Goal: Task Accomplishment & Management: Manage account settings

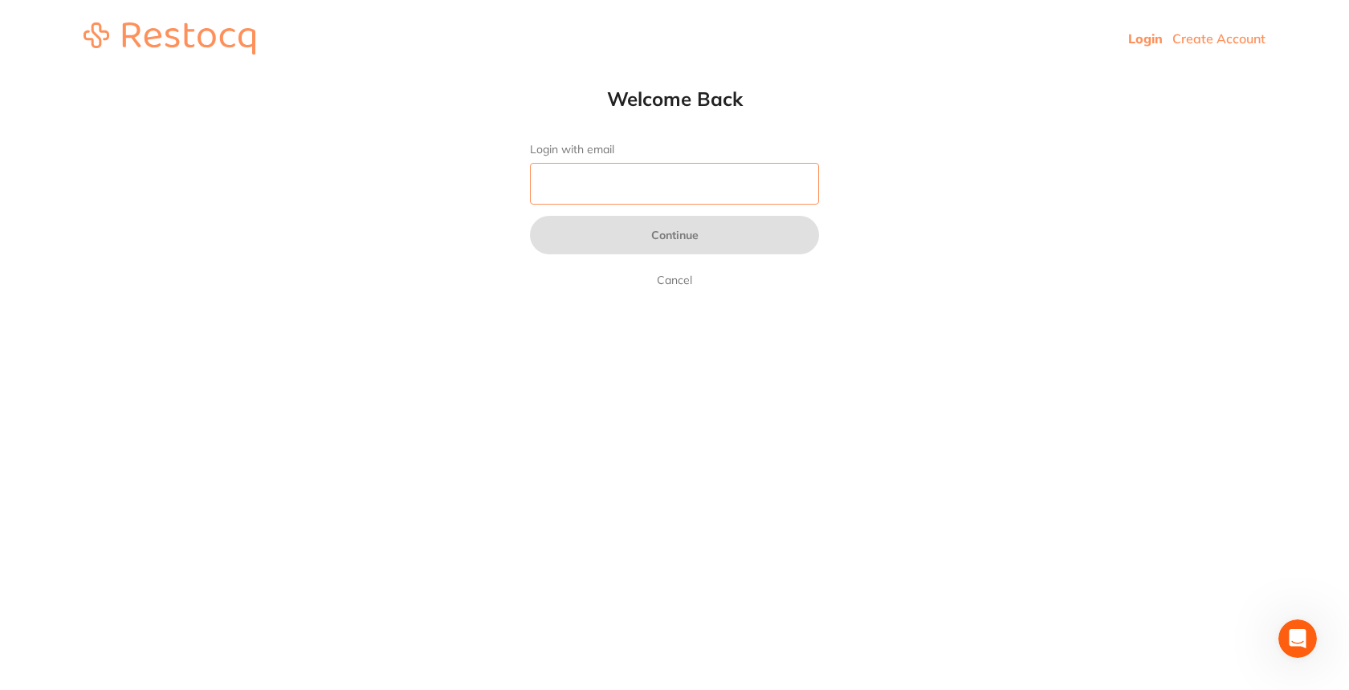
paste input "[EMAIL_ADDRESS][DOMAIN_NAME]"
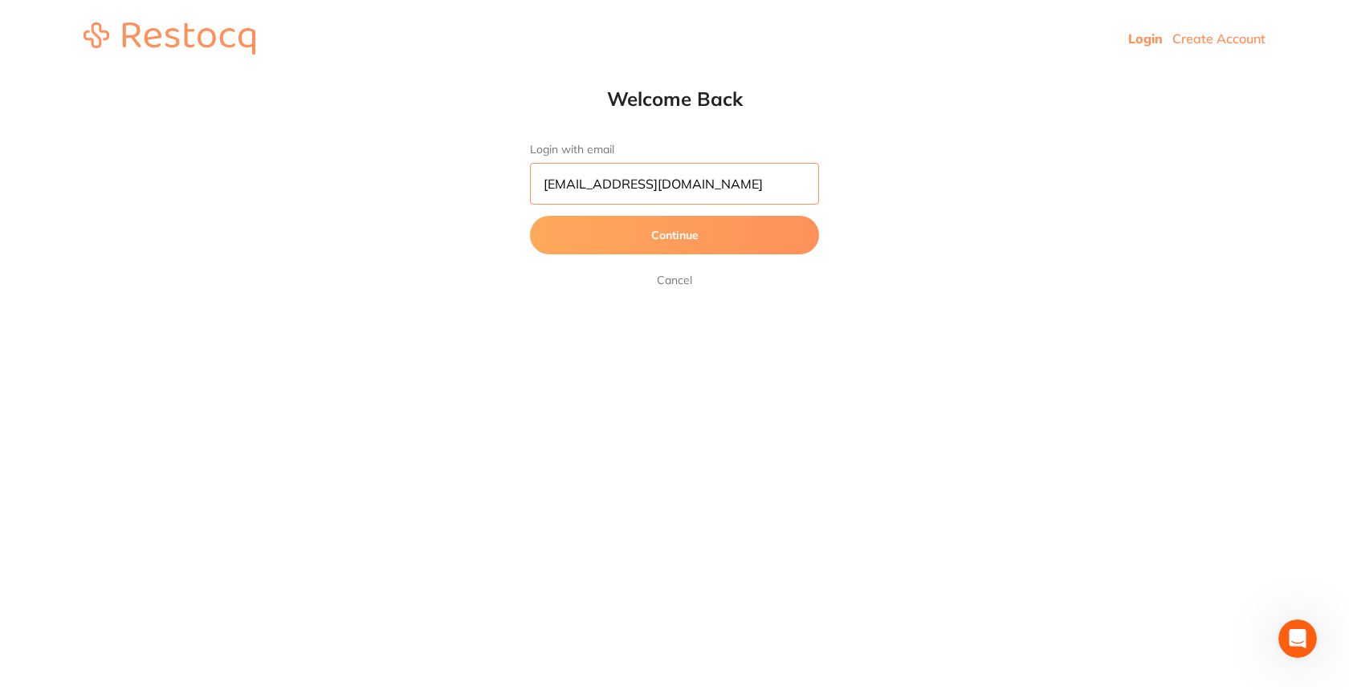
type input "[EMAIL_ADDRESS][DOMAIN_NAME]"
click at [714, 247] on button "Continue" at bounding box center [674, 235] width 289 height 39
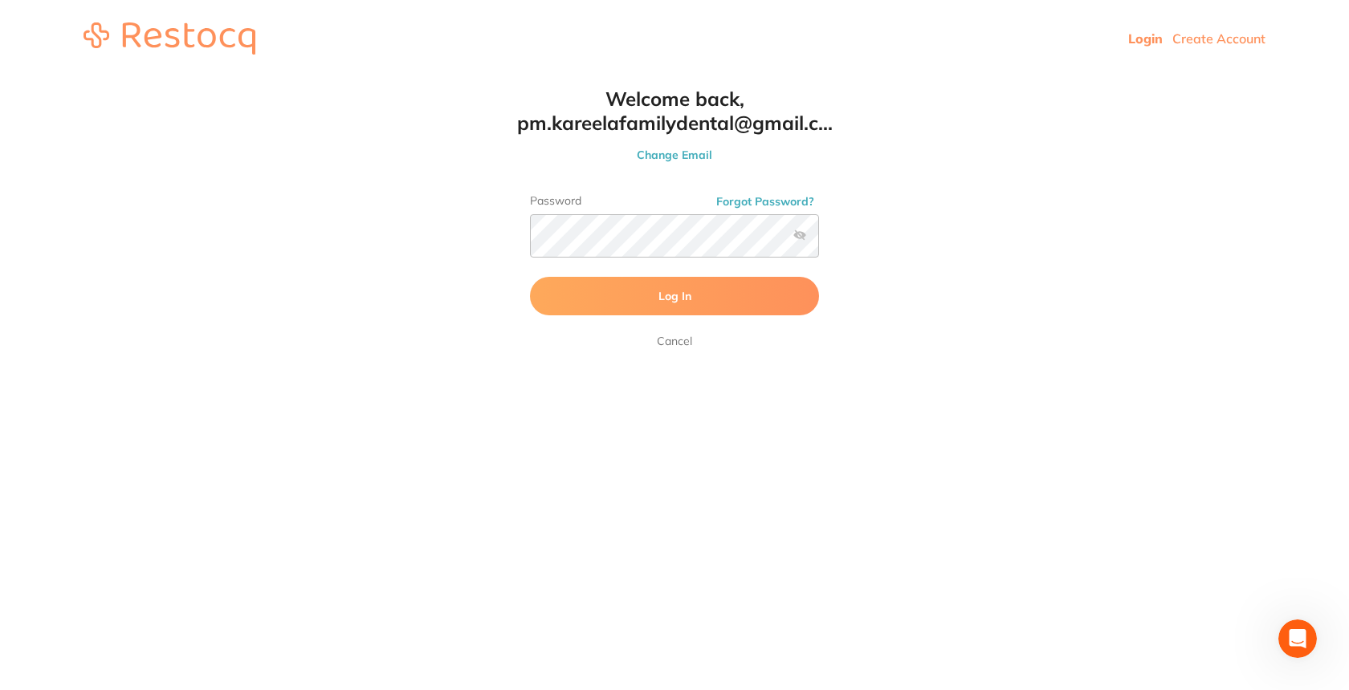
click at [675, 311] on button "Log In" at bounding box center [674, 296] width 289 height 39
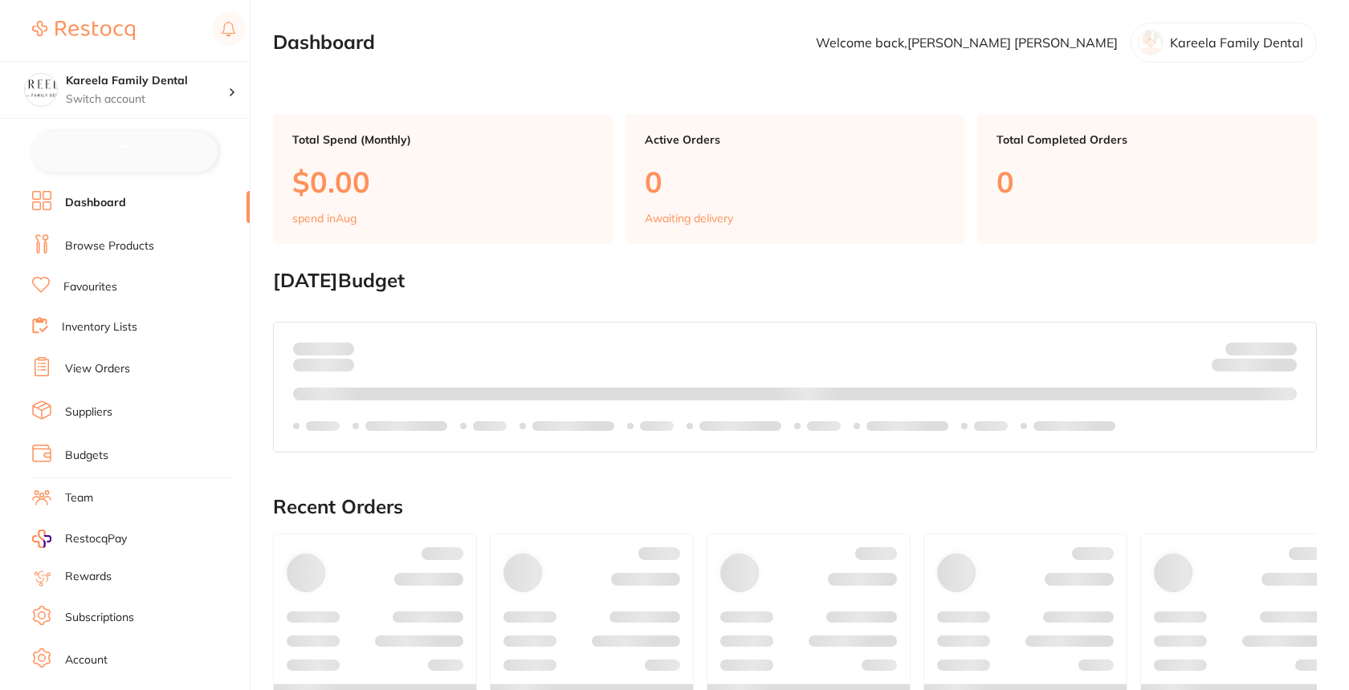
checkbox input "false"
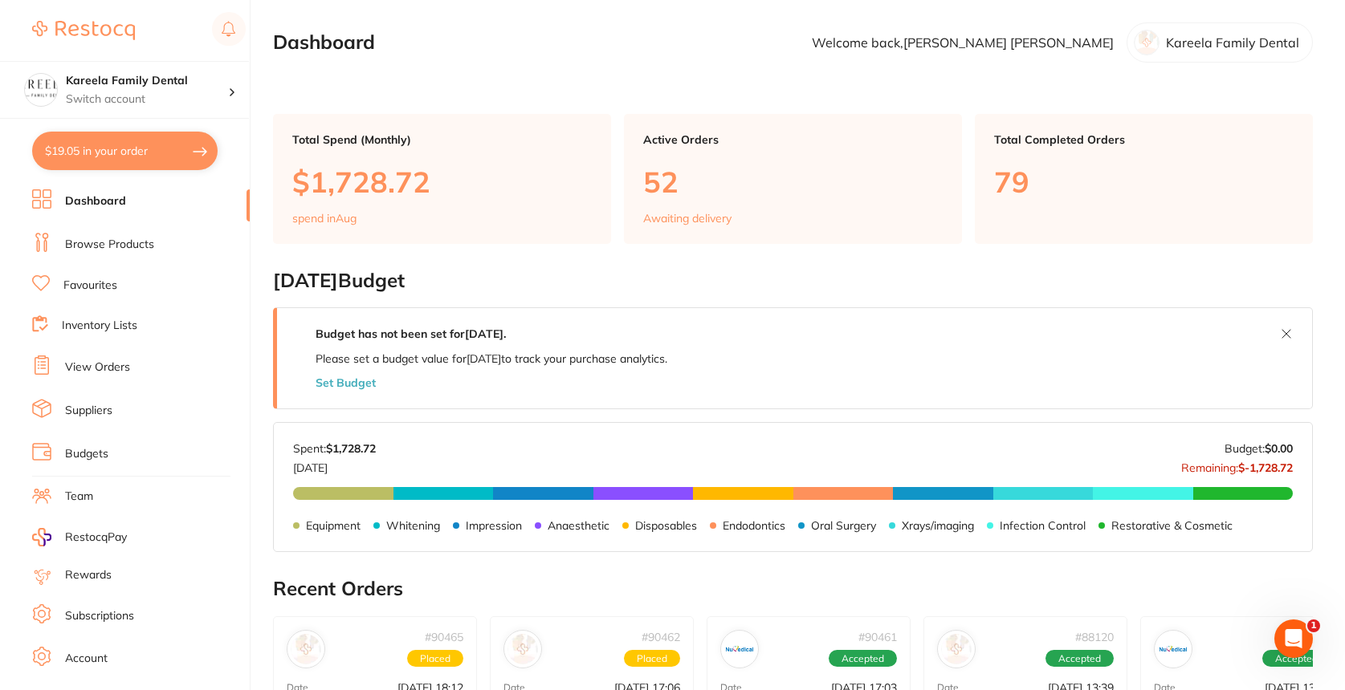
click at [105, 238] on link "Browse Products" at bounding box center [109, 245] width 89 height 16
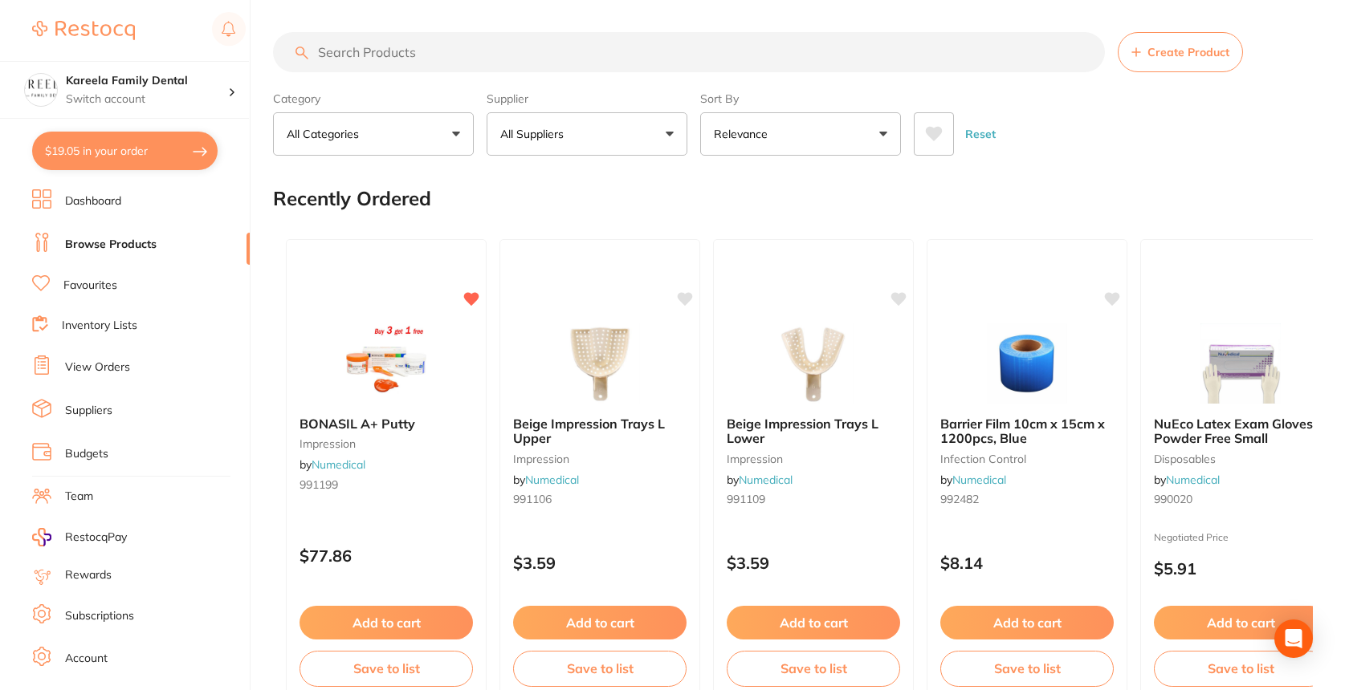
click at [432, 54] on input "search" at bounding box center [689, 52] width 832 height 40
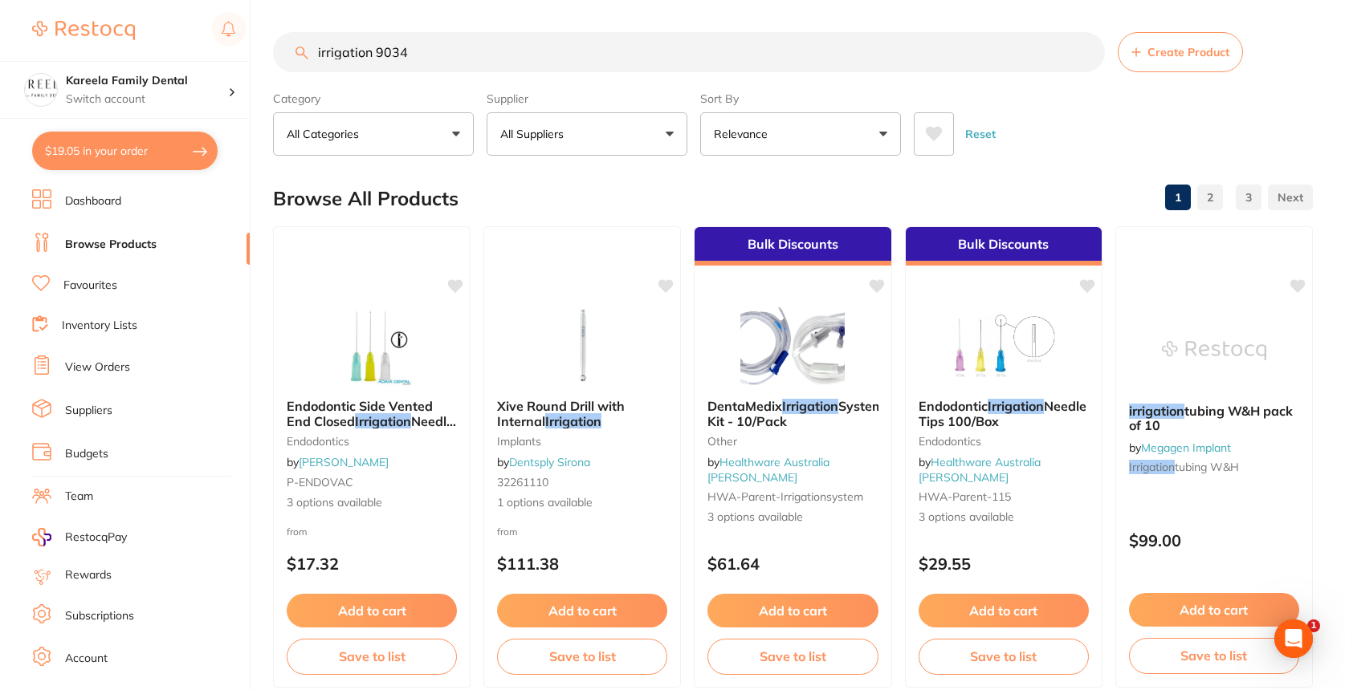
type input "irrigation 9034"
drag, startPoint x: 375, startPoint y: 59, endPoint x: 282, endPoint y: 53, distance: 93.3
click at [282, 53] on input "irrigation 9034" at bounding box center [689, 52] width 832 height 40
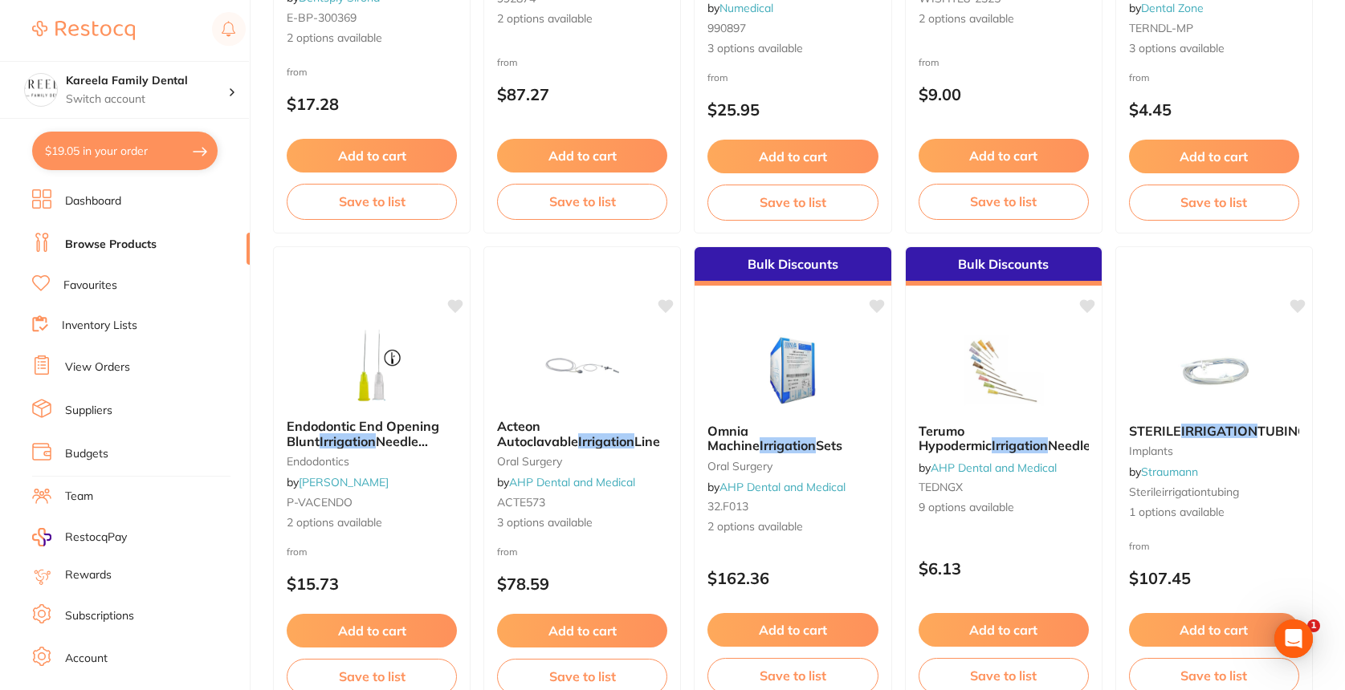
scroll to position [1405, 0]
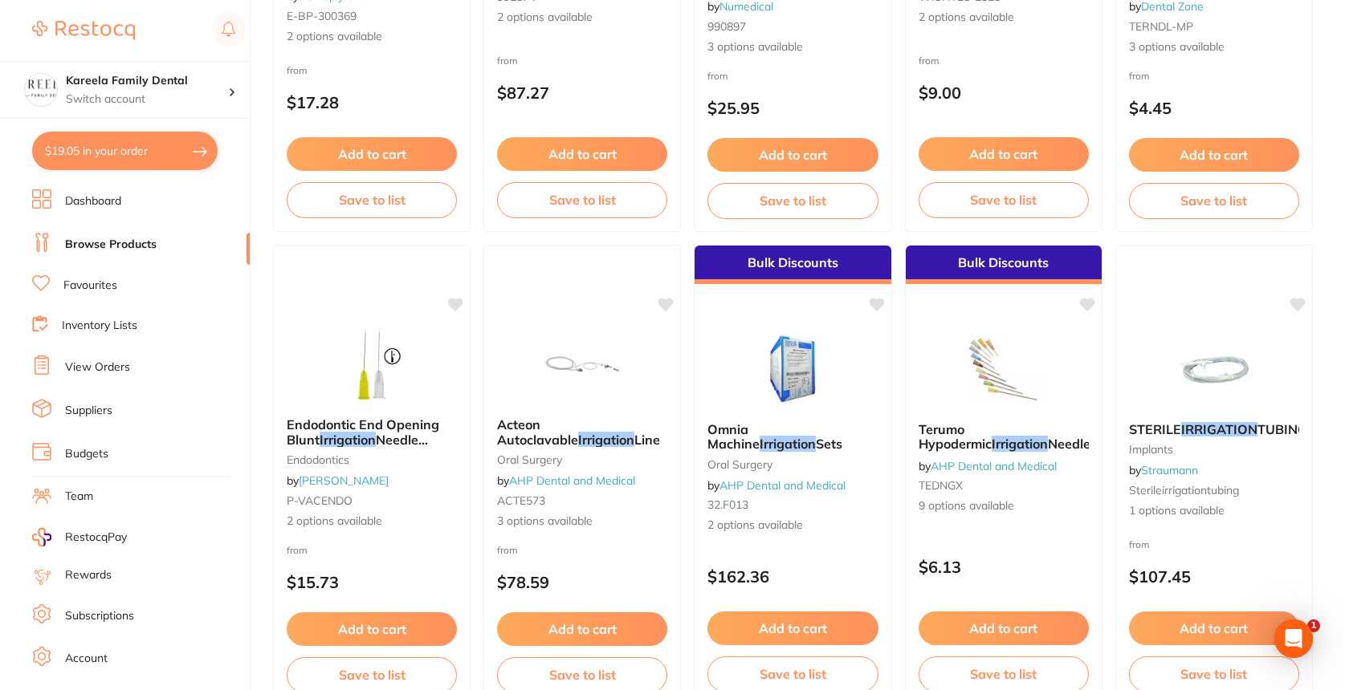
click at [112, 372] on link "View Orders" at bounding box center [97, 368] width 65 height 16
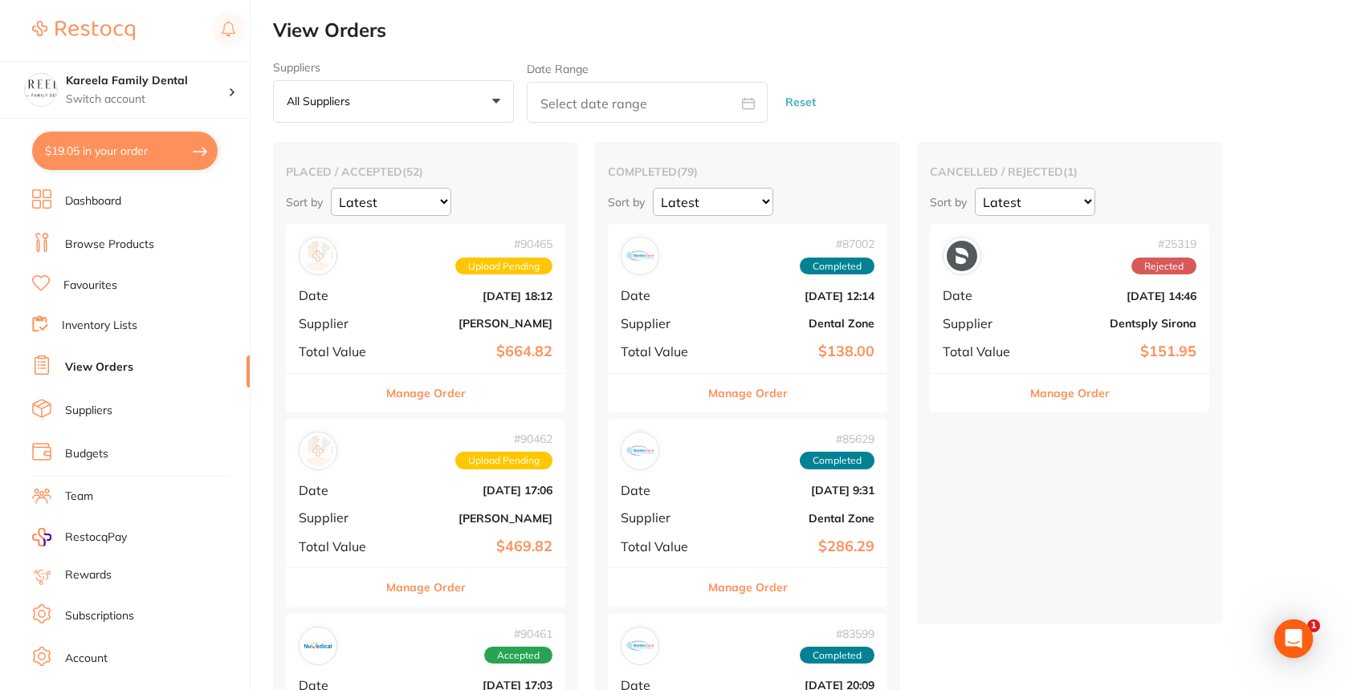
click at [91, 321] on link "Inventory Lists" at bounding box center [99, 326] width 75 height 16
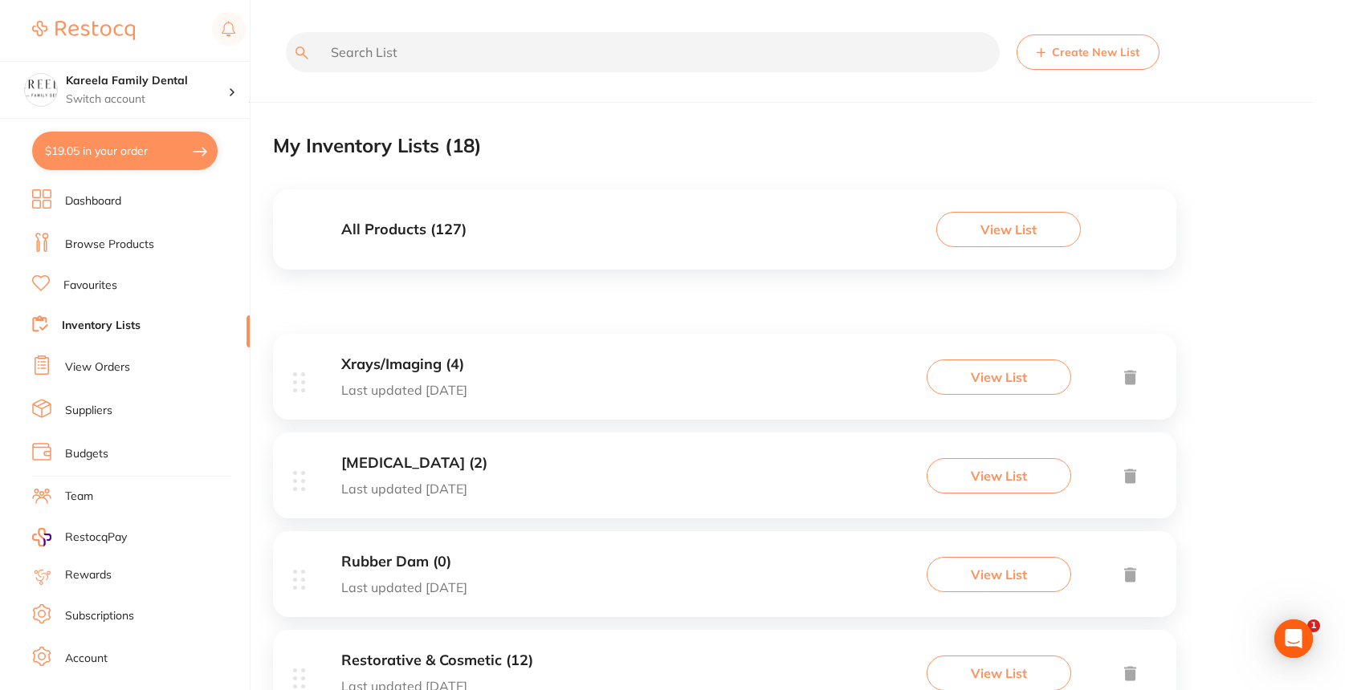
click at [101, 367] on link "View Orders" at bounding box center [97, 368] width 65 height 16
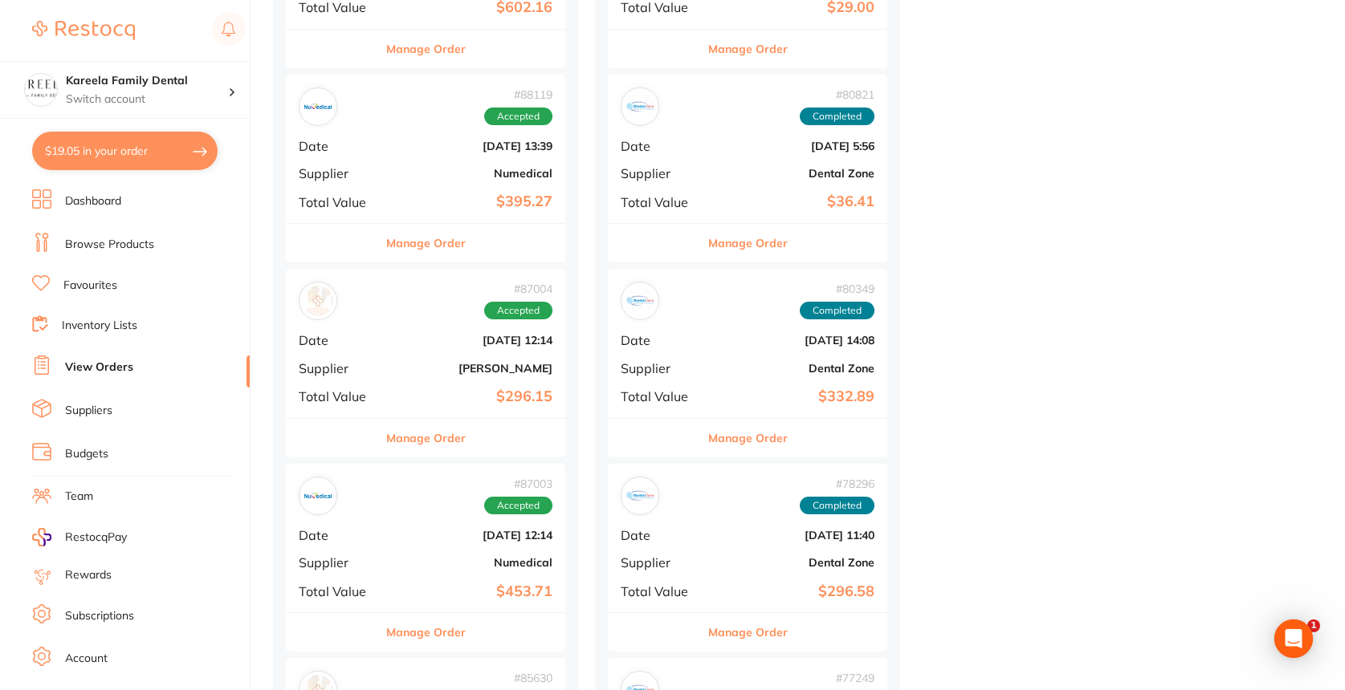
scroll to position [934, 0]
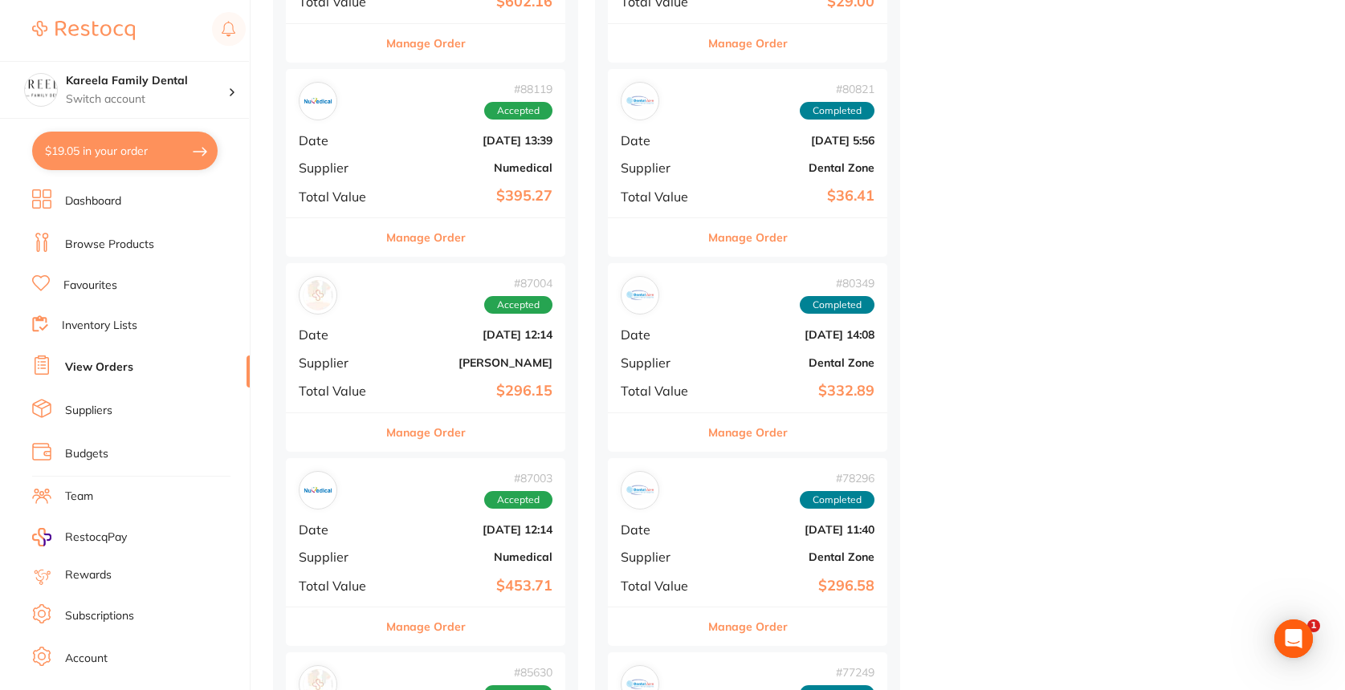
click at [409, 246] on button "Manage Order" at bounding box center [425, 237] width 79 height 39
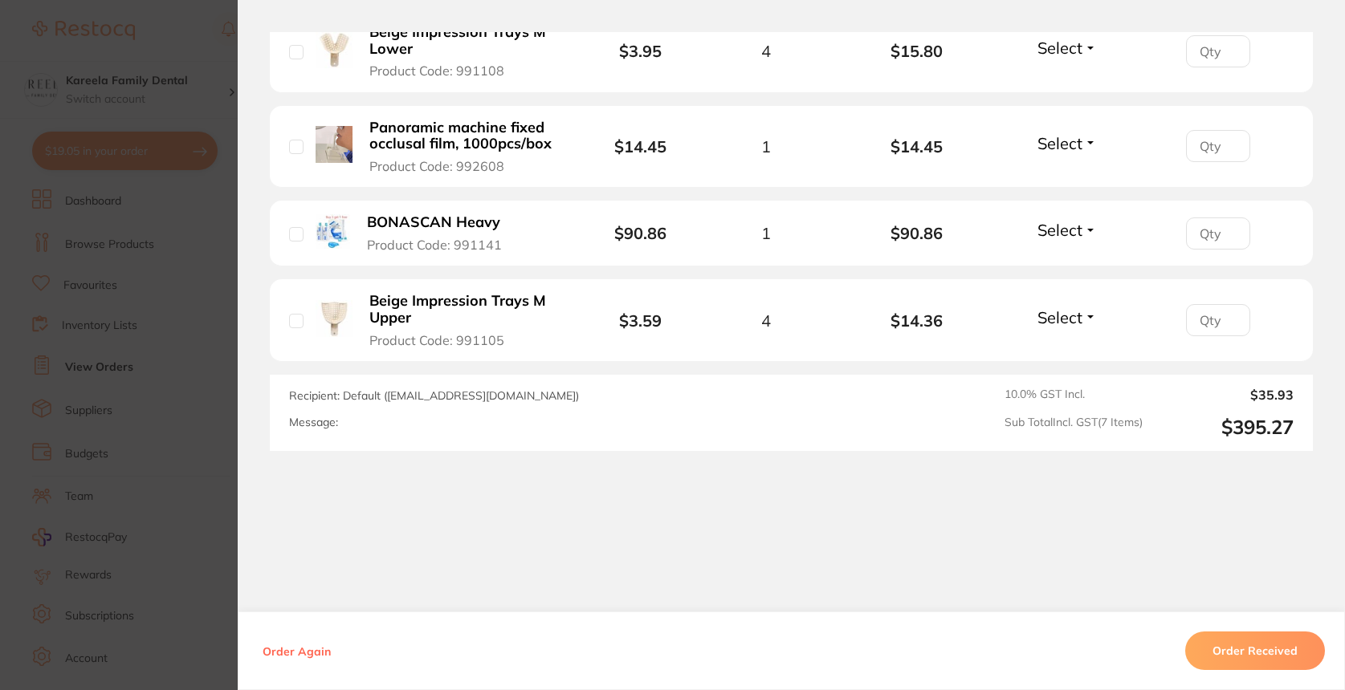
scroll to position [832, 0]
click at [211, 426] on section "Order ID: Restocq- 88119 Order Information Accepted Order Order Date Jul 30 202…" at bounding box center [672, 345] width 1345 height 690
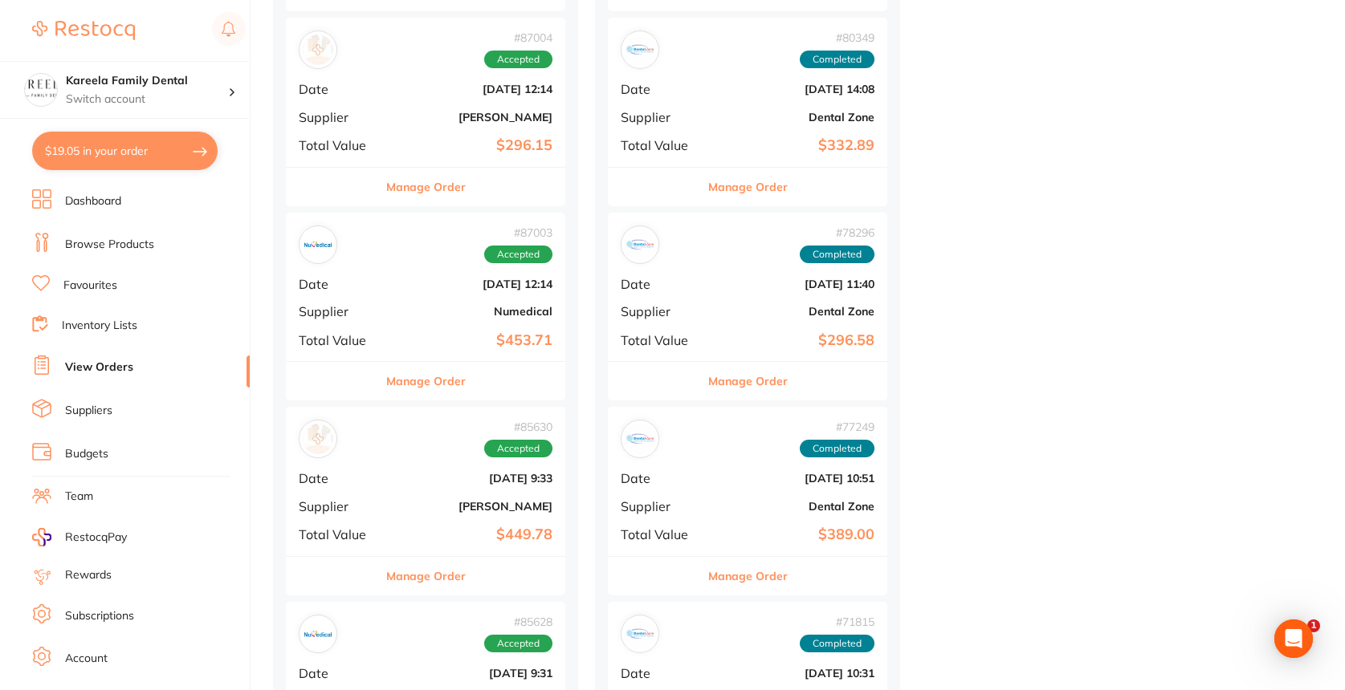
scroll to position [1186, 0]
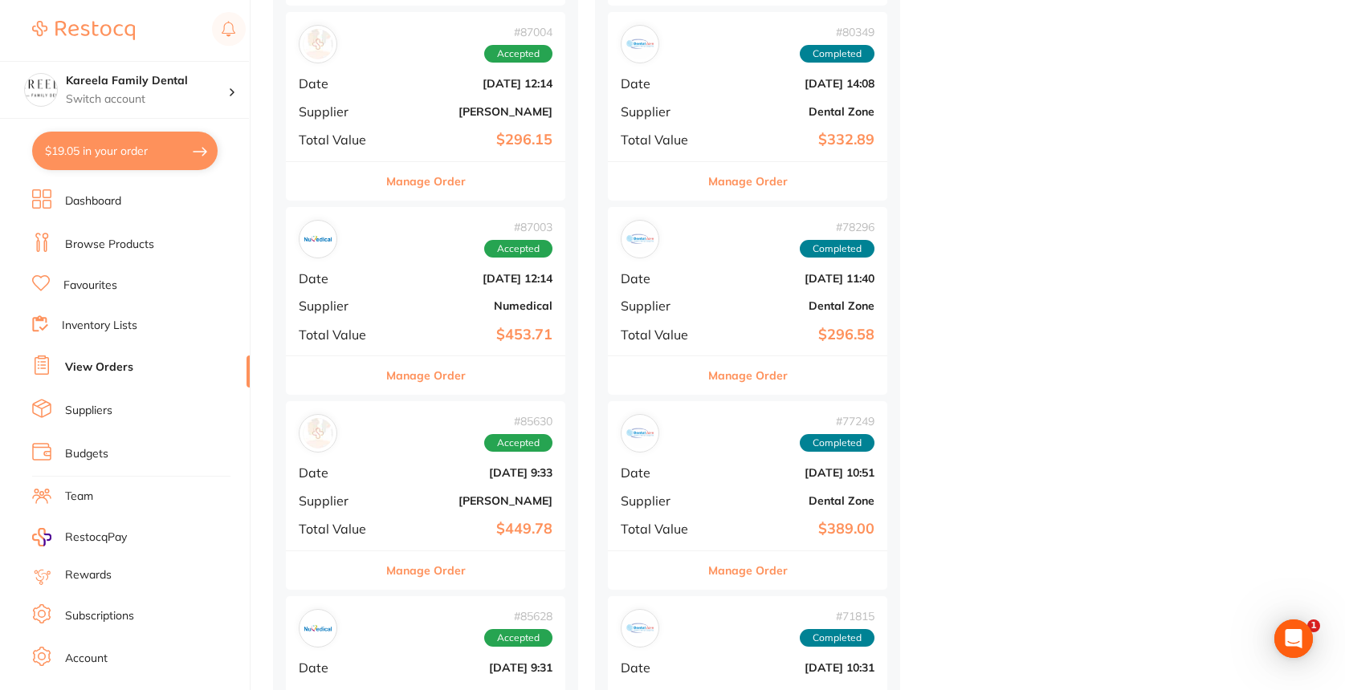
click at [412, 372] on button "Manage Order" at bounding box center [425, 375] width 79 height 39
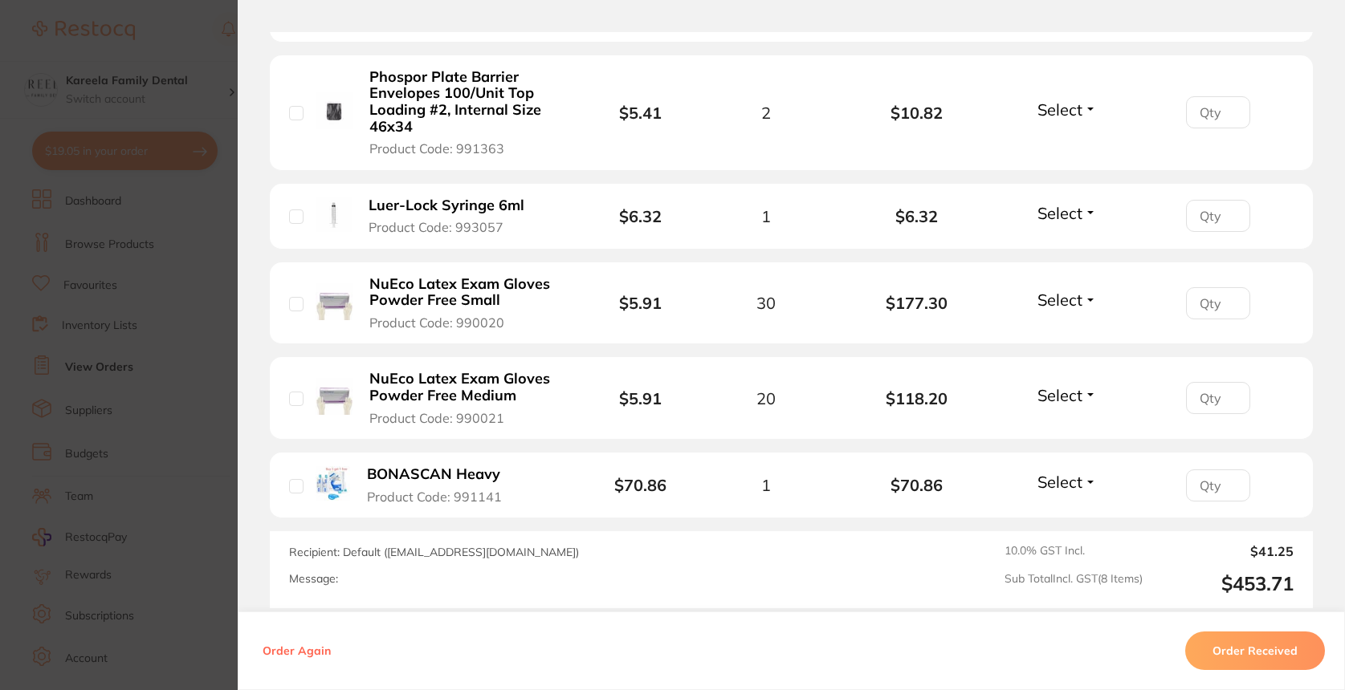
scroll to position [861, 0]
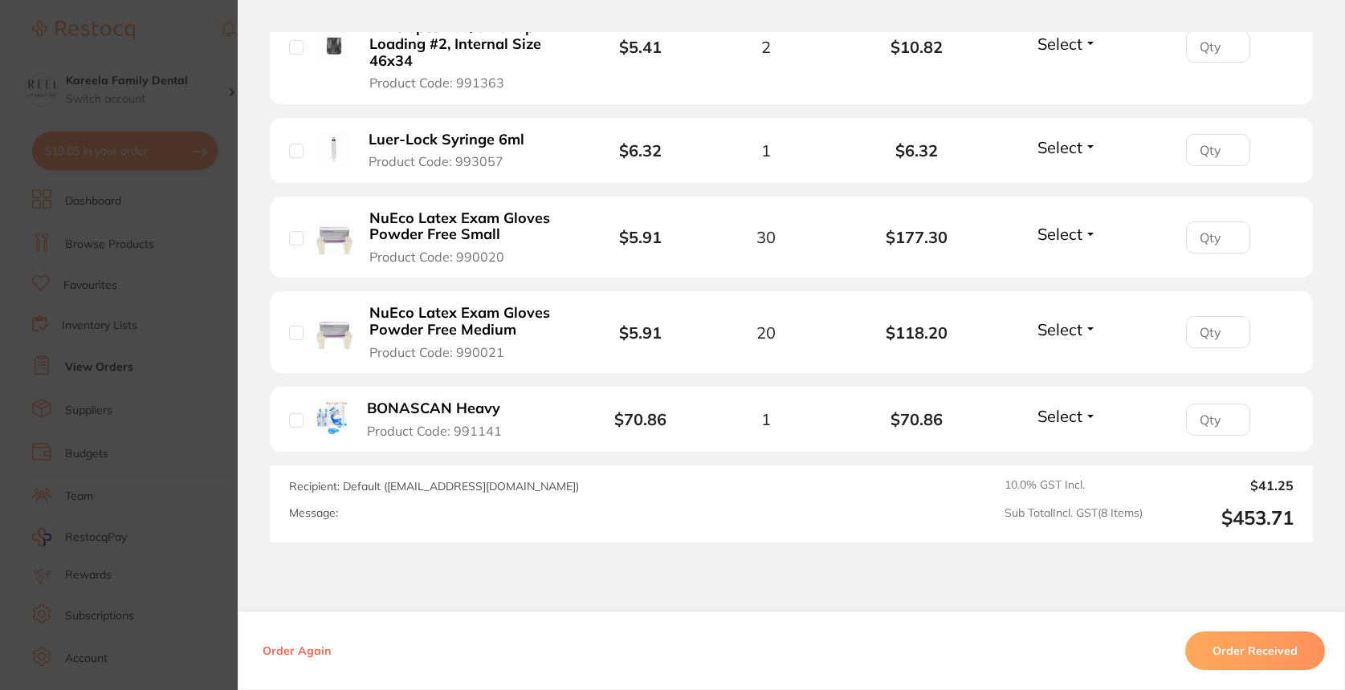
click at [189, 542] on section "Order ID: Restocq- 87003 Order Information Accepted Order Order Date Jul 18 202…" at bounding box center [672, 345] width 1345 height 690
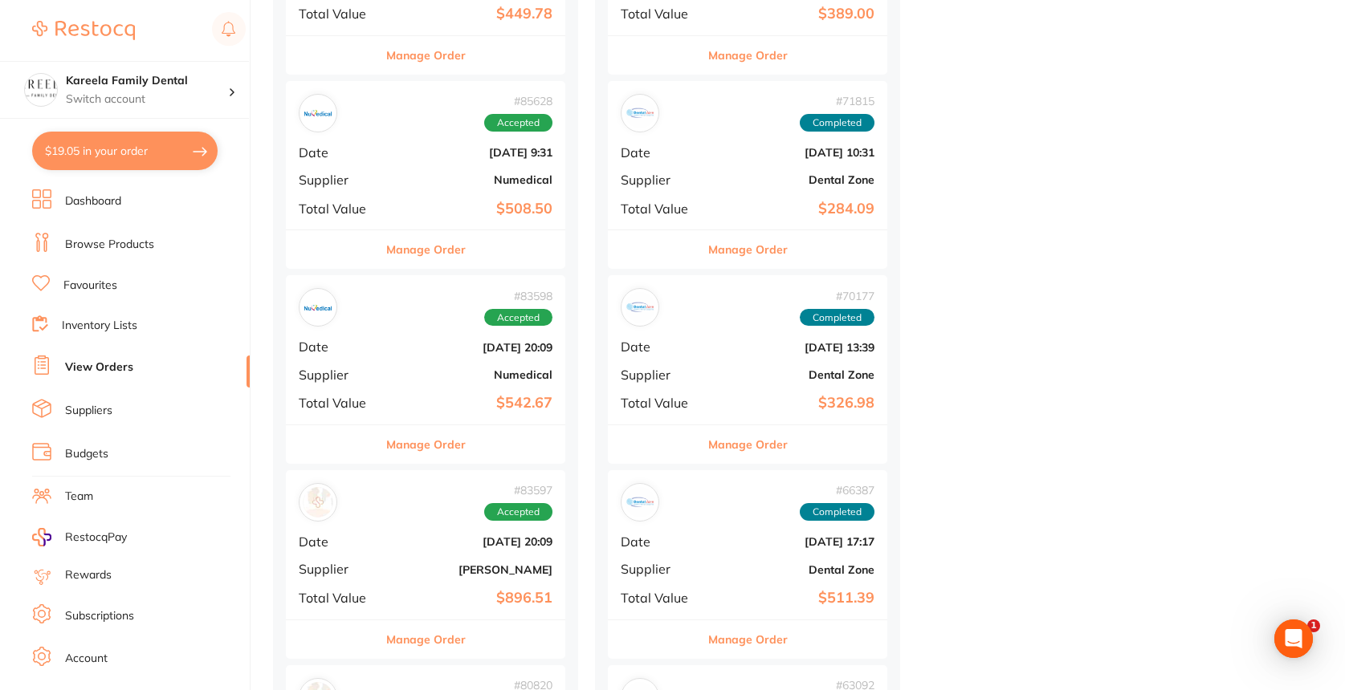
scroll to position [1702, 0]
click at [428, 428] on button "Manage Order" at bounding box center [425, 444] width 79 height 39
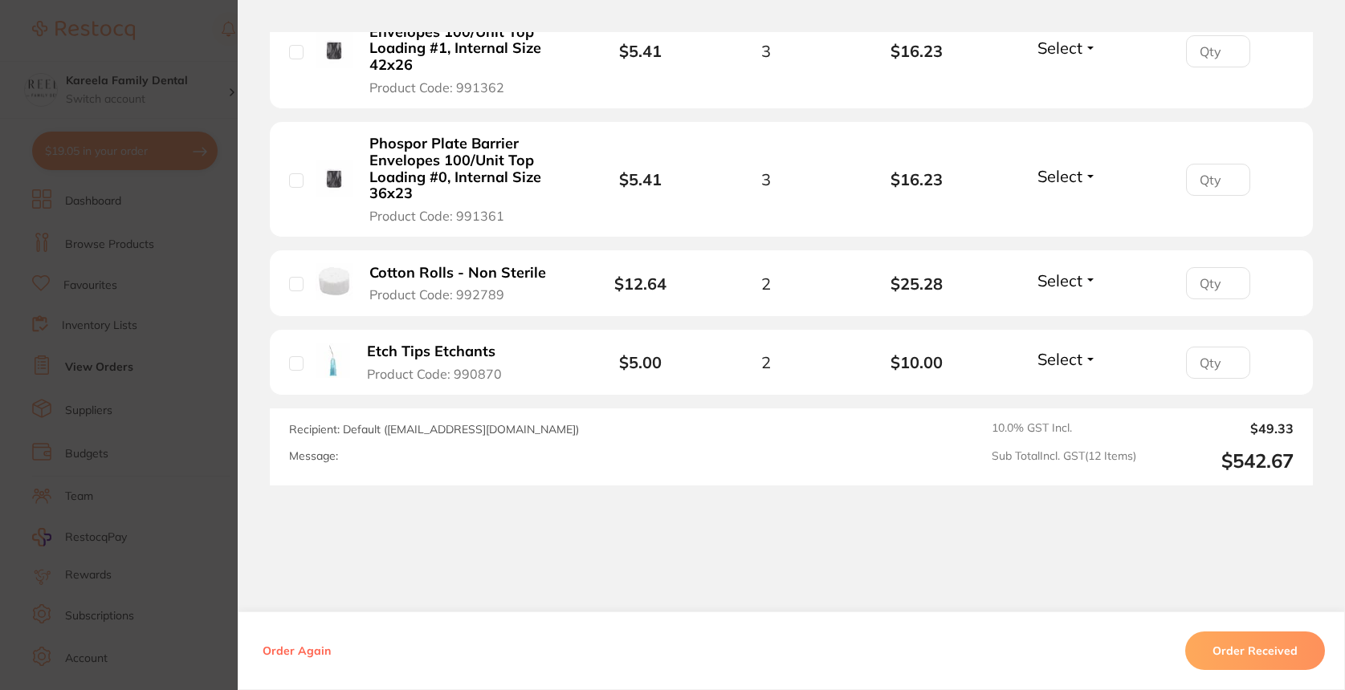
scroll to position [1400, 0]
click at [234, 435] on section "Order ID: Restocq- 83598 Order Information Accepted Order Order Date Jun 17 202…" at bounding box center [672, 345] width 1345 height 690
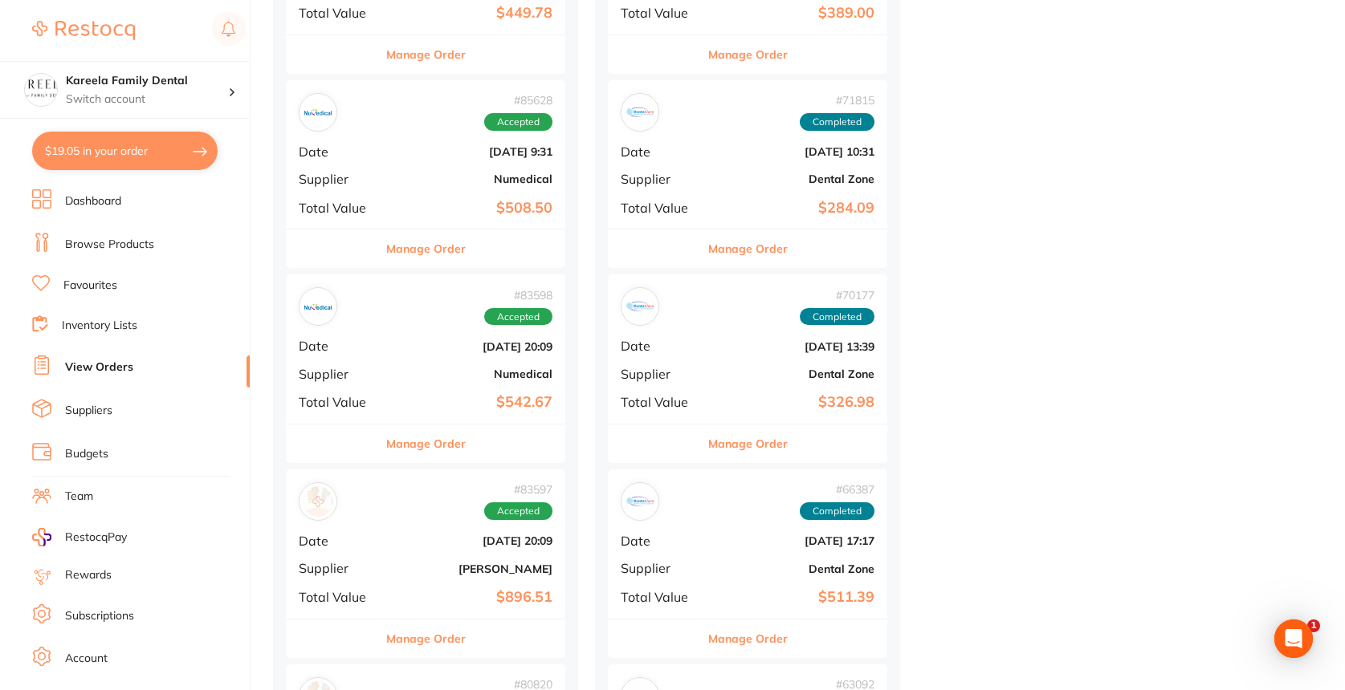
click at [195, 437] on ul "Dashboard Browse Products Favourites Inventory Lists View Orders Suppliers Budg…" at bounding box center [141, 466] width 218 height 554
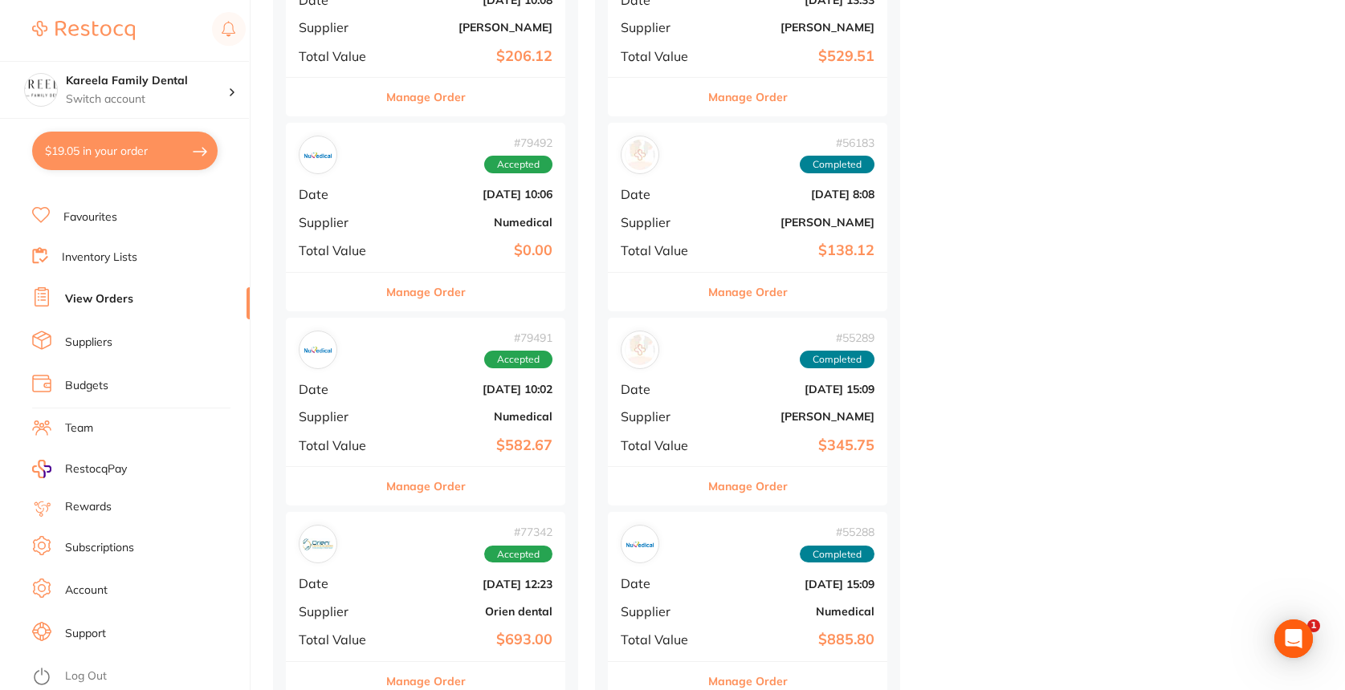
scroll to position [2831, 0]
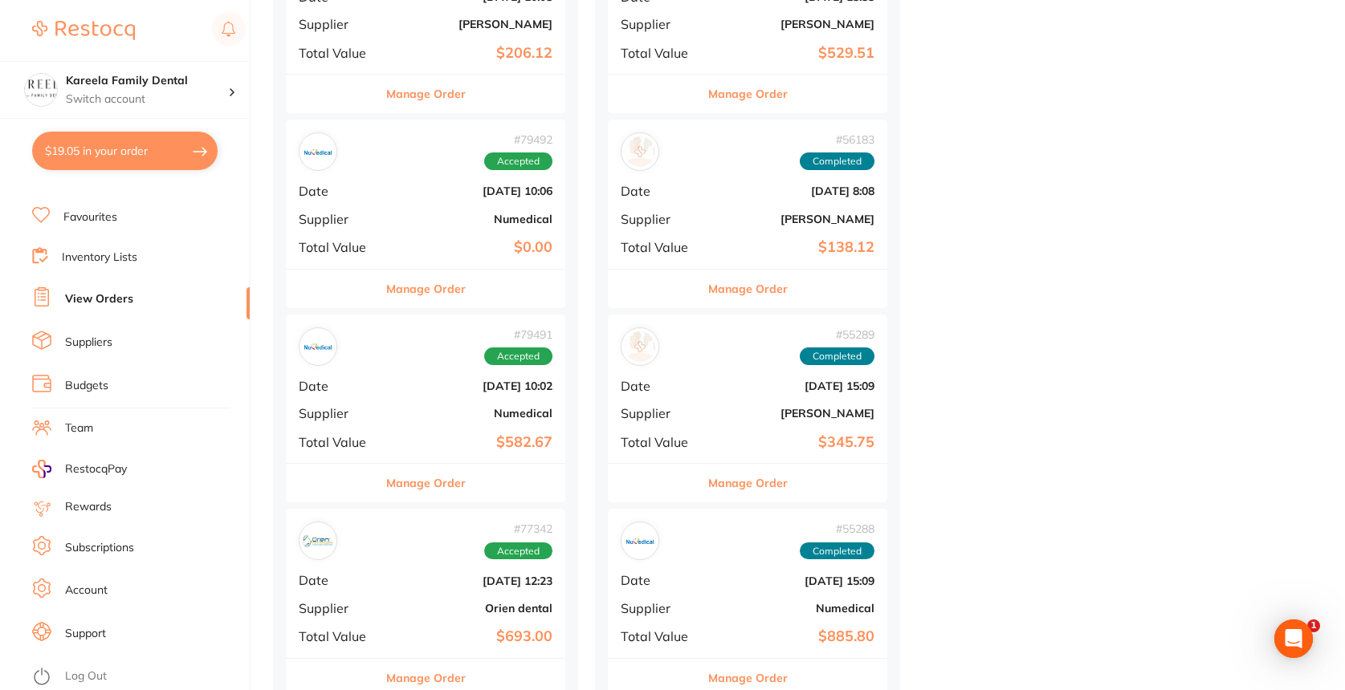
click at [438, 474] on button "Manage Order" at bounding box center [425, 483] width 79 height 39
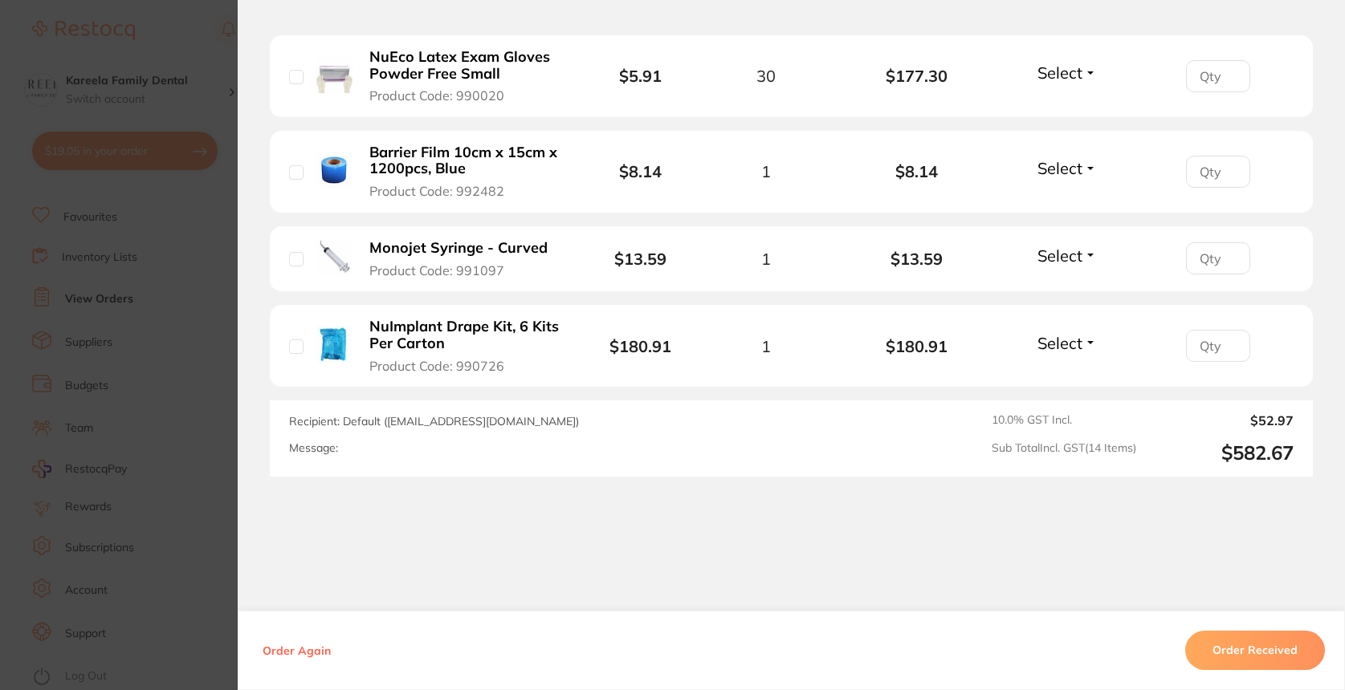
scroll to position [1582, 0]
click at [173, 503] on section "Order ID: Restocq- 79491 Order Information Accepted Order Order Date May 13 202…" at bounding box center [672, 345] width 1345 height 690
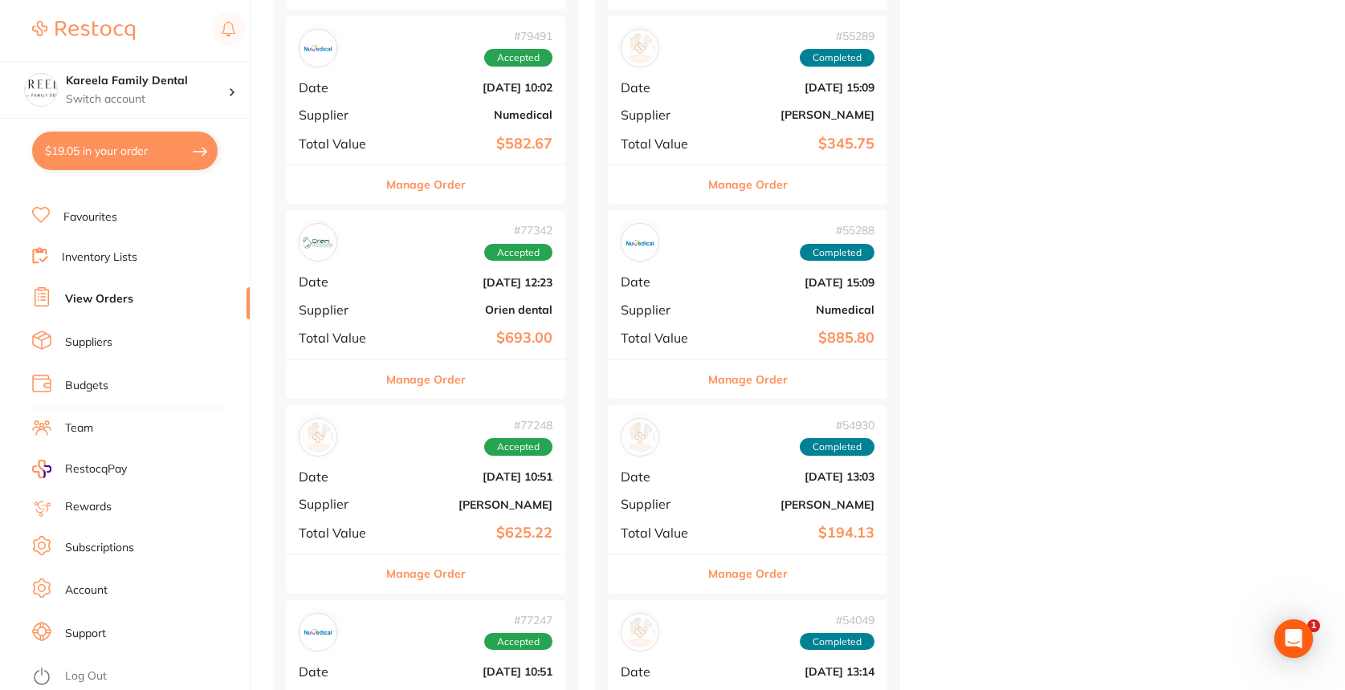
scroll to position [3131, 0]
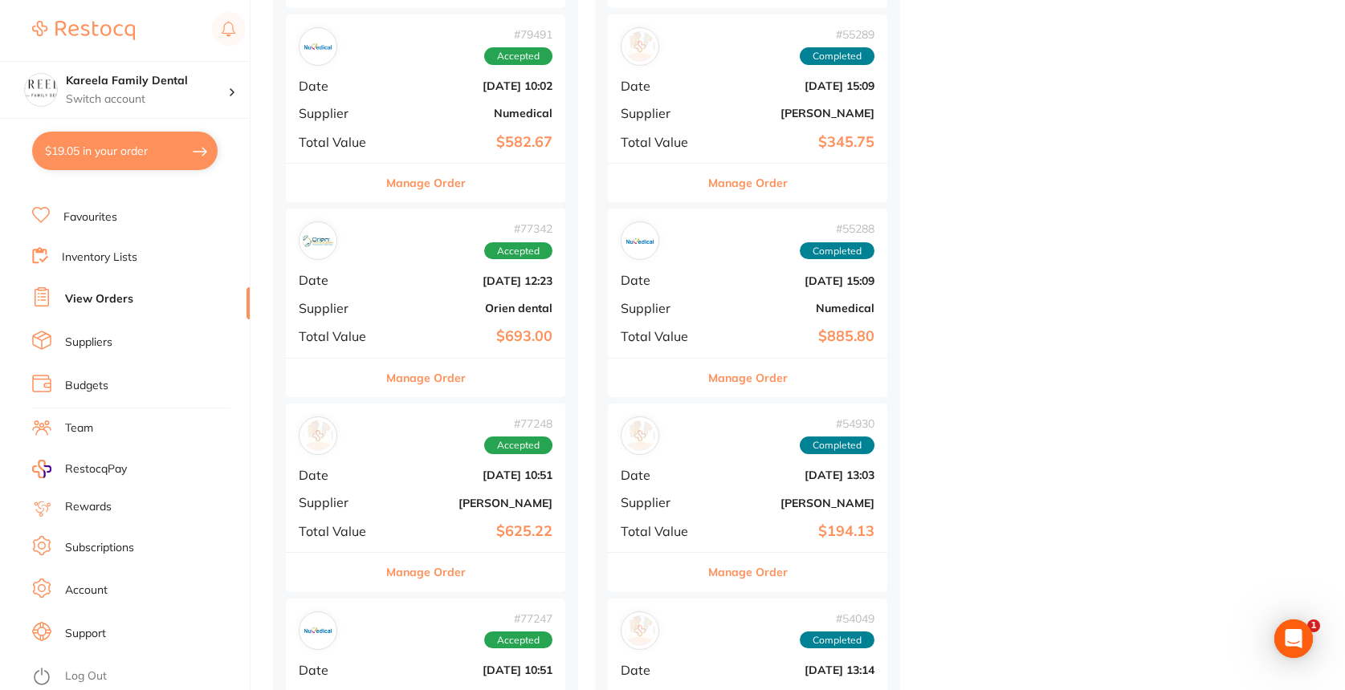
click at [732, 359] on button "Manage Order" at bounding box center [747, 378] width 79 height 39
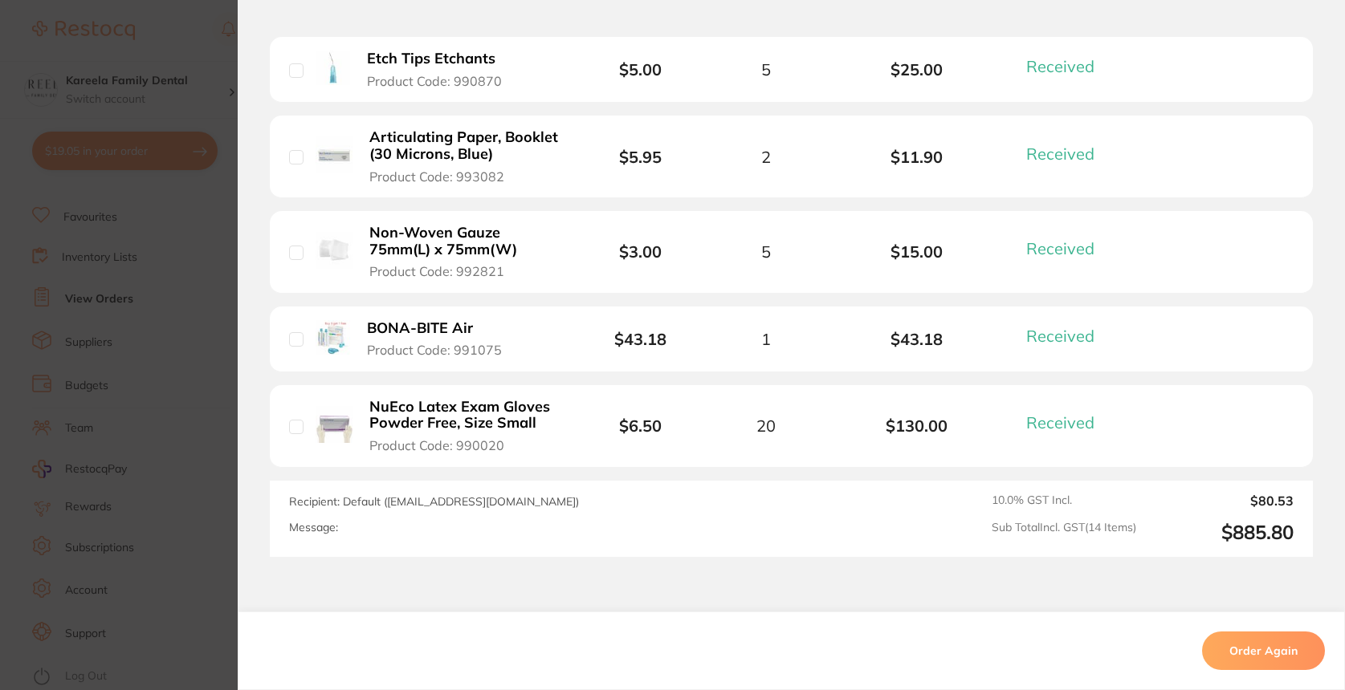
scroll to position [1426, 0]
click at [182, 528] on section "Order ID: Restocq- 55288 Order Information 14 Received Completed Order Order Da…" at bounding box center [672, 345] width 1345 height 690
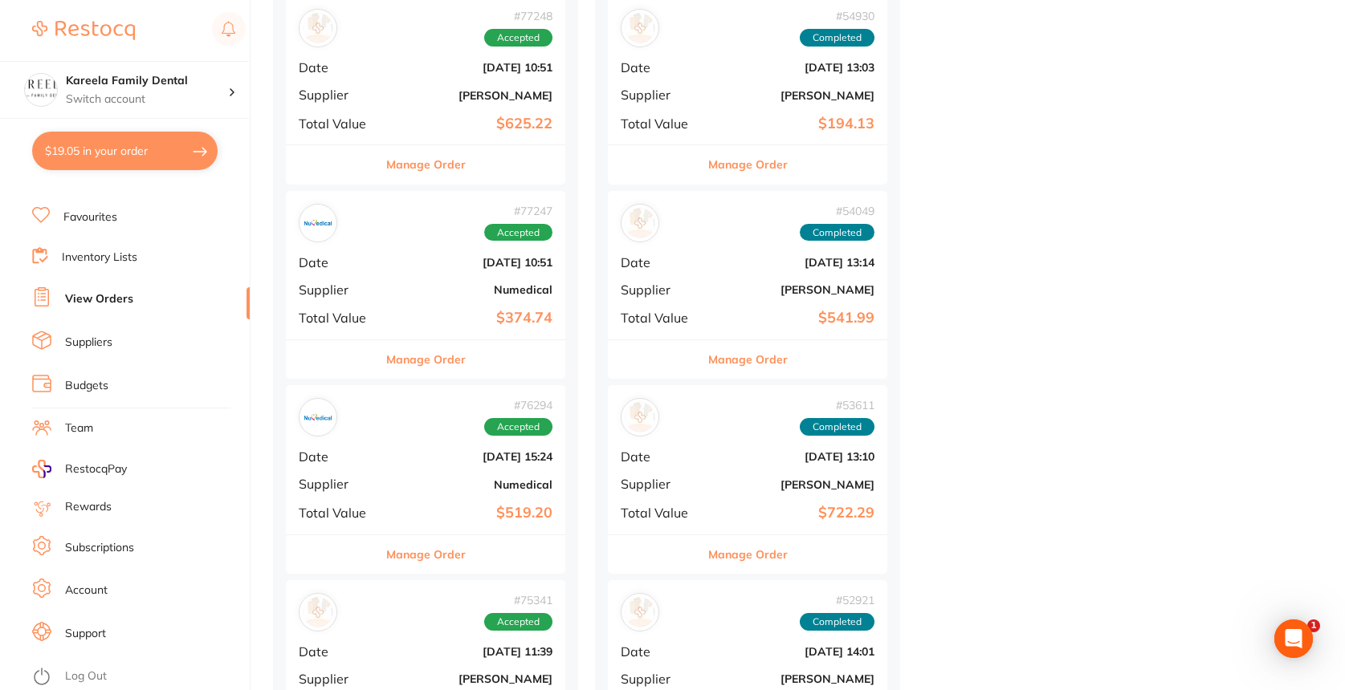
scroll to position [3573, 0]
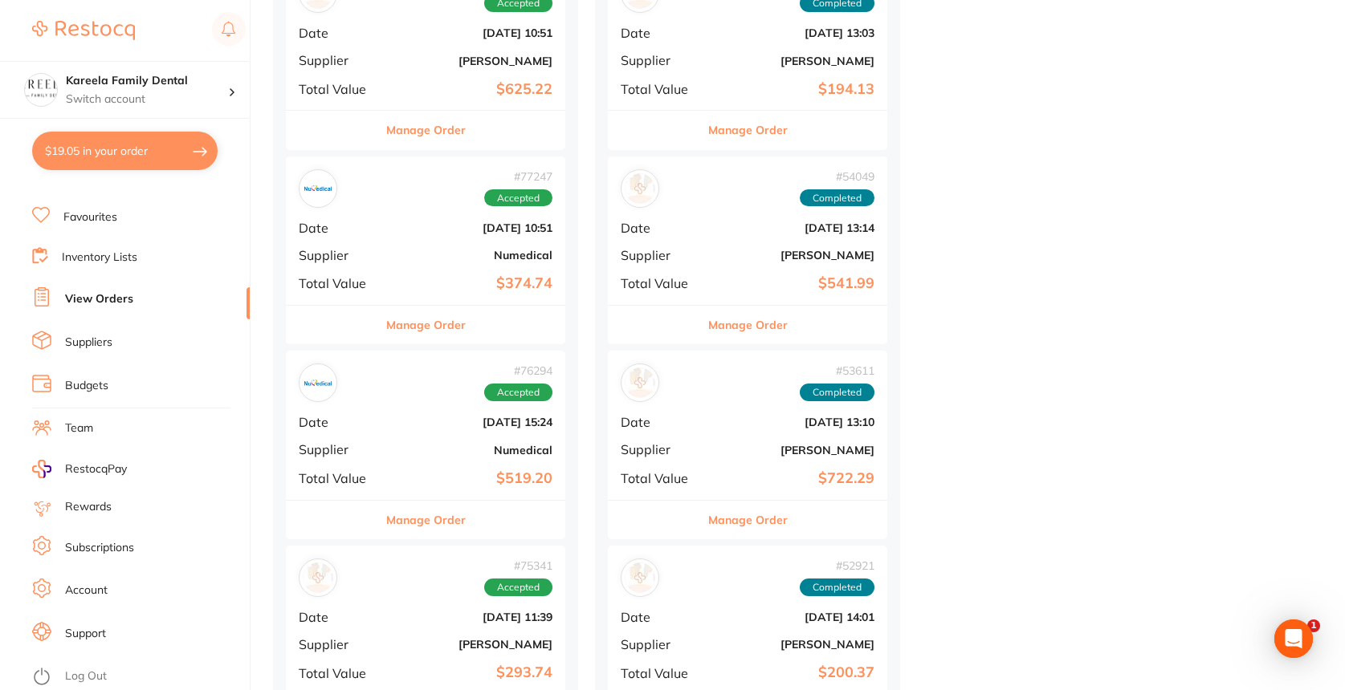
click at [445, 501] on button "Manage Order" at bounding box center [425, 520] width 79 height 39
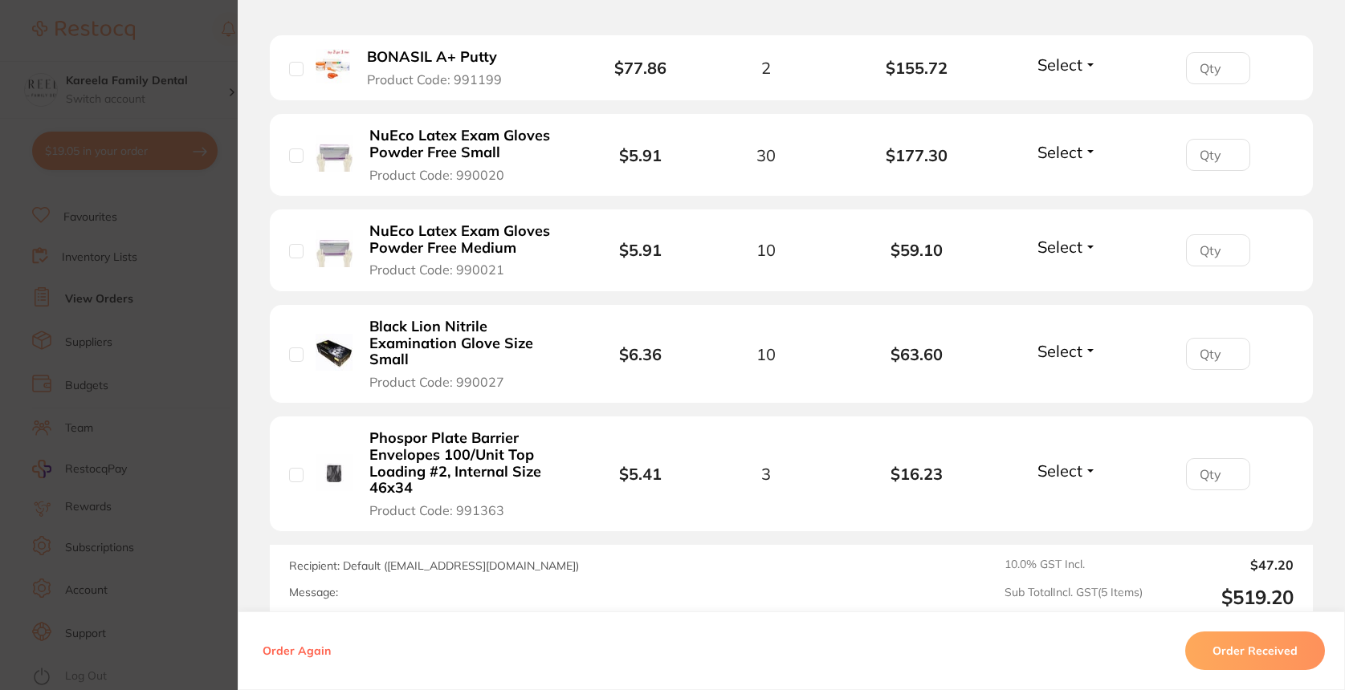
scroll to position [547, 0]
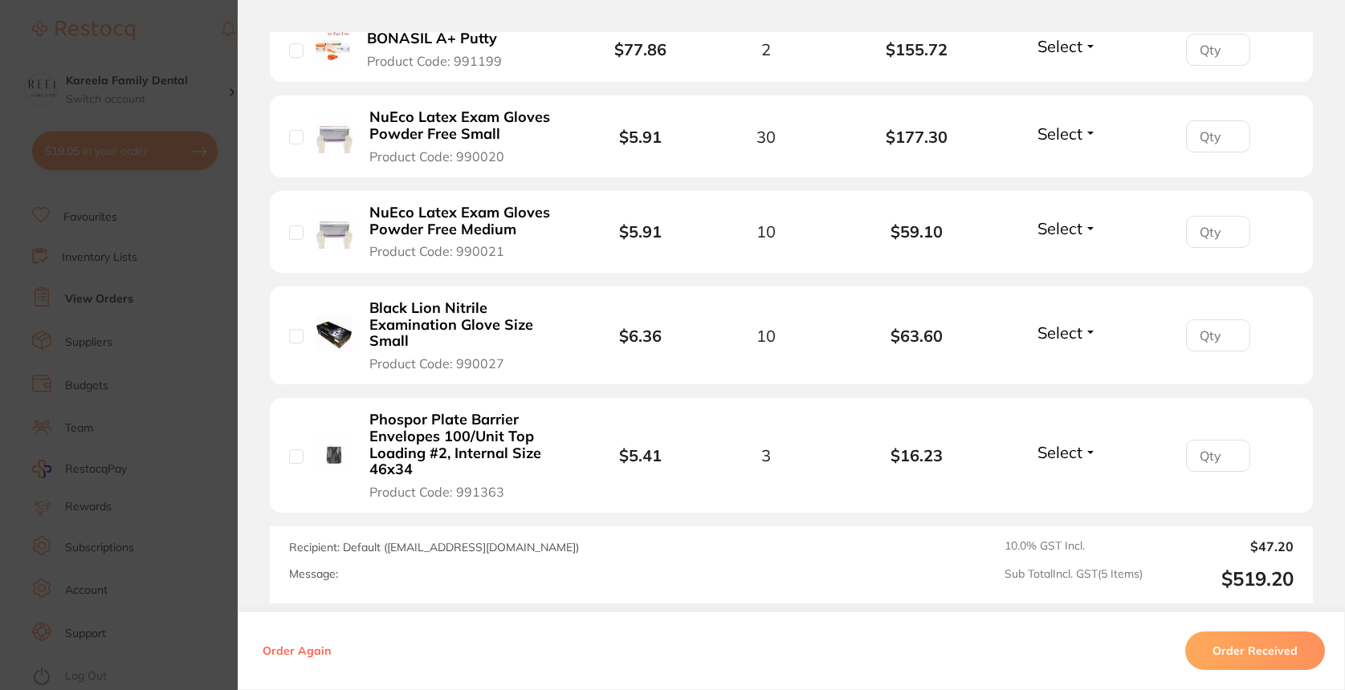
click at [159, 446] on section "Order ID: Restocq- 76294 Order Information Accepted Order Order Date Apr 9 2025…" at bounding box center [672, 345] width 1345 height 690
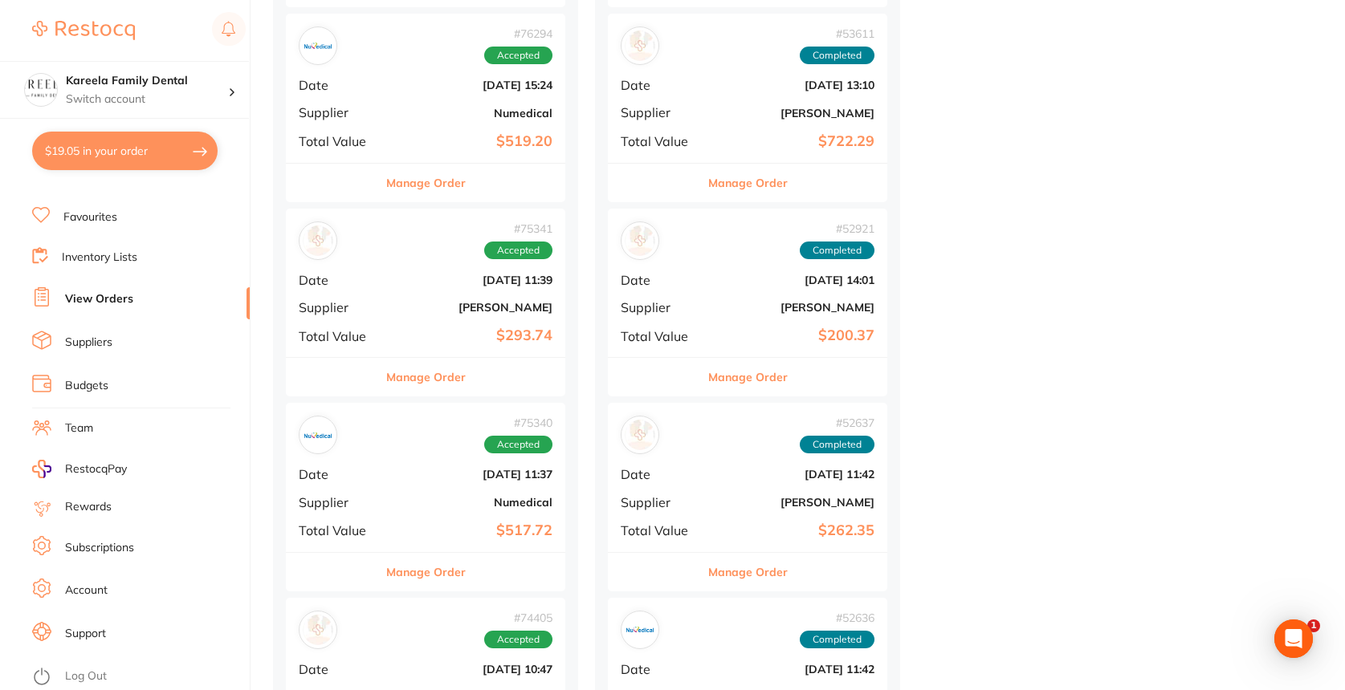
scroll to position [3913, 0]
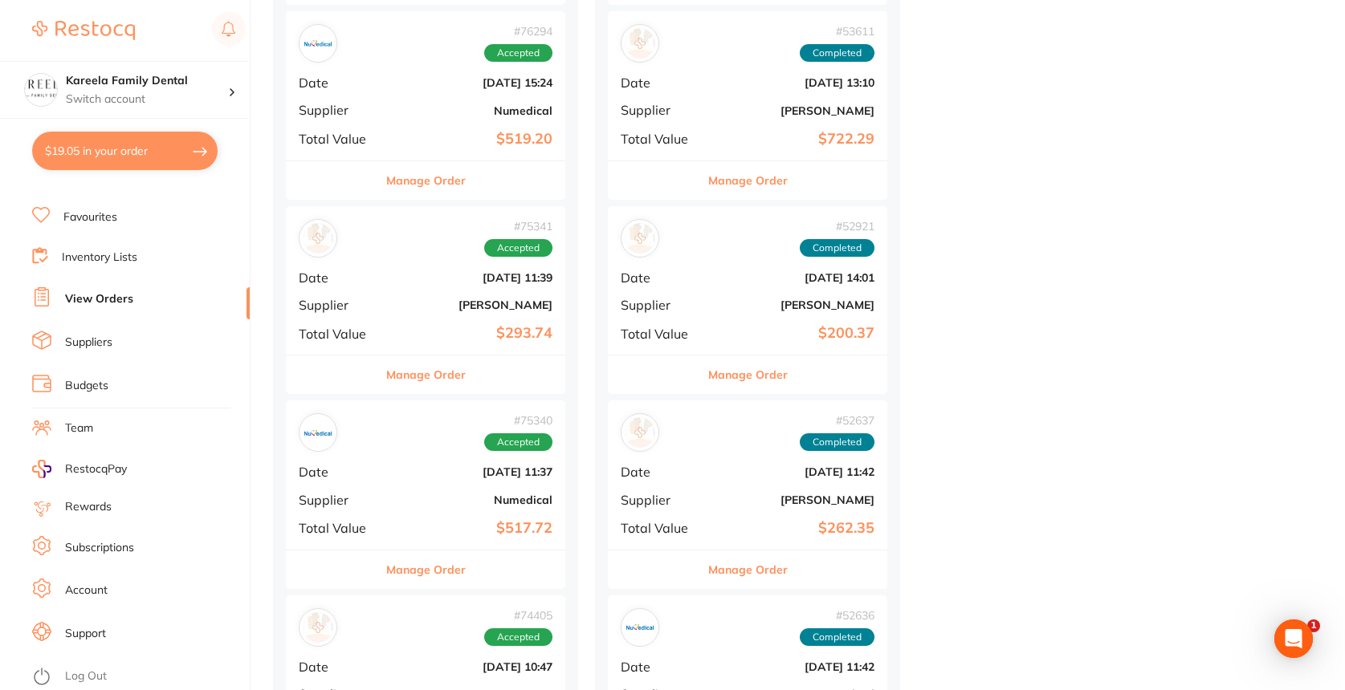
click at [494, 550] on div "Manage Order" at bounding box center [425, 569] width 279 height 39
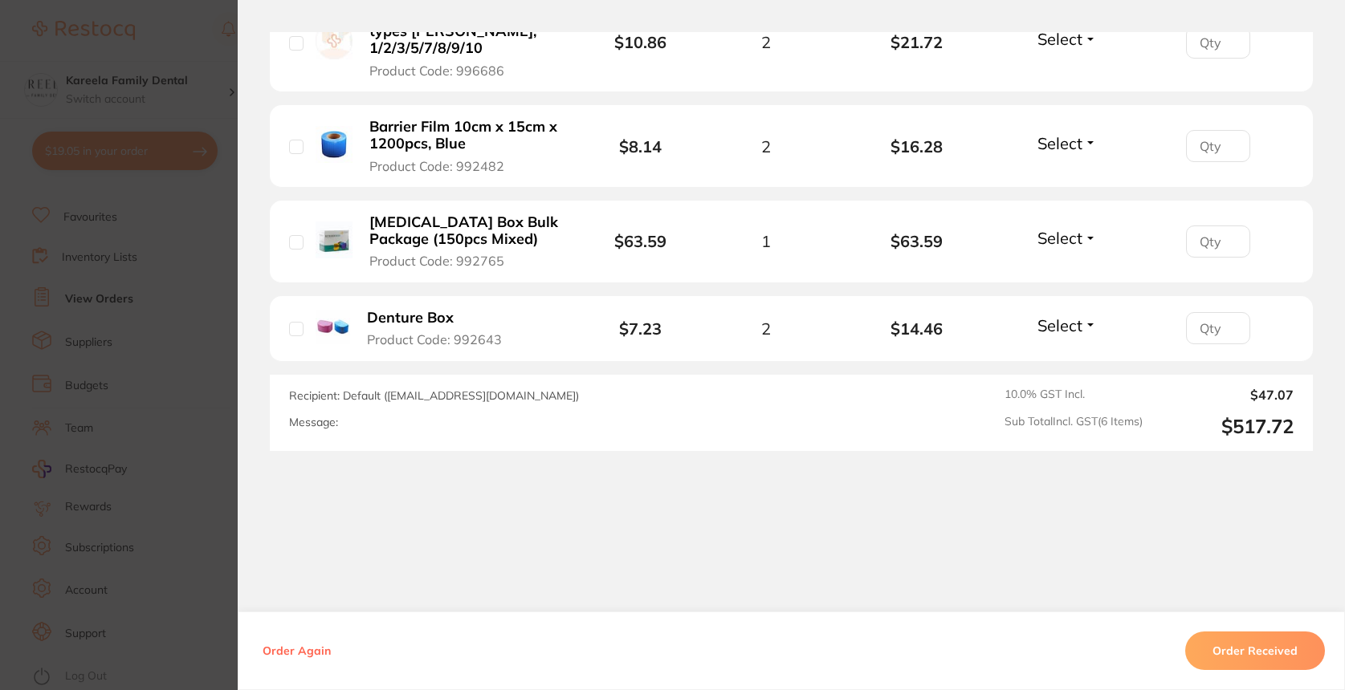
scroll to position [768, 0]
click at [197, 488] on section "Order ID: Restocq- 75340 Order Information Accepted Order Order Date Apr 2 2025…" at bounding box center [672, 345] width 1345 height 690
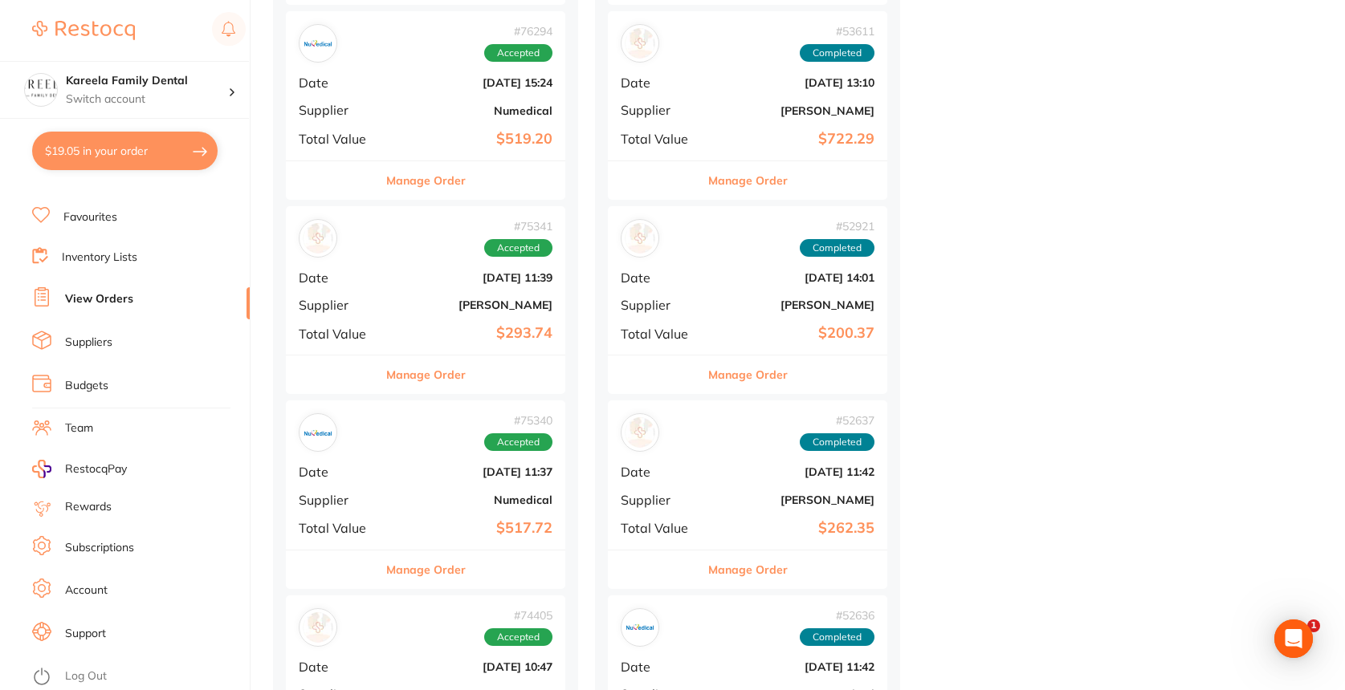
click at [122, 250] on link "Inventory Lists" at bounding box center [99, 258] width 75 height 16
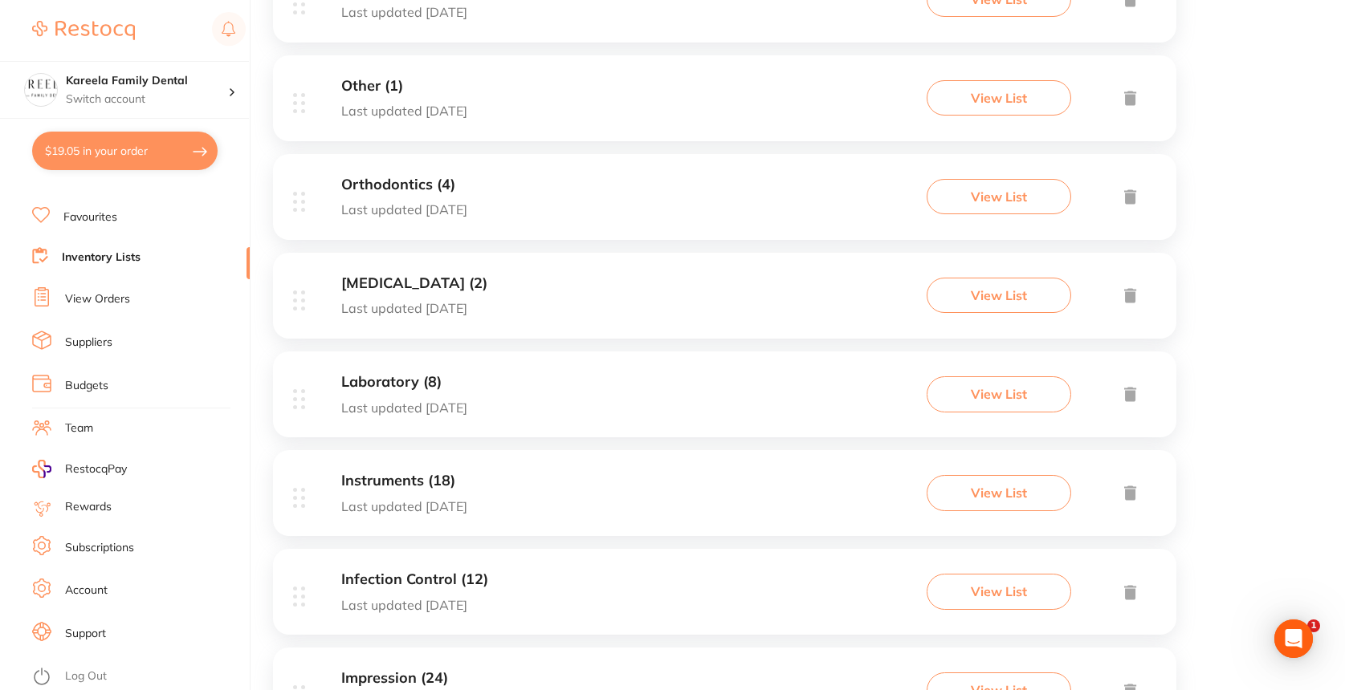
scroll to position [774, 0]
click at [421, 300] on p "Last updated 205 days ago" at bounding box center [414, 307] width 146 height 14
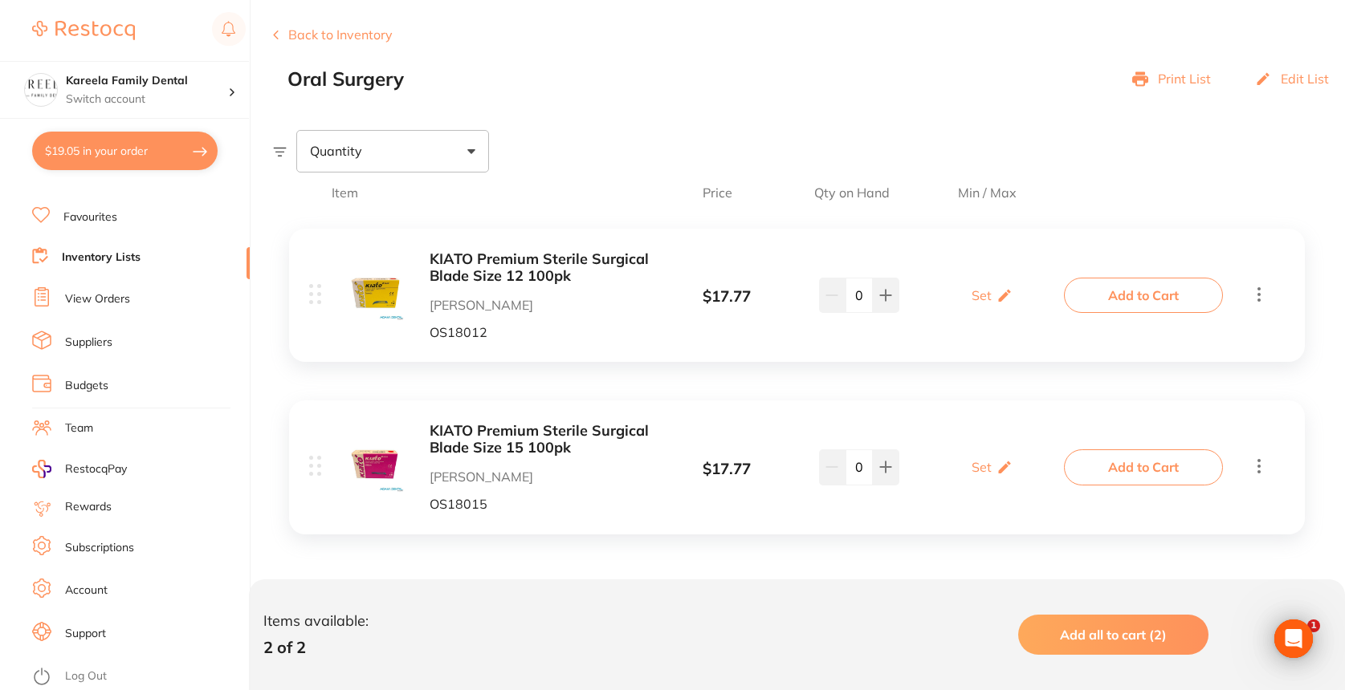
scroll to position [184, 0]
click at [98, 250] on link "Inventory Lists" at bounding box center [101, 258] width 79 height 16
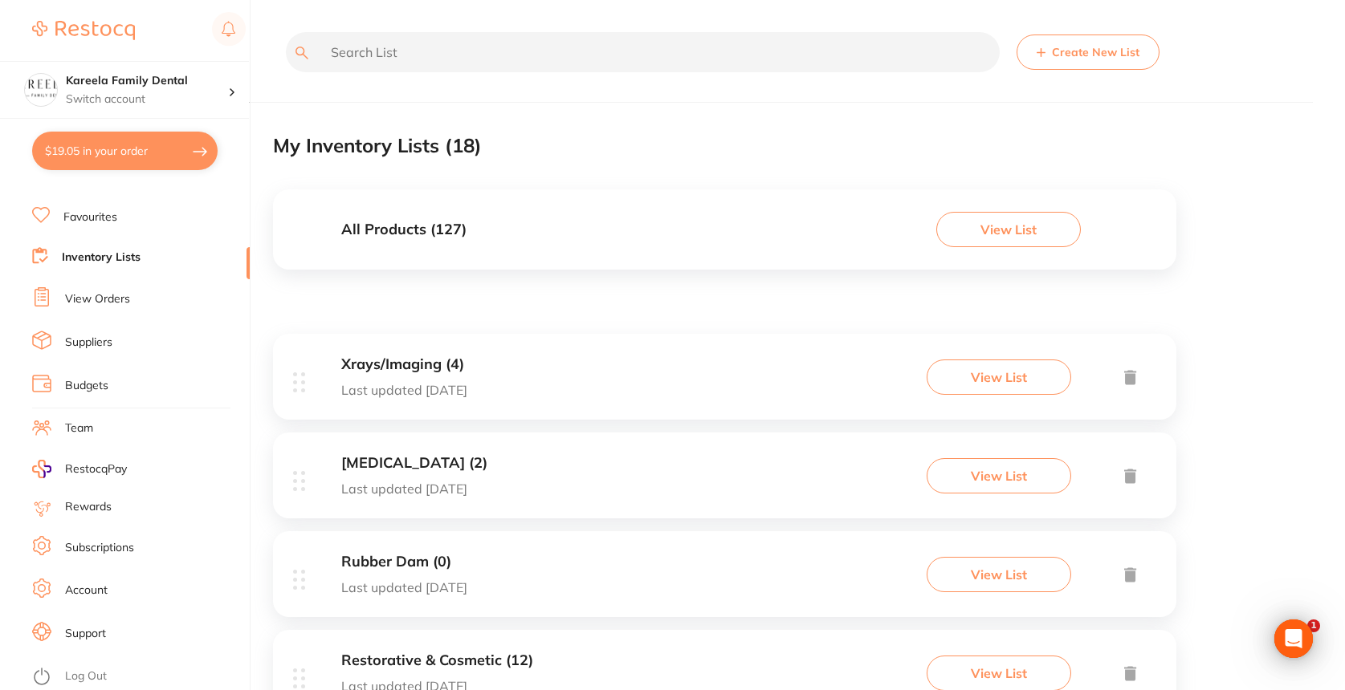
click at [679, 51] on input "text" at bounding box center [643, 52] width 714 height 40
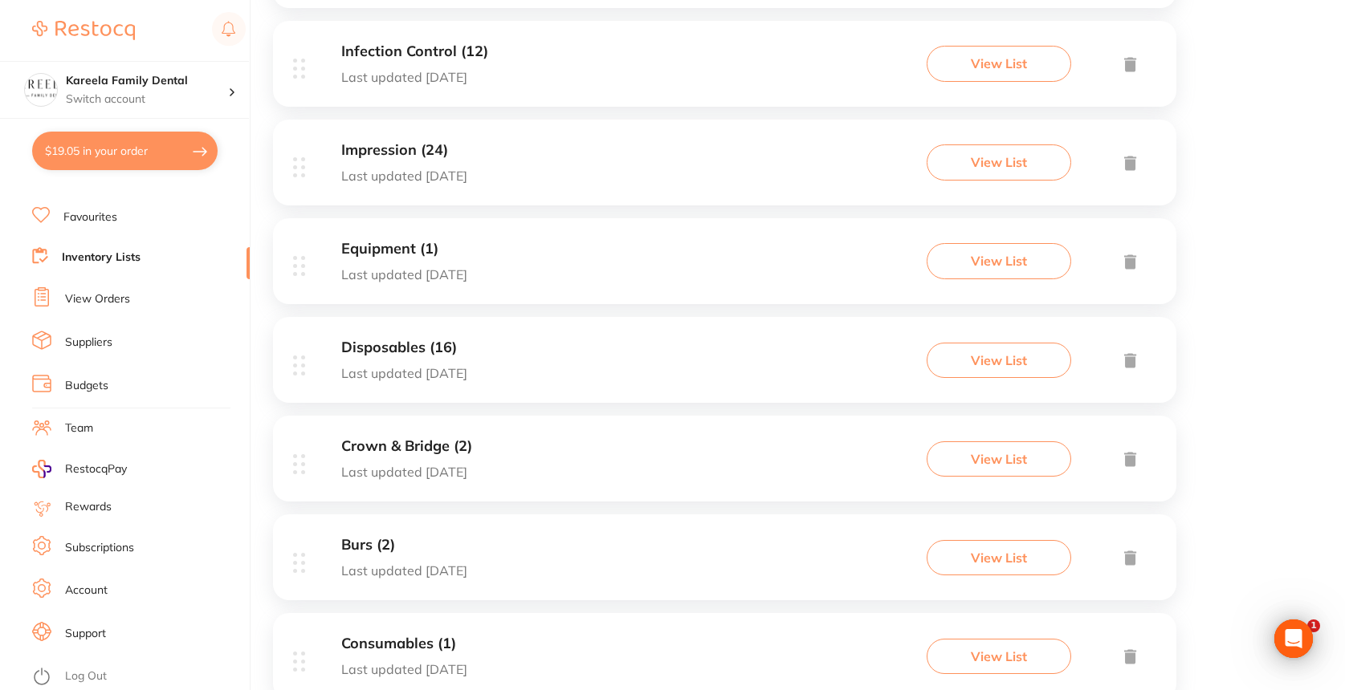
scroll to position [1306, 0]
click at [434, 336] on h3 "Disposables (16)" at bounding box center [404, 343] width 126 height 17
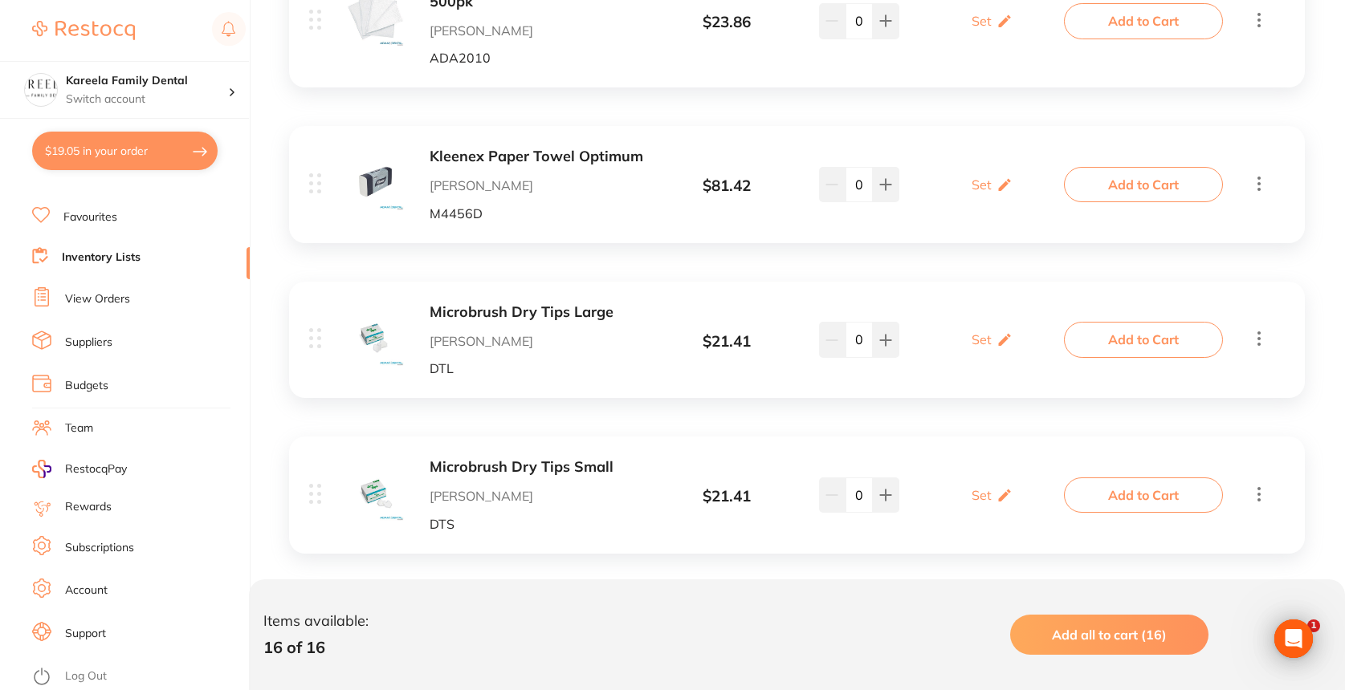
scroll to position [2454, 0]
click at [115, 291] on link "View Orders" at bounding box center [97, 299] width 65 height 16
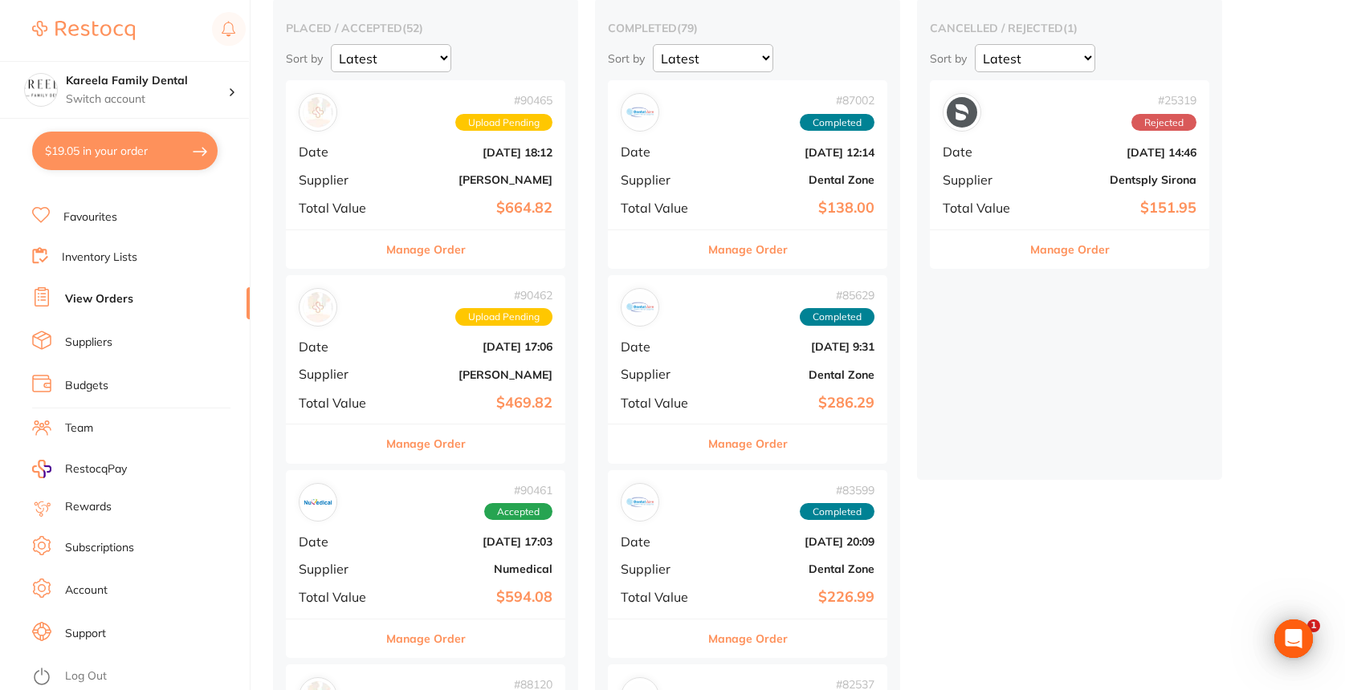
scroll to position [147, 0]
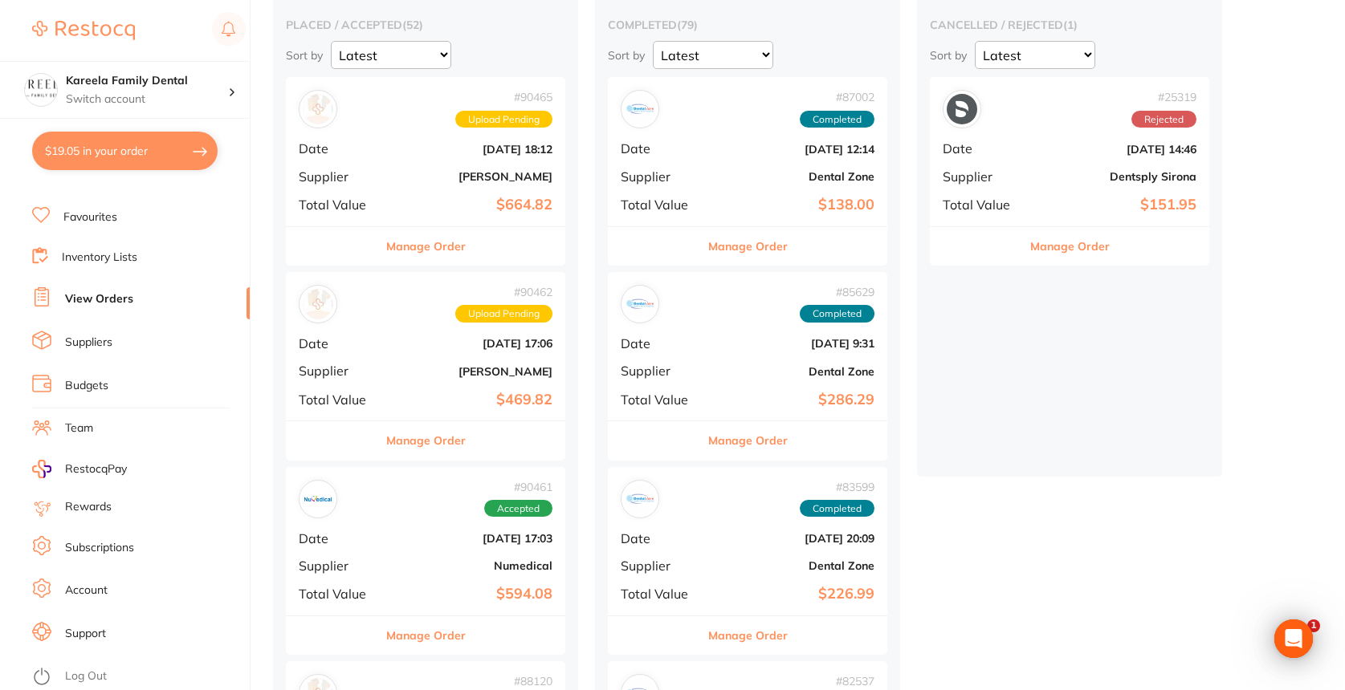
click at [448, 254] on button "Manage Order" at bounding box center [425, 246] width 79 height 39
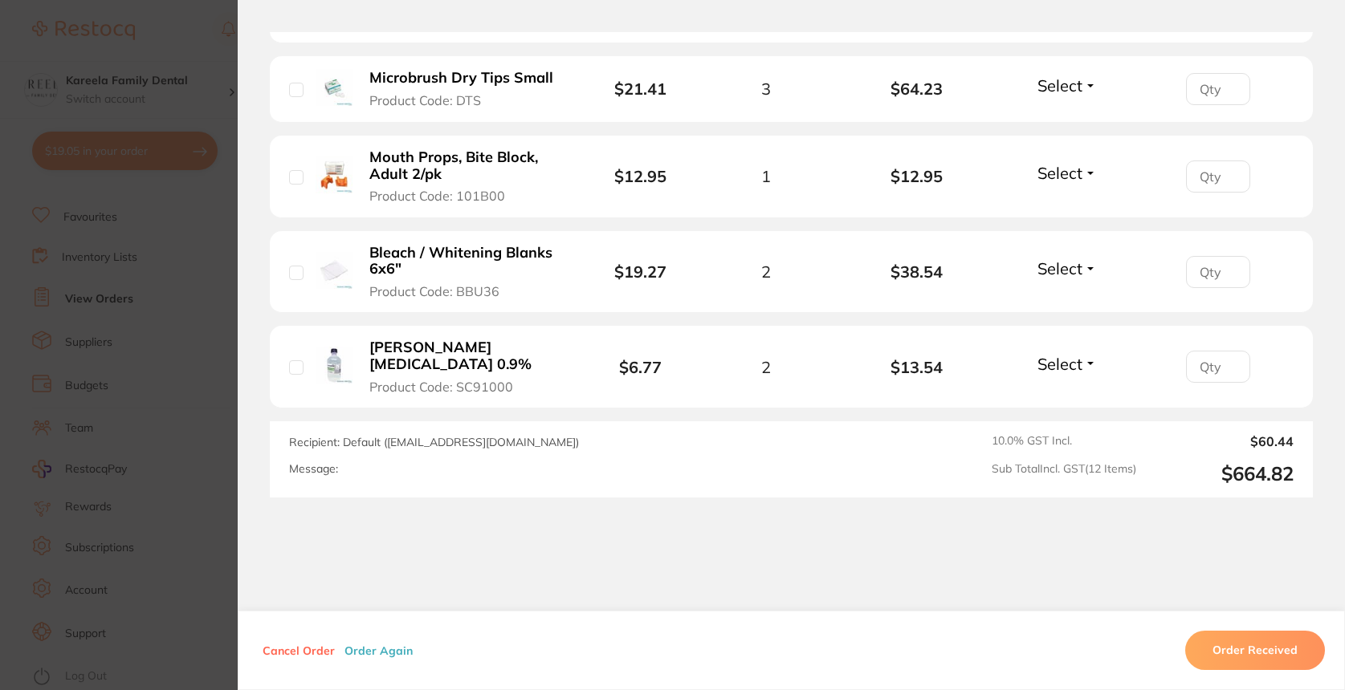
scroll to position [1207, 0]
click at [174, 438] on section "Order ID: Restocq- 90465 Order Information Upload Pending Order Date Aug 15 202…" at bounding box center [672, 345] width 1345 height 690
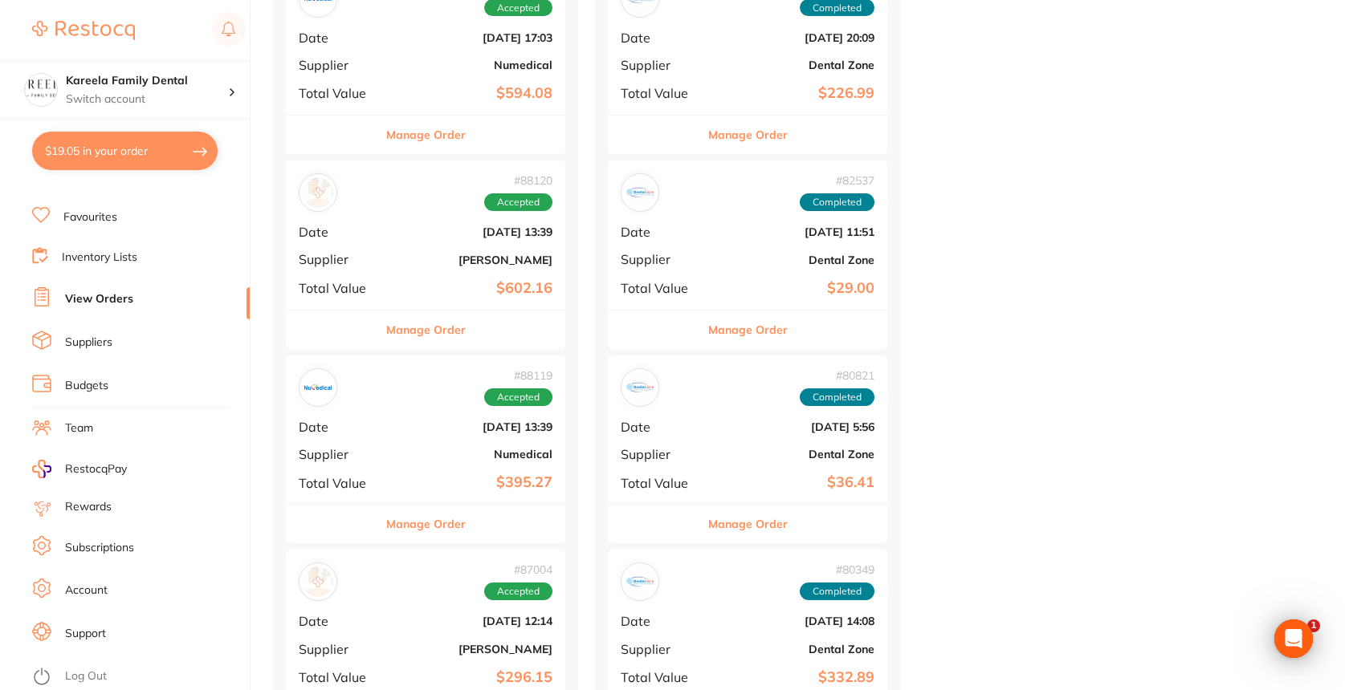
scroll to position [710, 0]
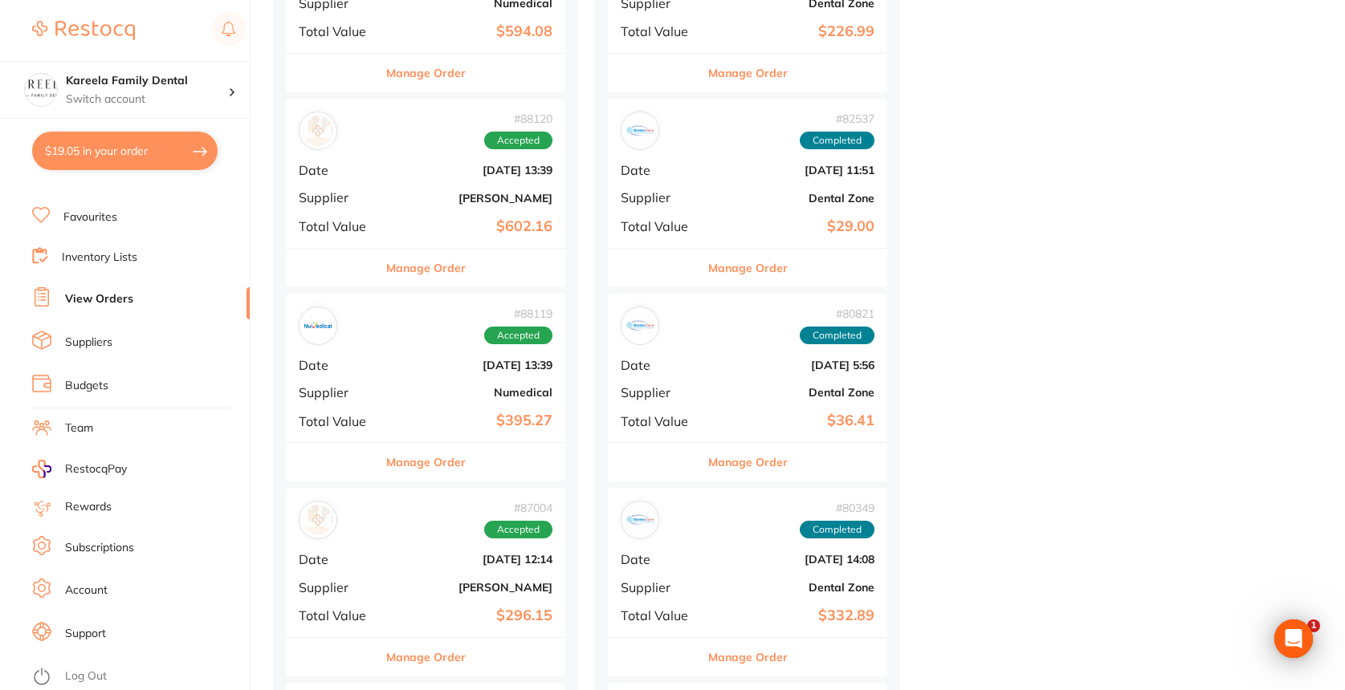
click at [429, 262] on button "Manage Order" at bounding box center [425, 268] width 79 height 39
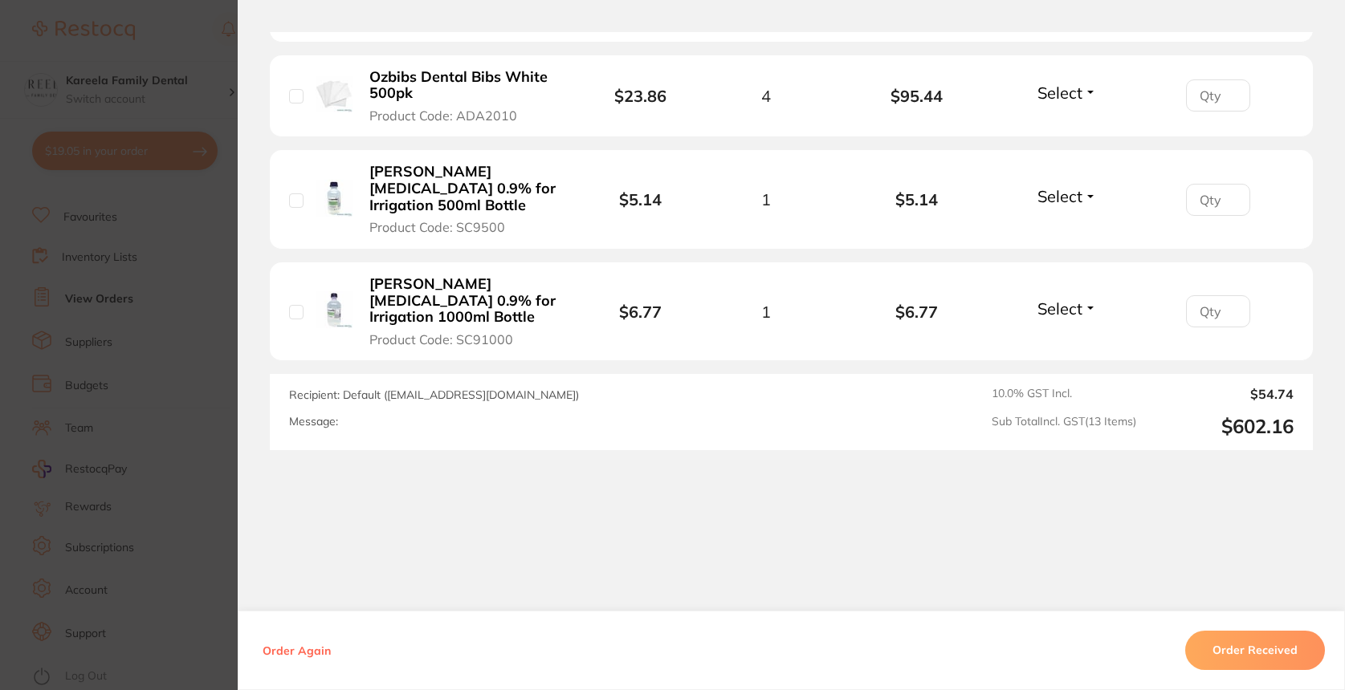
scroll to position [1539, 0]
click at [94, 417] on section "Order ID: Restocq- 88120 Order Information Accepted Order Date Jul 30 2025, 13:…" at bounding box center [672, 345] width 1345 height 690
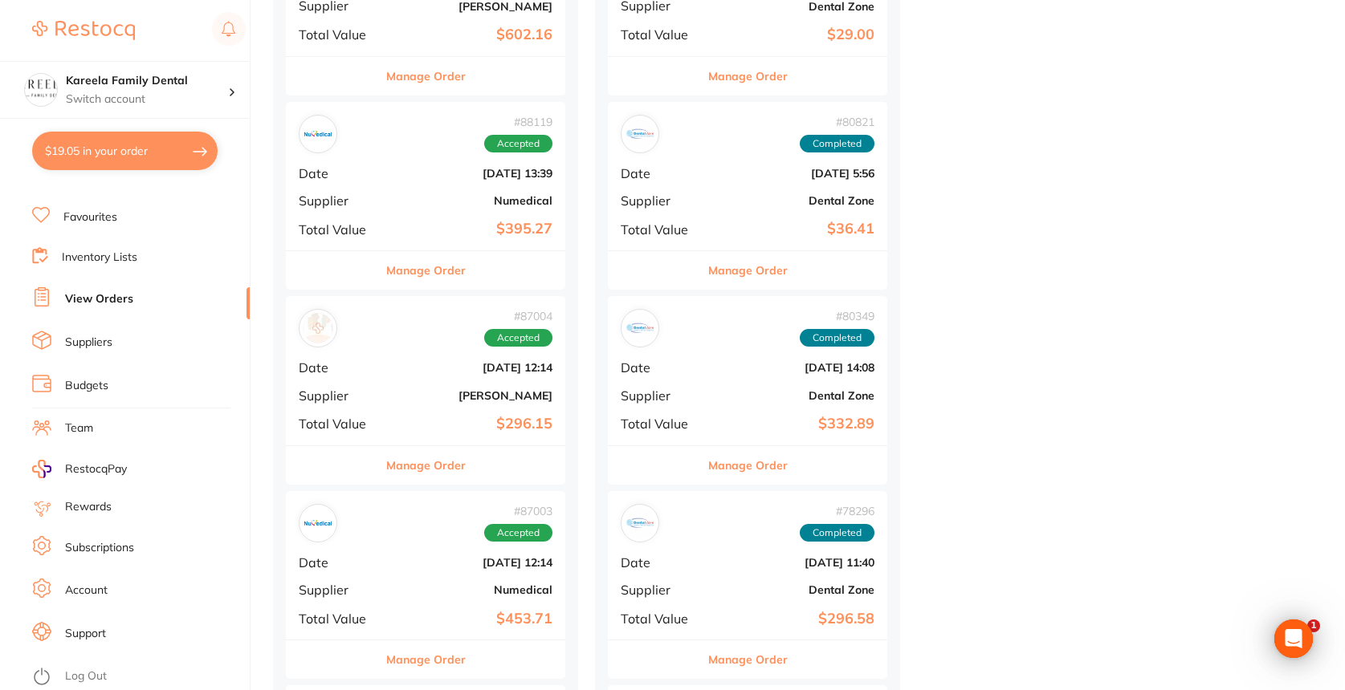
scroll to position [906, 0]
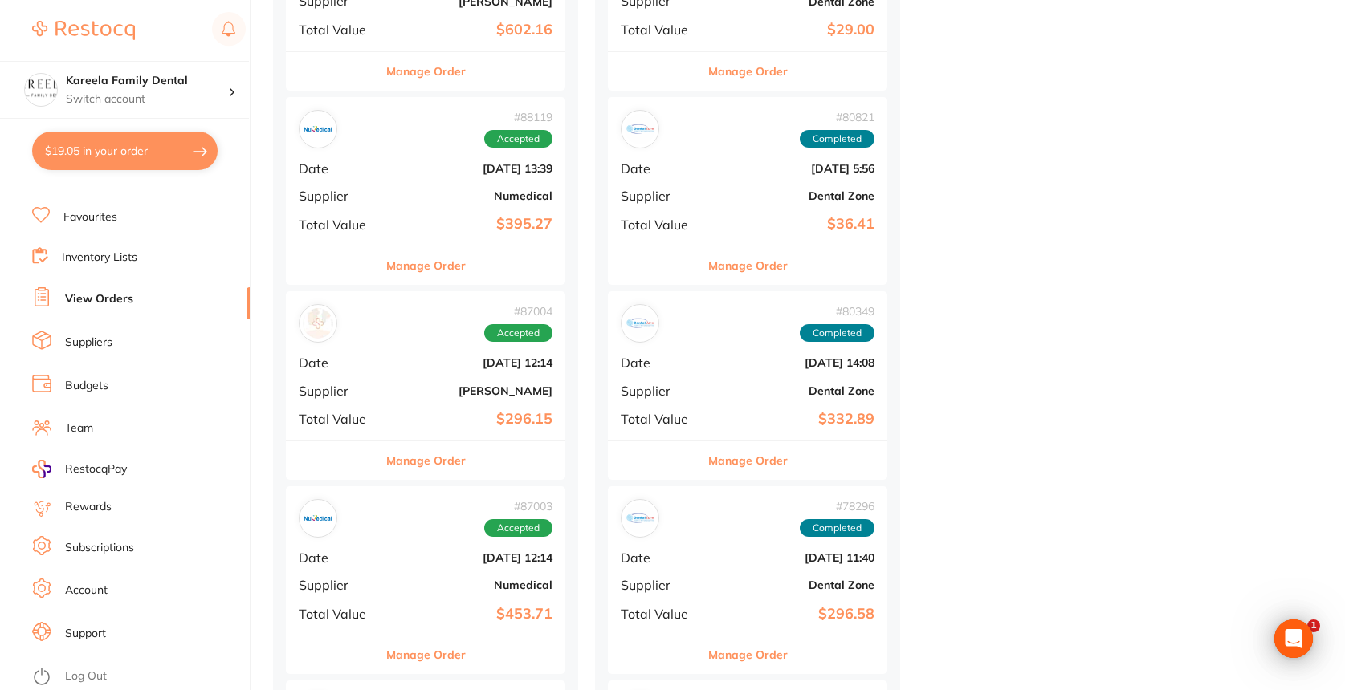
click at [494, 645] on div "Manage Order" at bounding box center [425, 654] width 279 height 39
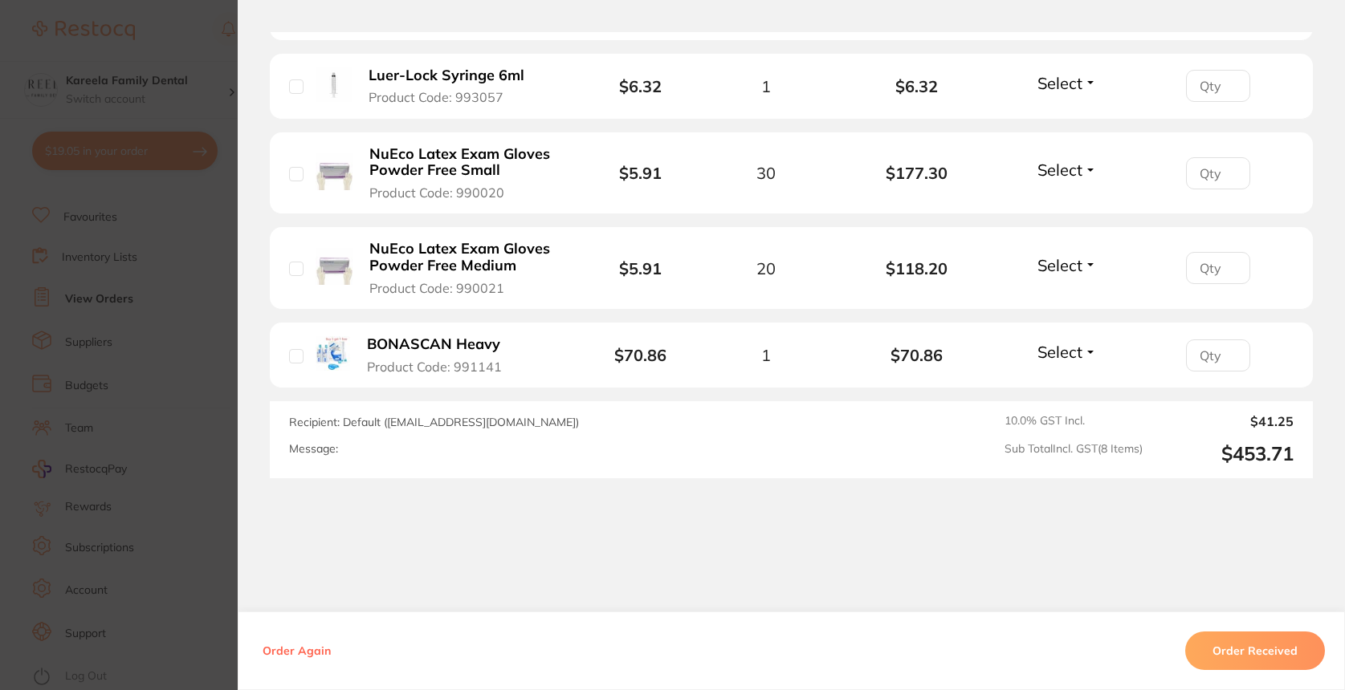
scroll to position [928, 0]
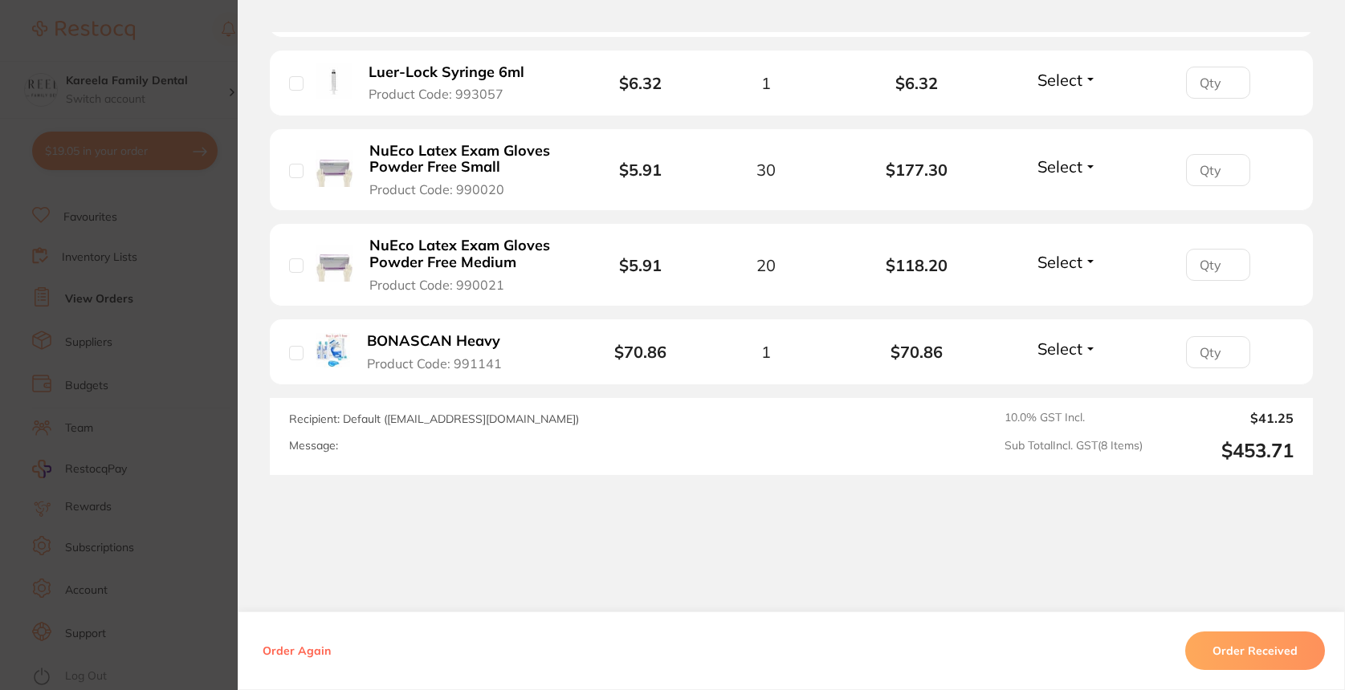
click at [103, 535] on section "Order ID: Restocq- 87003 Order Information Accepted Order Order Date Jul 18 202…" at bounding box center [672, 345] width 1345 height 690
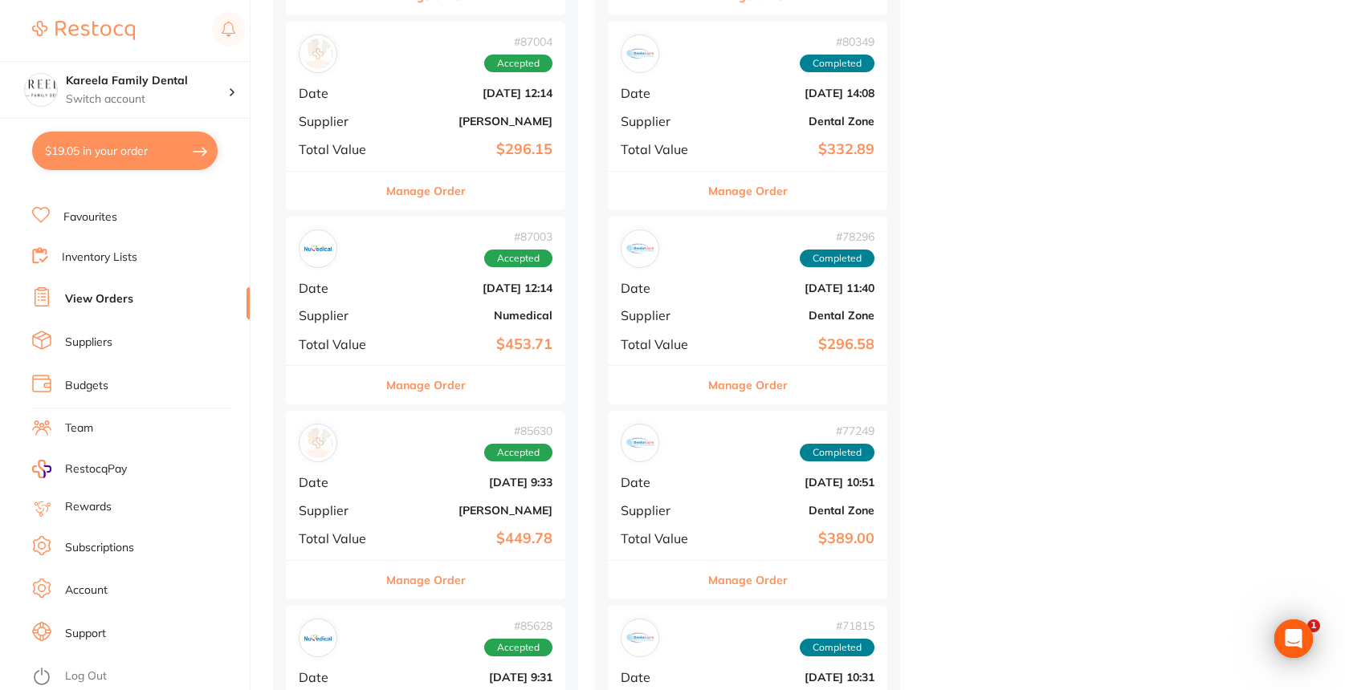
scroll to position [1223, 0]
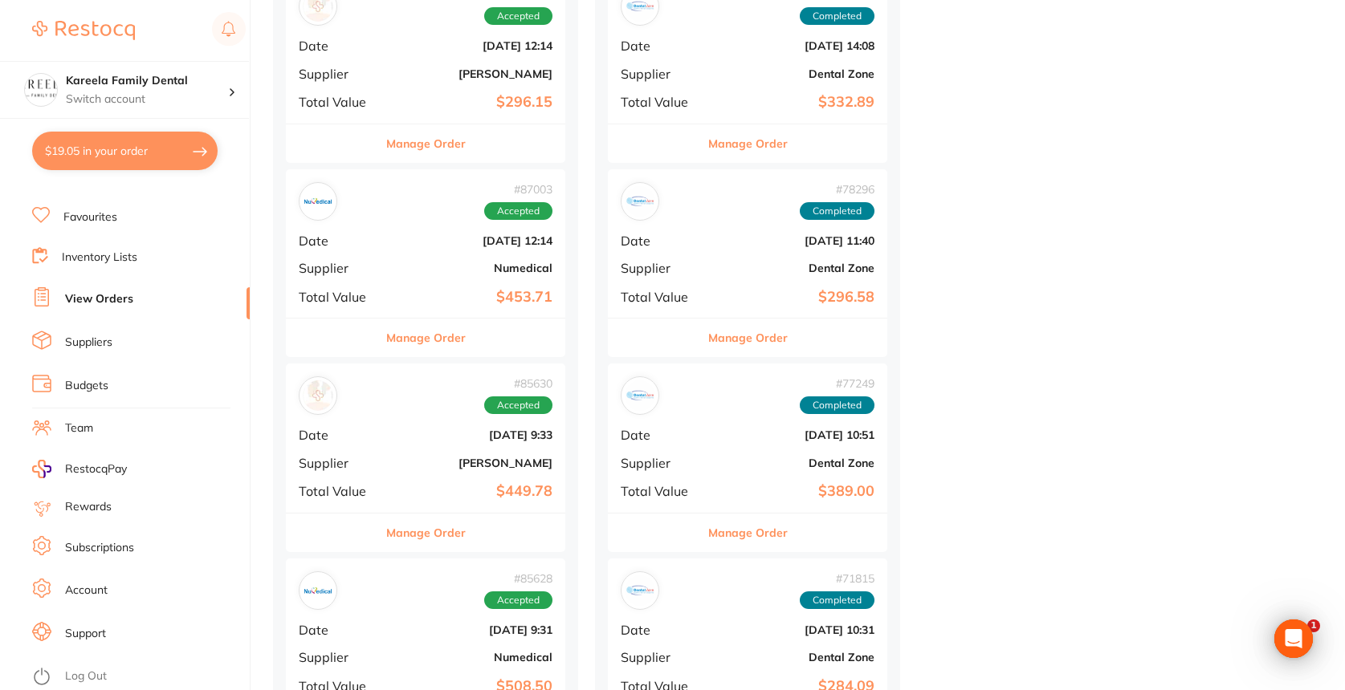
click at [411, 526] on button "Manage Order" at bounding box center [425, 533] width 79 height 39
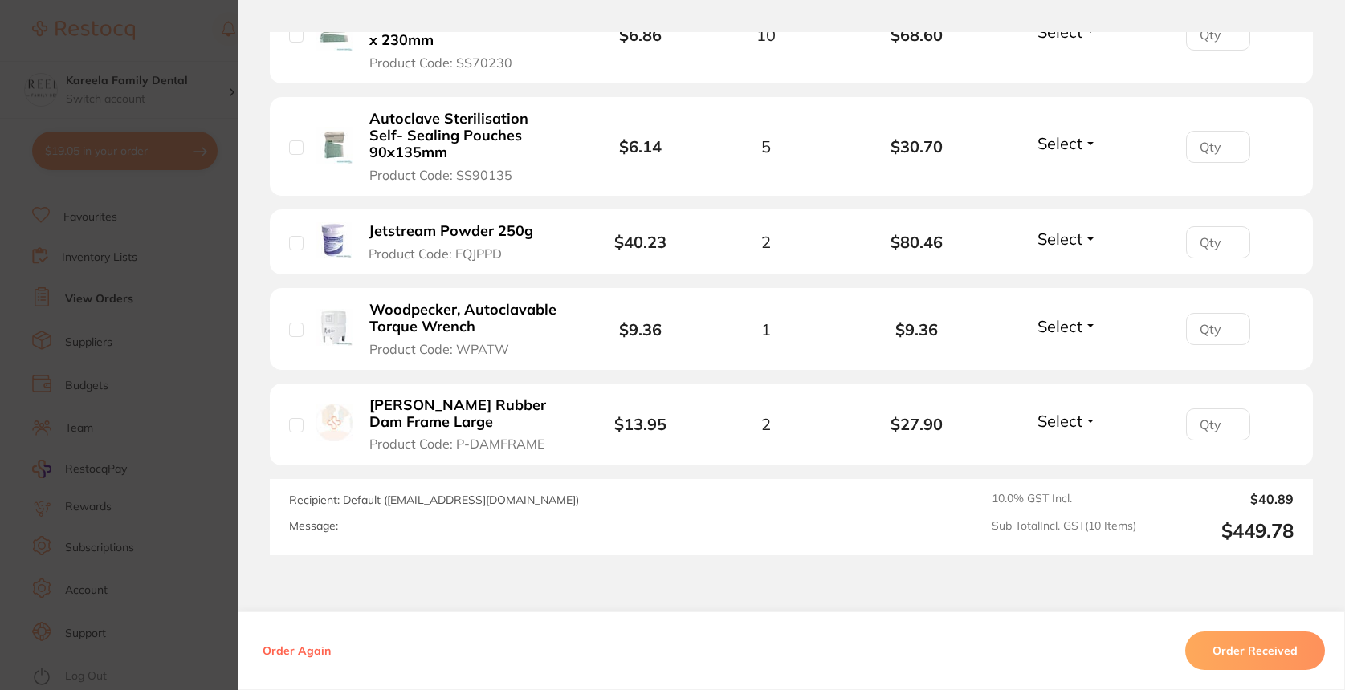
scroll to position [1061, 0]
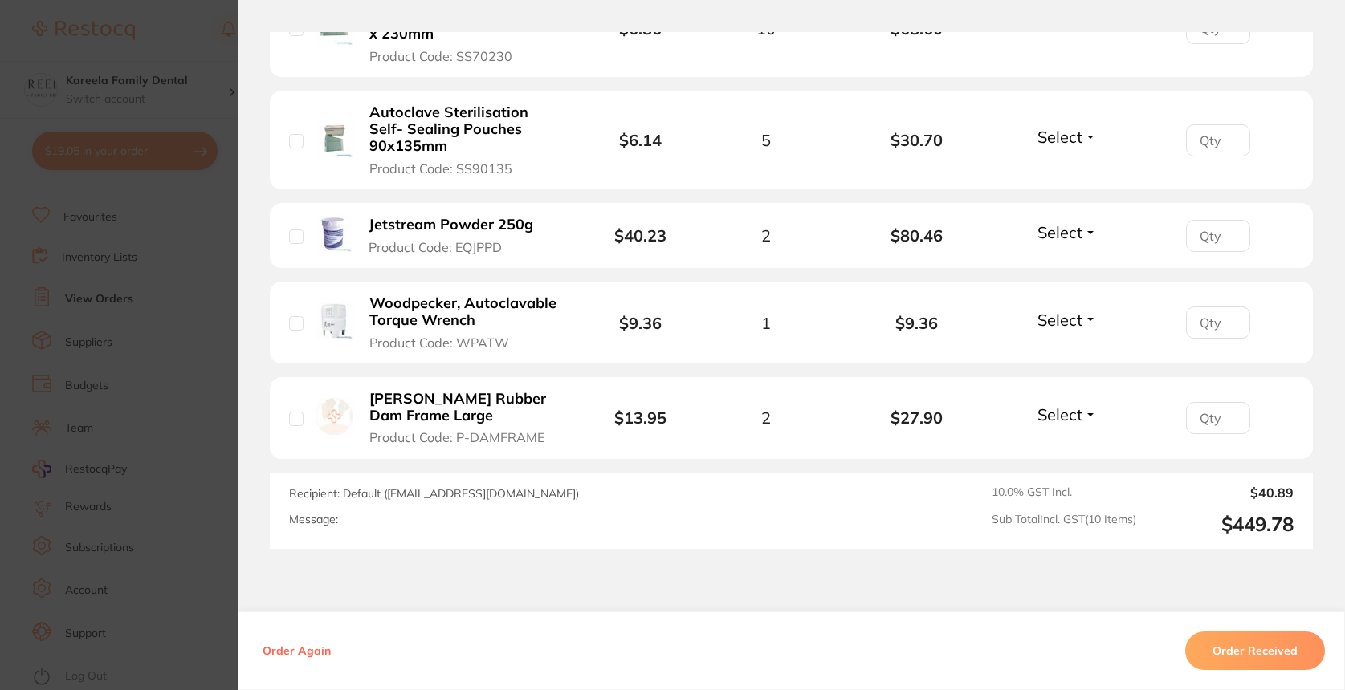
click at [182, 502] on section "Order ID: Restocq- 85630 Order Information Accepted Order Date Jul 4 2025, 9:33…" at bounding box center [672, 345] width 1345 height 690
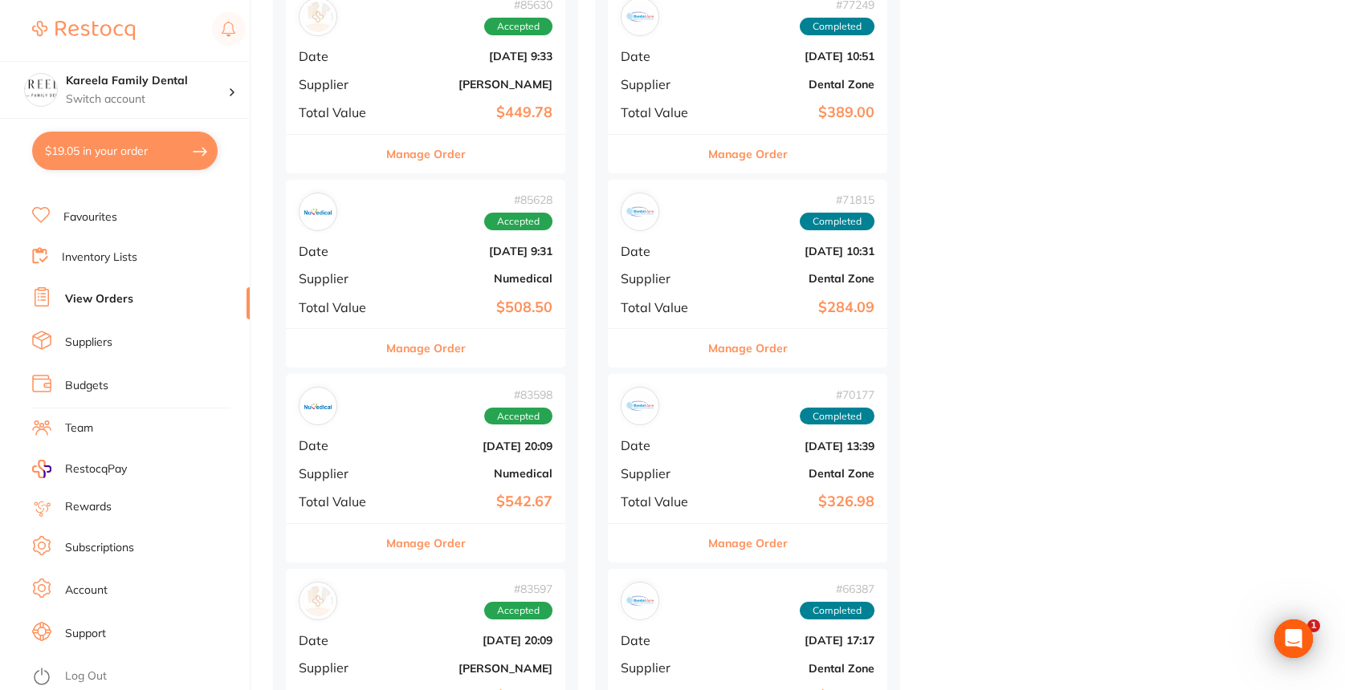
scroll to position [1603, 0]
click at [510, 538] on div "Manage Order" at bounding box center [425, 542] width 279 height 39
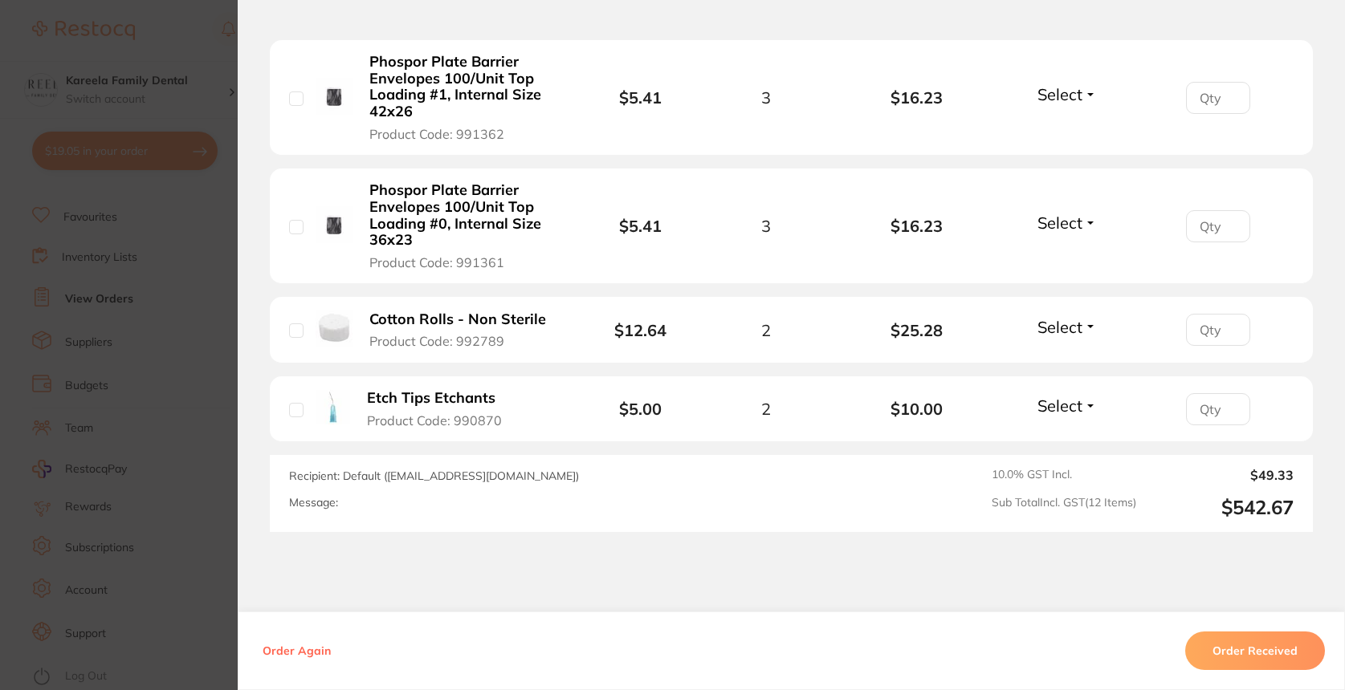
click at [225, 499] on section "Order ID: Restocq- 83598 Order Information Accepted Order Order Date Jun 17 202…" at bounding box center [672, 345] width 1345 height 690
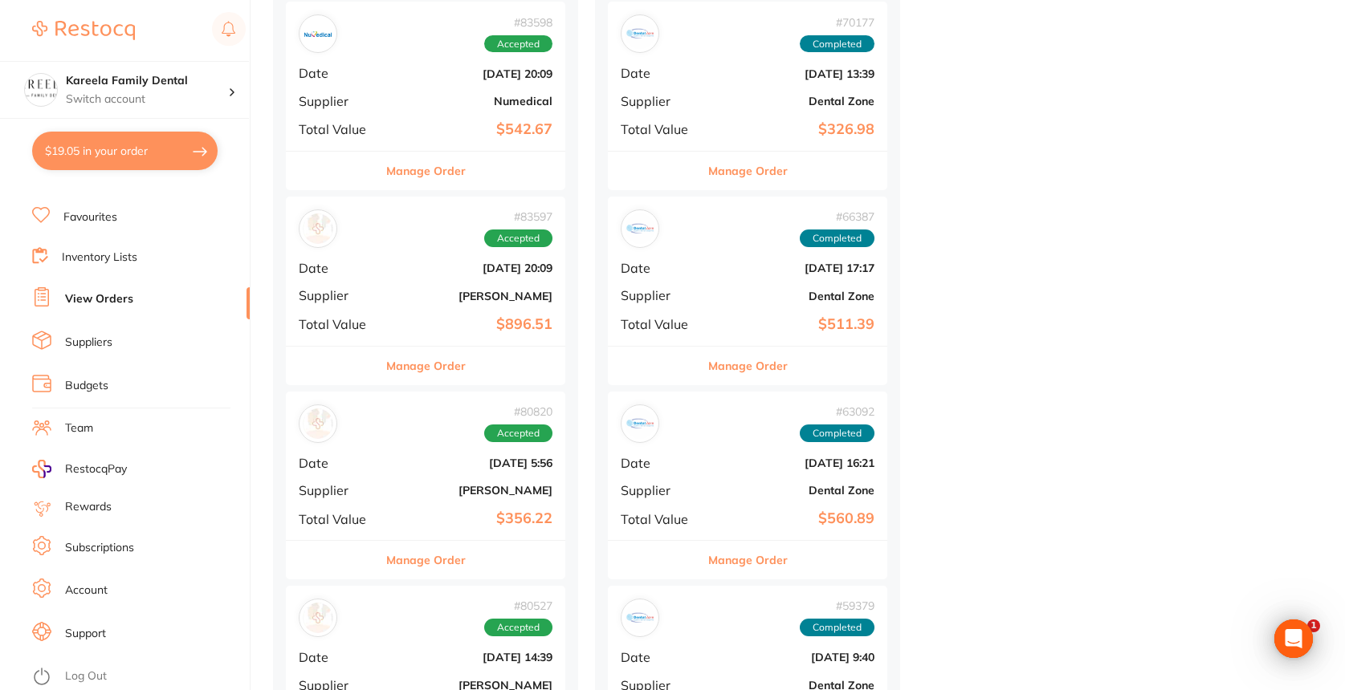
scroll to position [1980, 0]
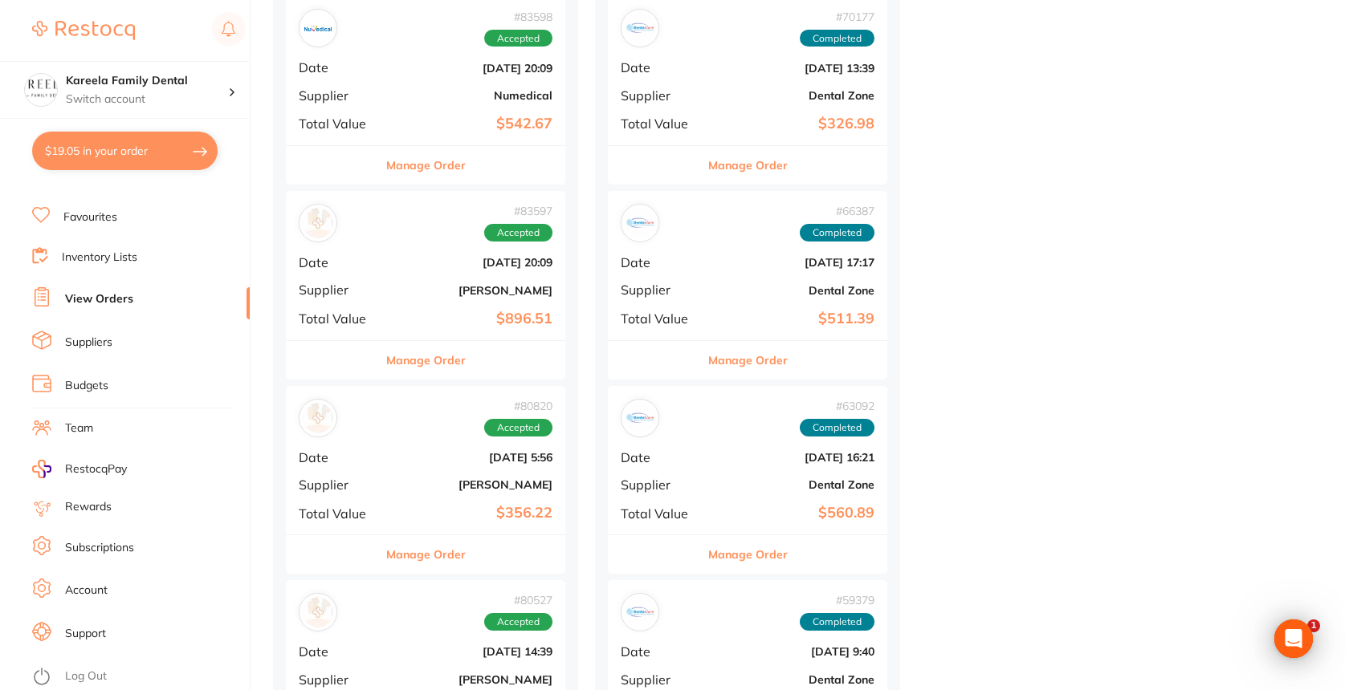
click at [733, 544] on button "Manage Order" at bounding box center [747, 554] width 79 height 39
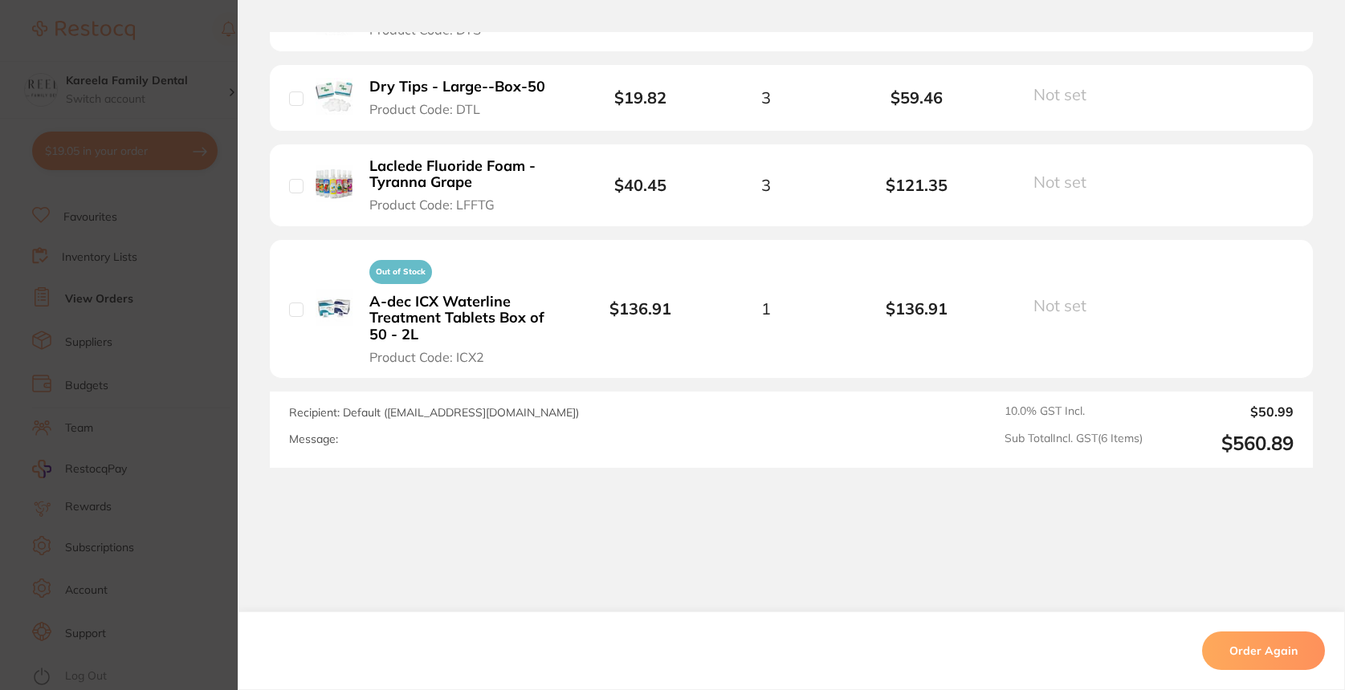
scroll to position [753, 0]
click at [160, 519] on section "Order ID: Restocq- 63092 Order Information Completed Order Order Date Dec 3 202…" at bounding box center [672, 345] width 1345 height 690
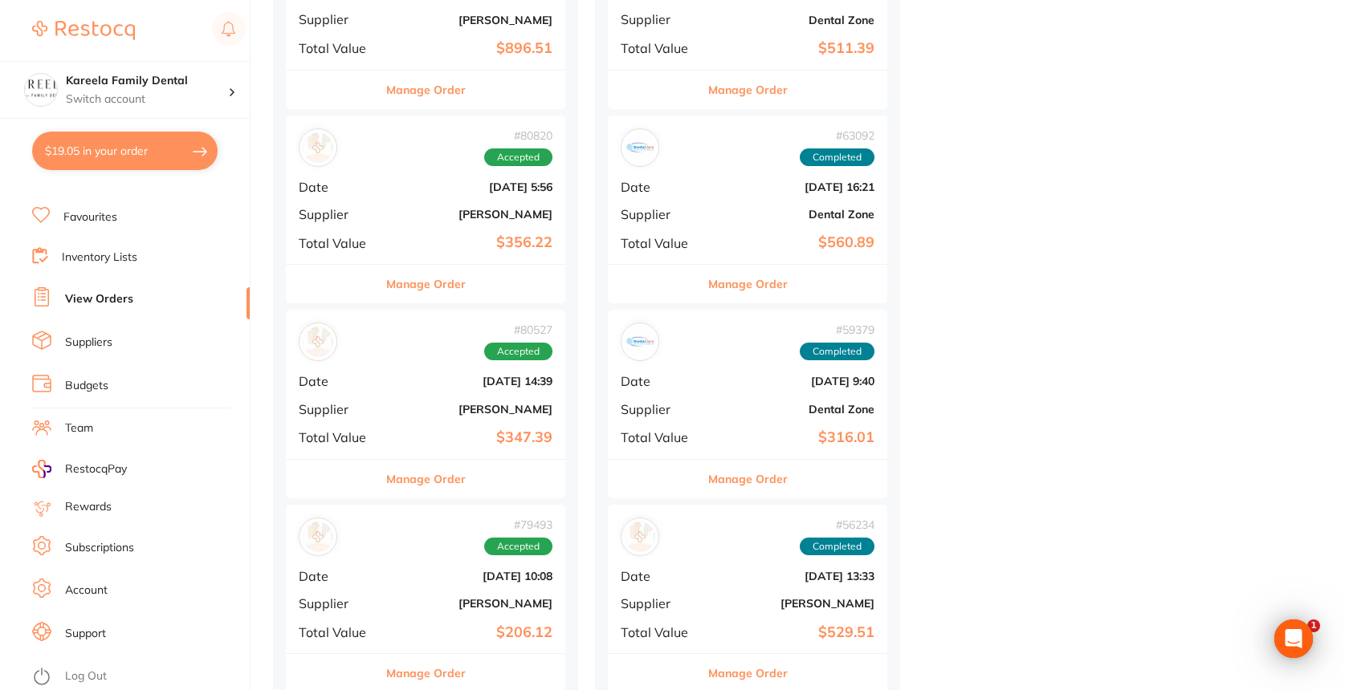
scroll to position [2254, 0]
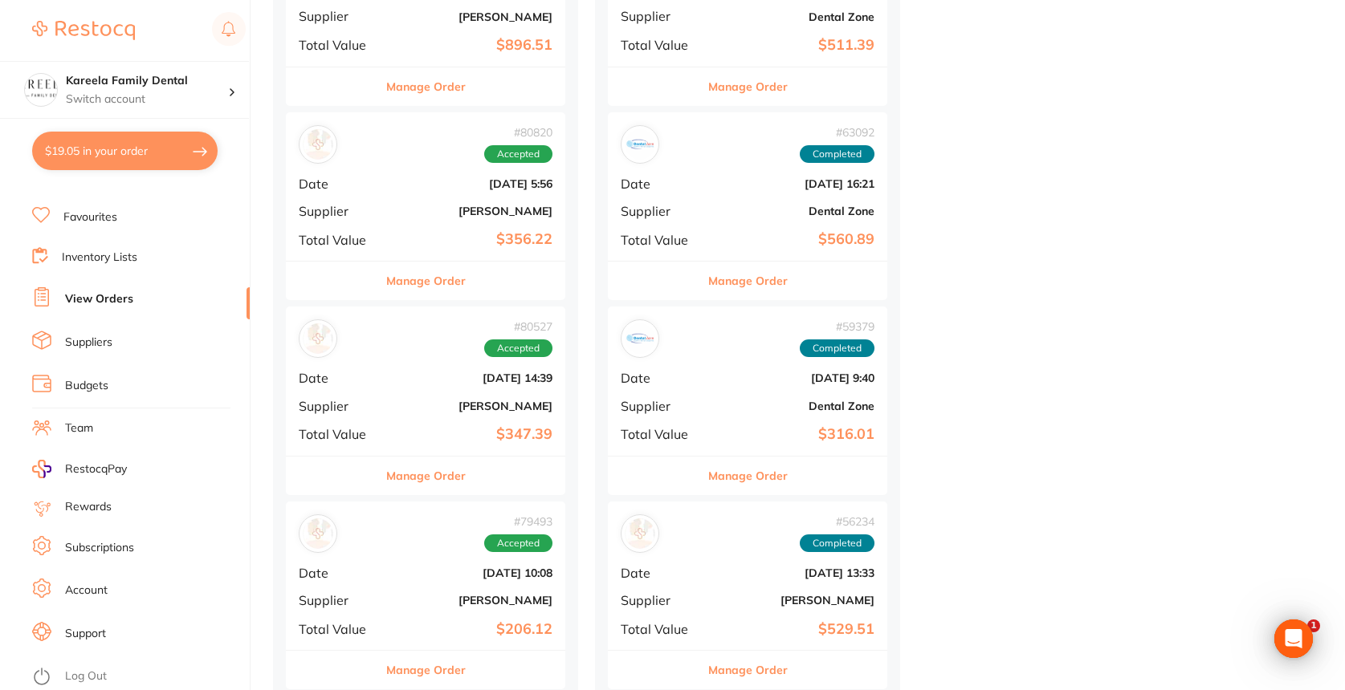
click at [701, 650] on div "Manage Order" at bounding box center [747, 669] width 279 height 39
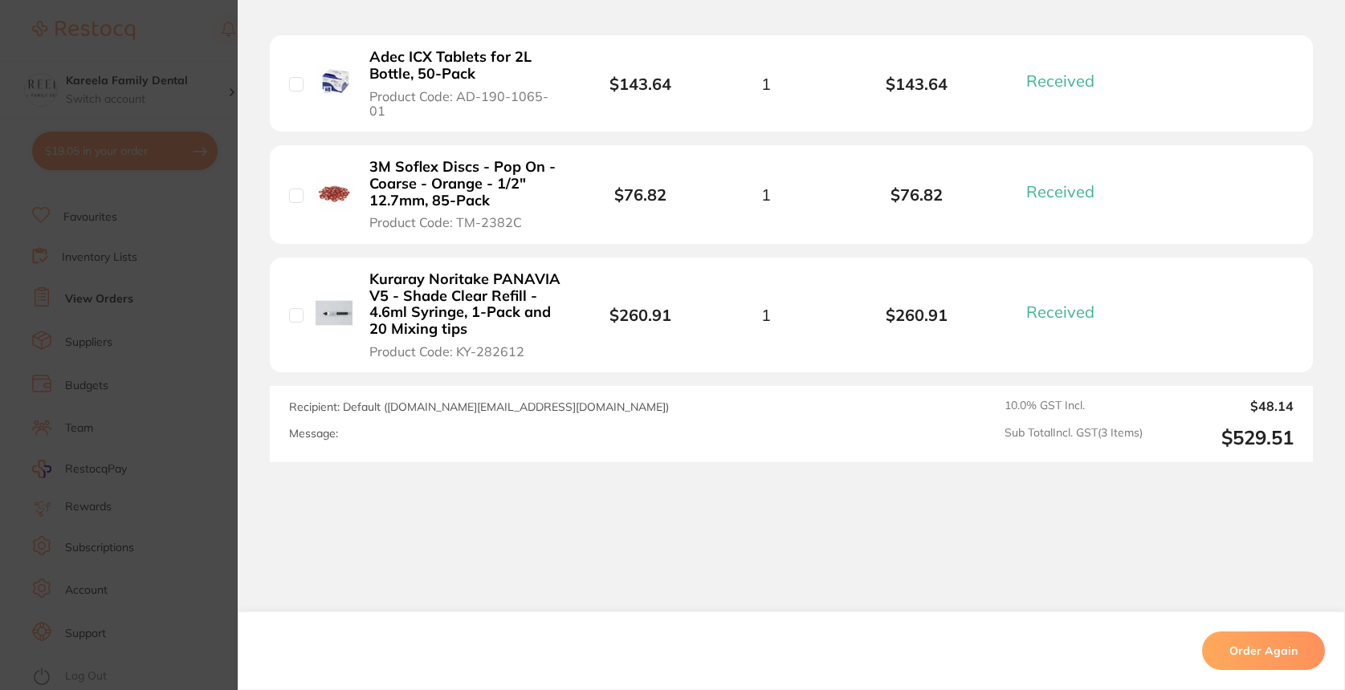
scroll to position [527, 0]
click at [155, 514] on section "Order ID: Restocq- 56234 Order Information 3 Received Completed Order Date Oct …" at bounding box center [672, 345] width 1345 height 690
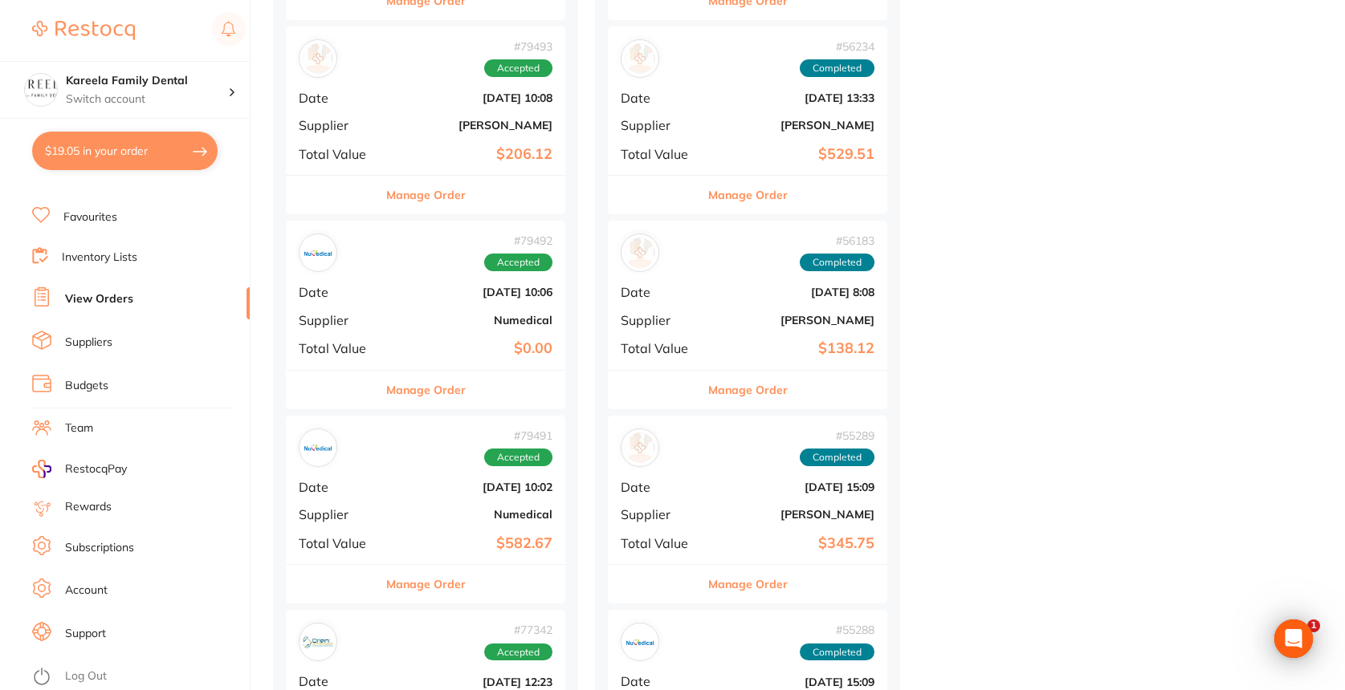
scroll to position [2732, 0]
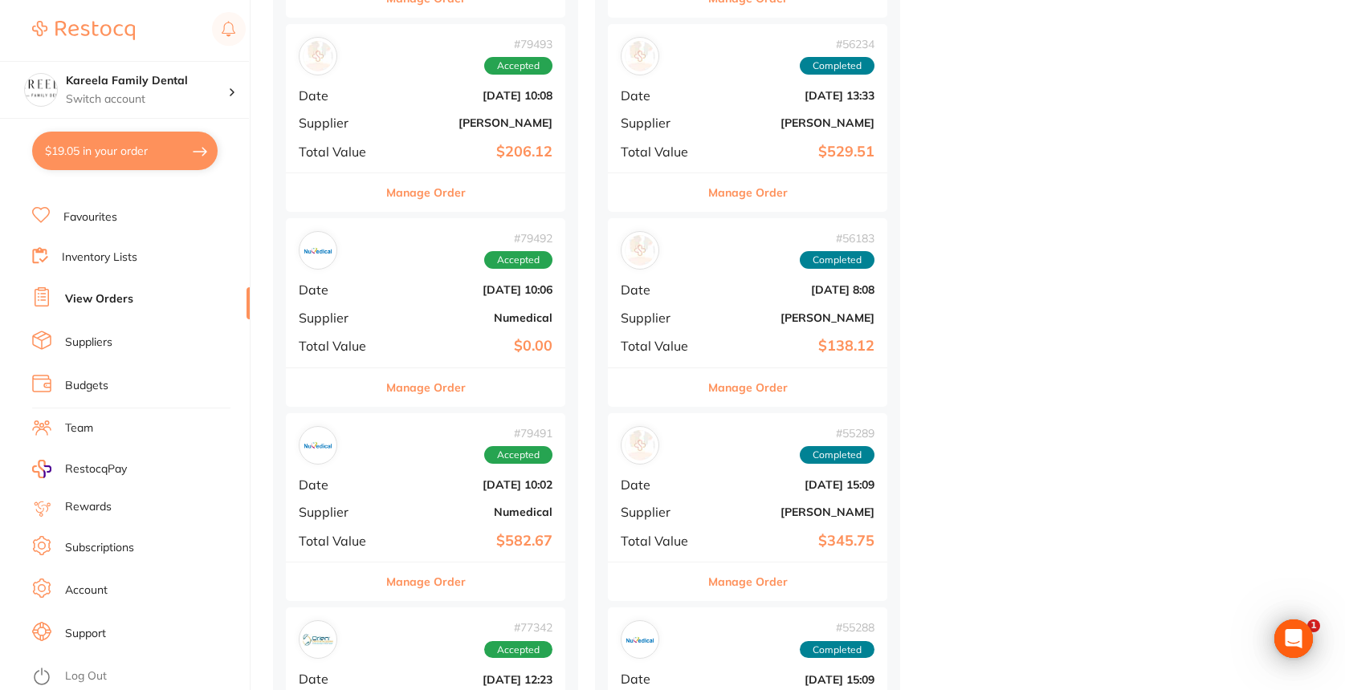
click at [481, 562] on div "Manage Order" at bounding box center [425, 581] width 279 height 39
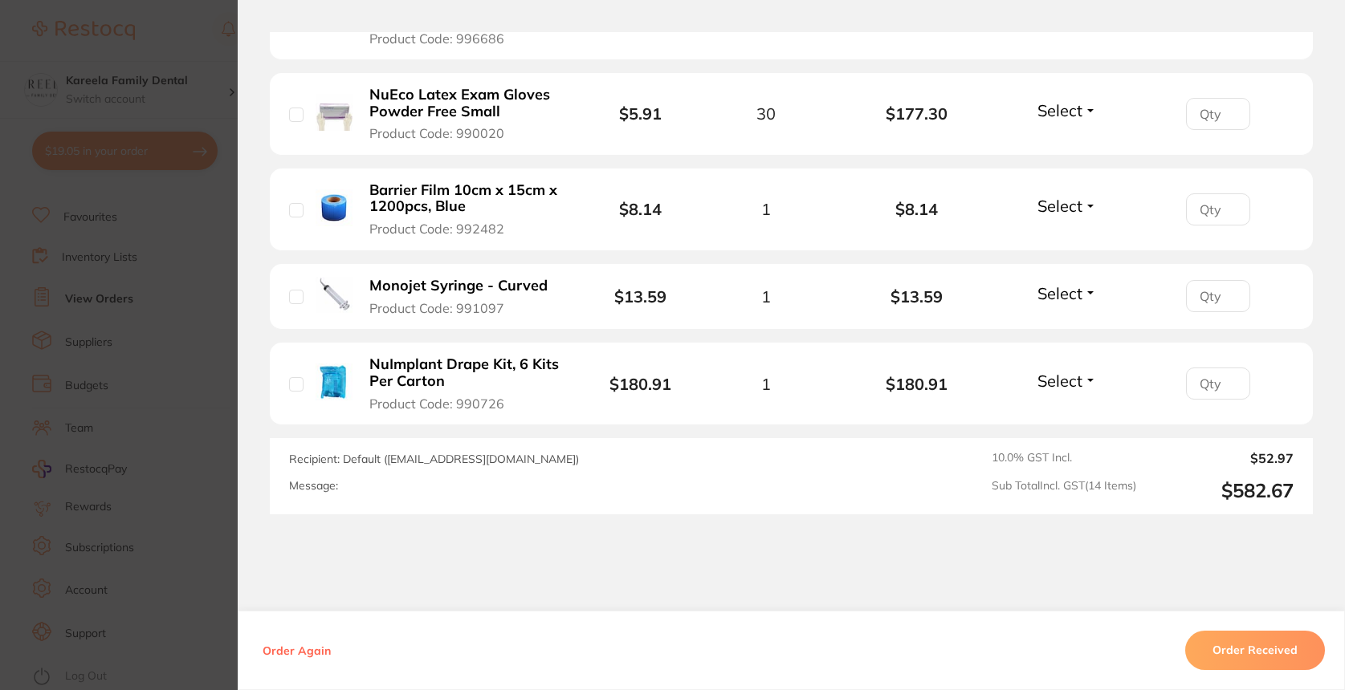
scroll to position [1549, 0]
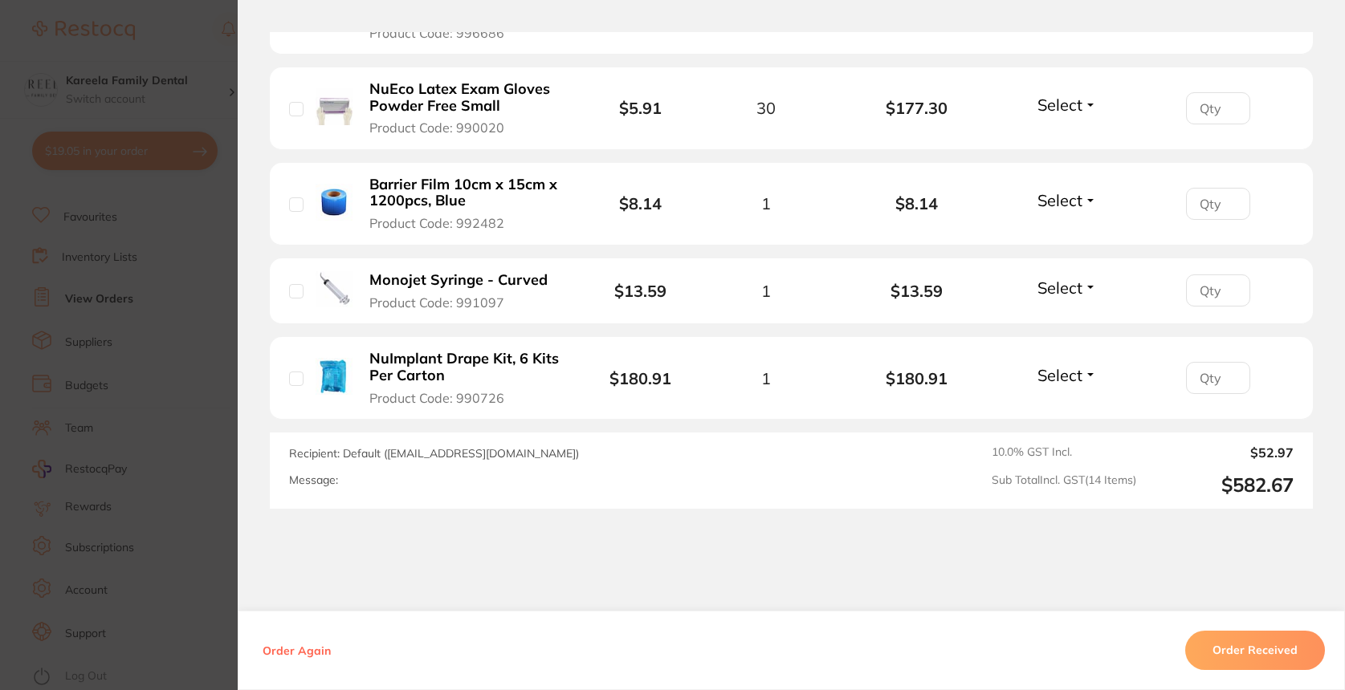
click at [408, 381] on b "NuImplant Drape Kit, 6 Kits Per Carton" at bounding box center [465, 367] width 192 height 33
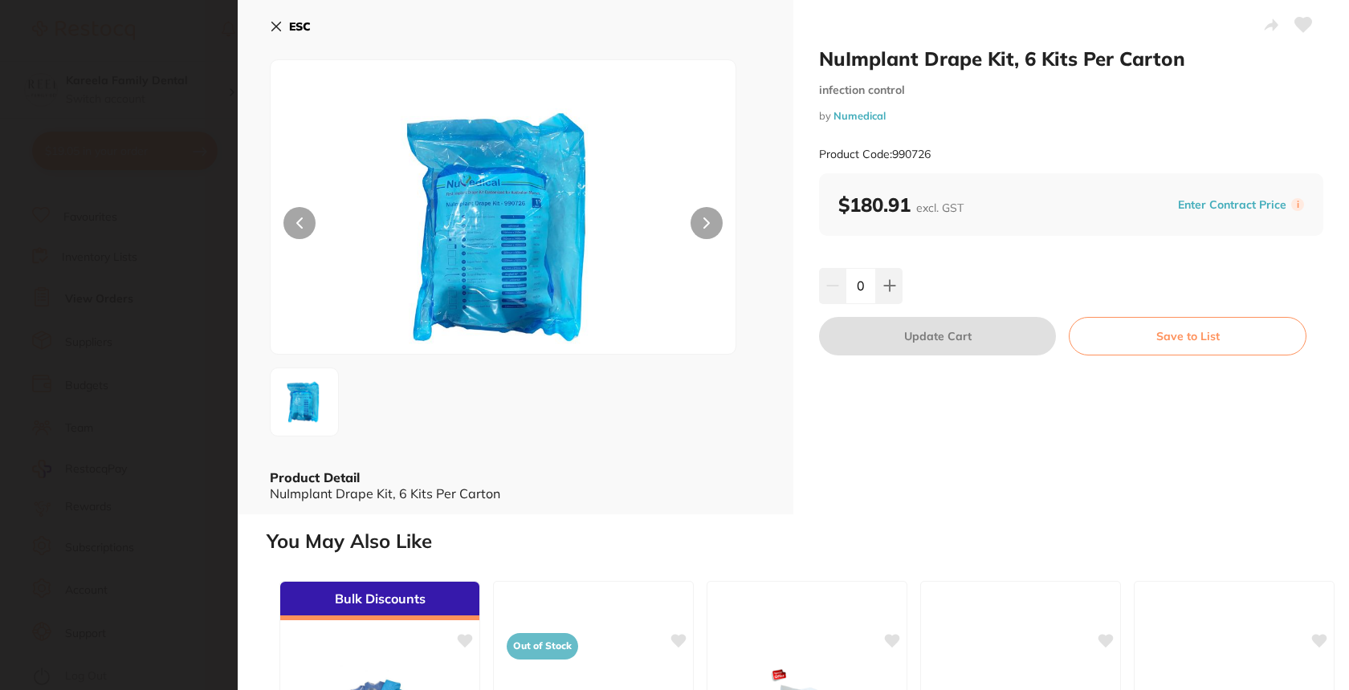
scroll to position [0, 0]
click at [144, 491] on section "NuImplant Drape Kit, 6 Kits Per Carton infection control by Numedical Product C…" at bounding box center [674, 345] width 1349 height 690
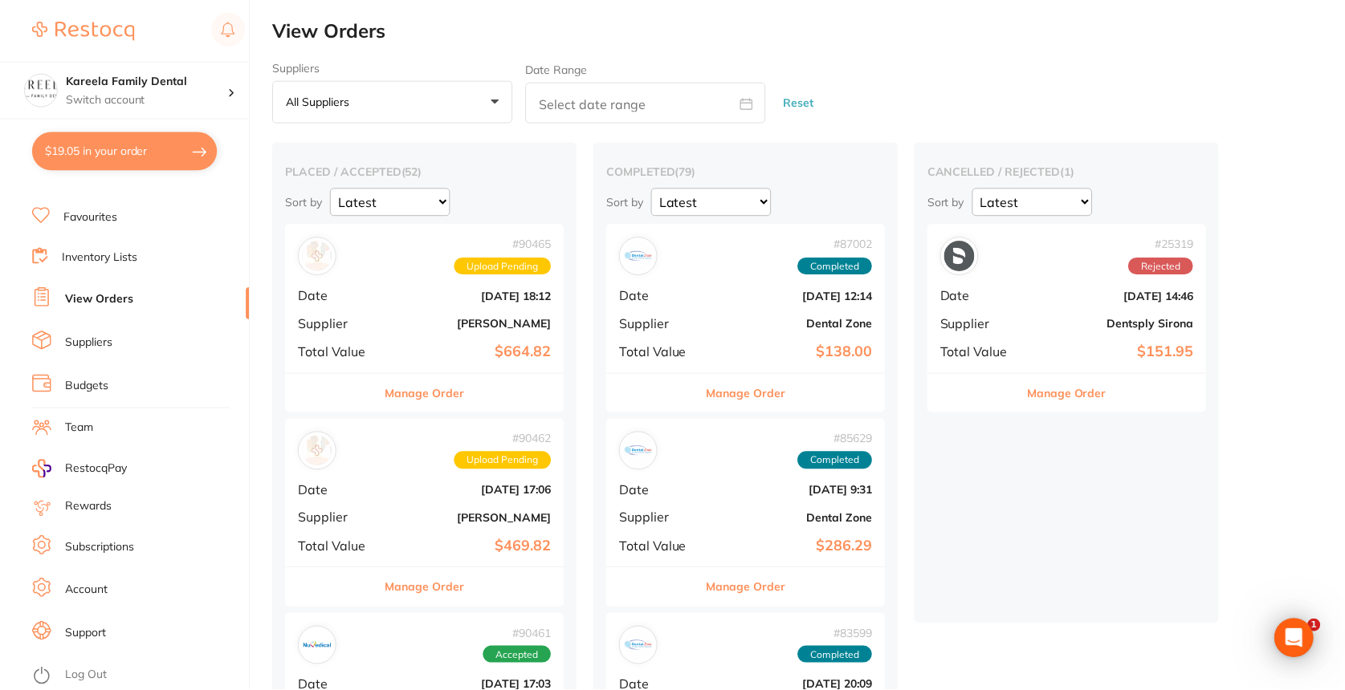
scroll to position [2732, 0]
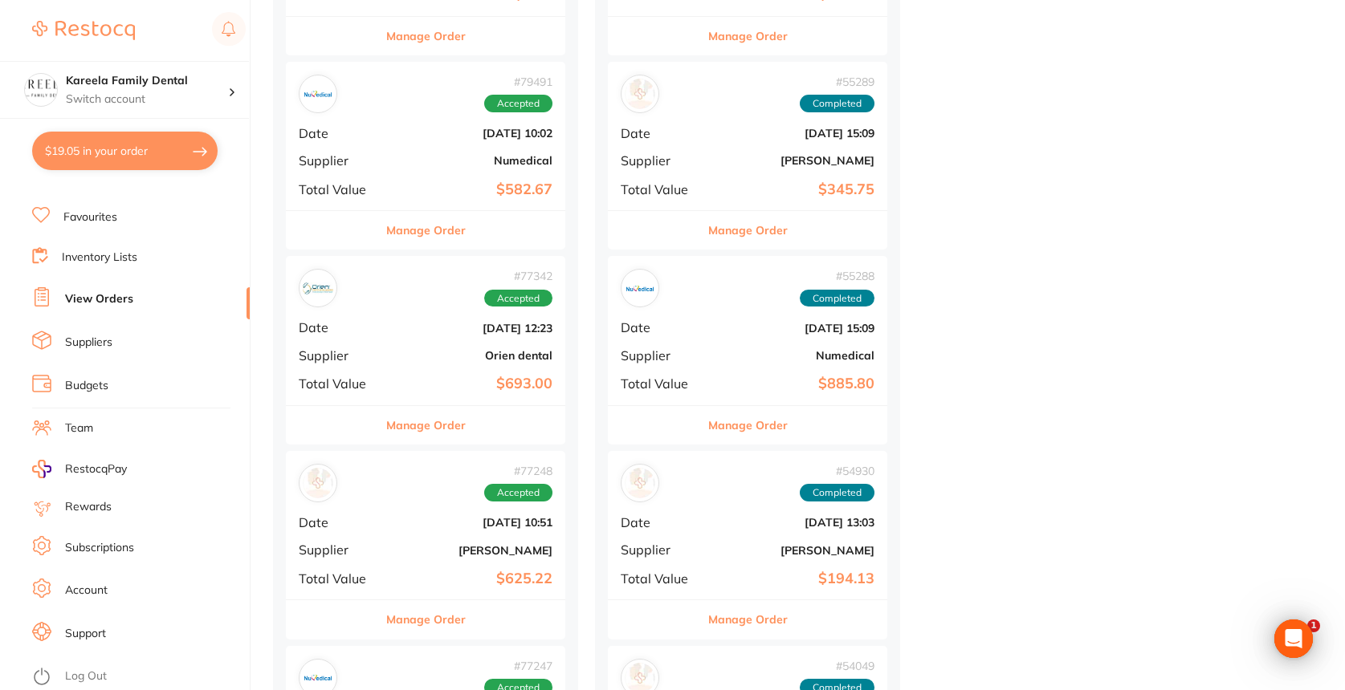
click at [796, 406] on div "Manage Order" at bounding box center [747, 424] width 279 height 39
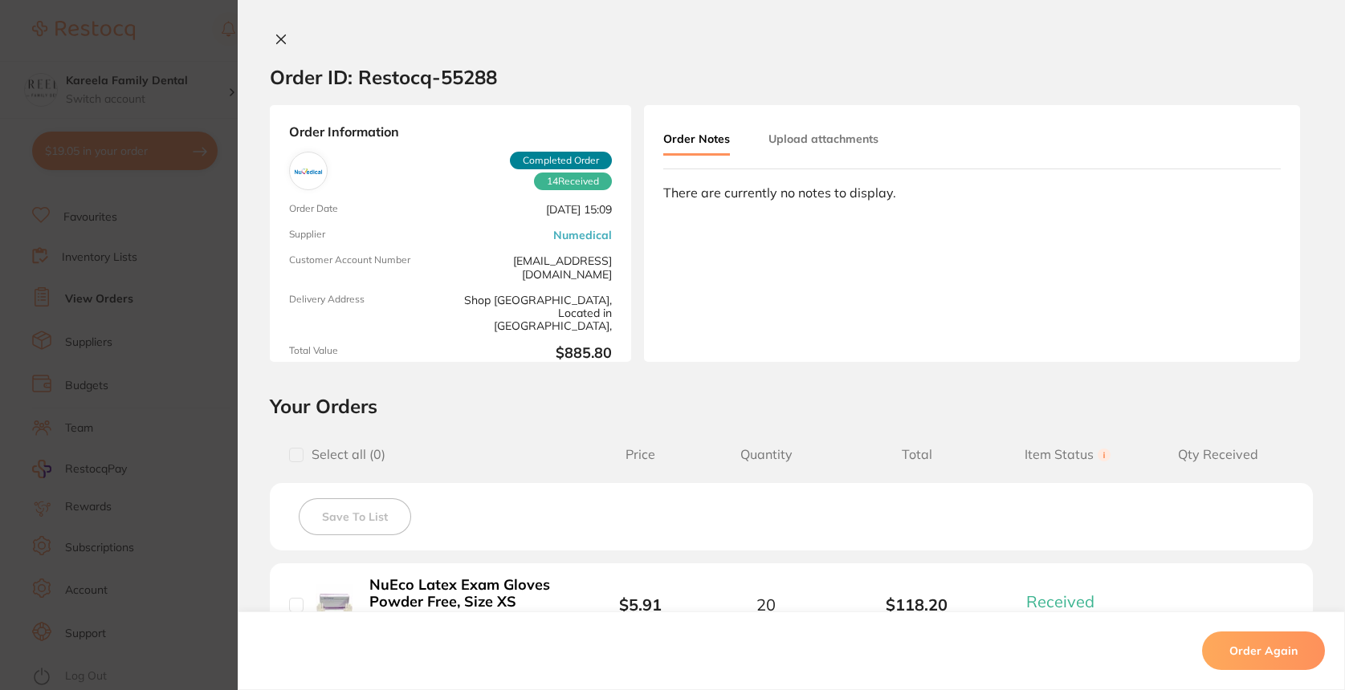
click at [739, 408] on section "Order ID: Restocq- 55288 Order Information 14 Received Completed Order Order Da…" at bounding box center [672, 345] width 1345 height 690
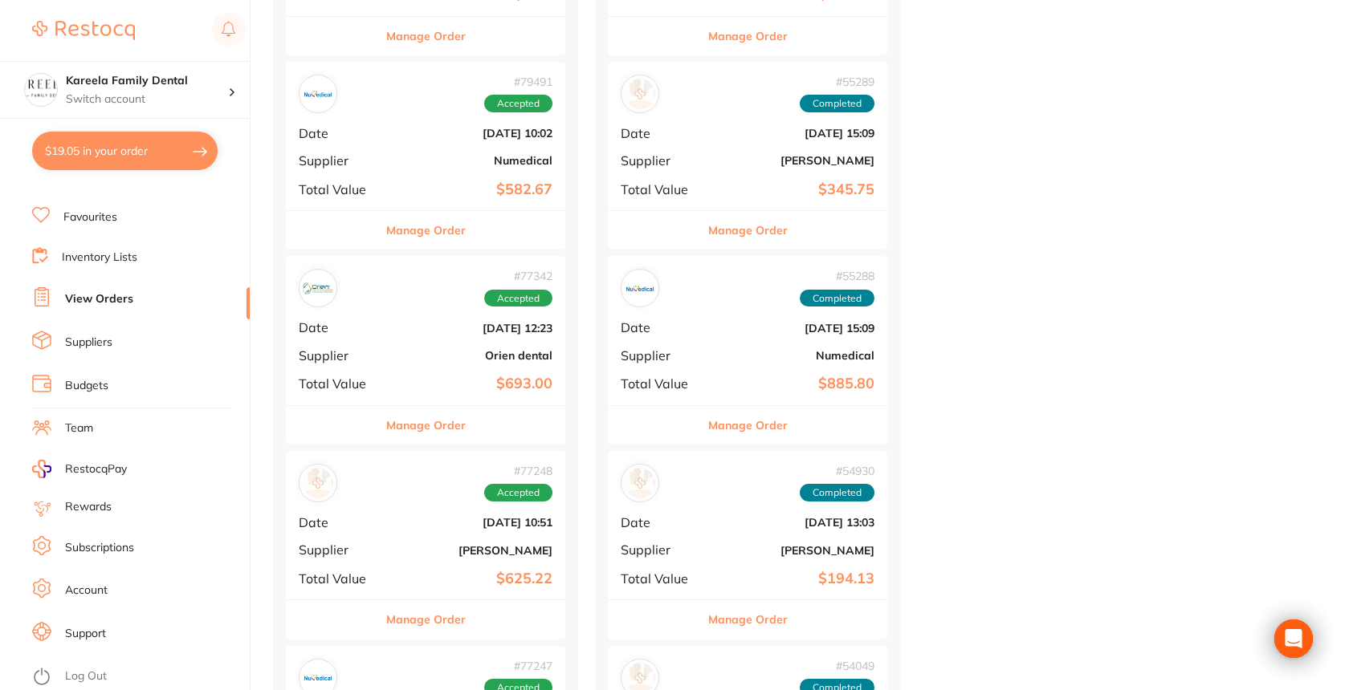
click at [717, 406] on button "Manage Order" at bounding box center [747, 425] width 79 height 39
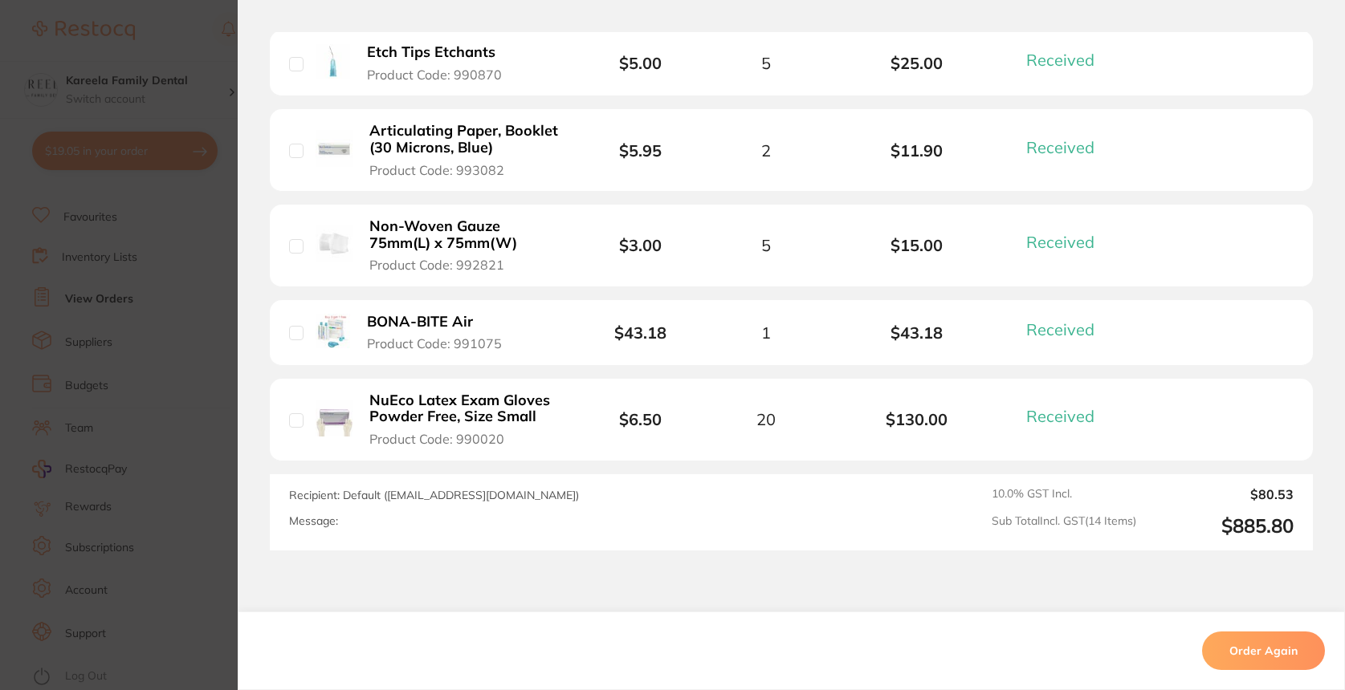
scroll to position [1447, 0]
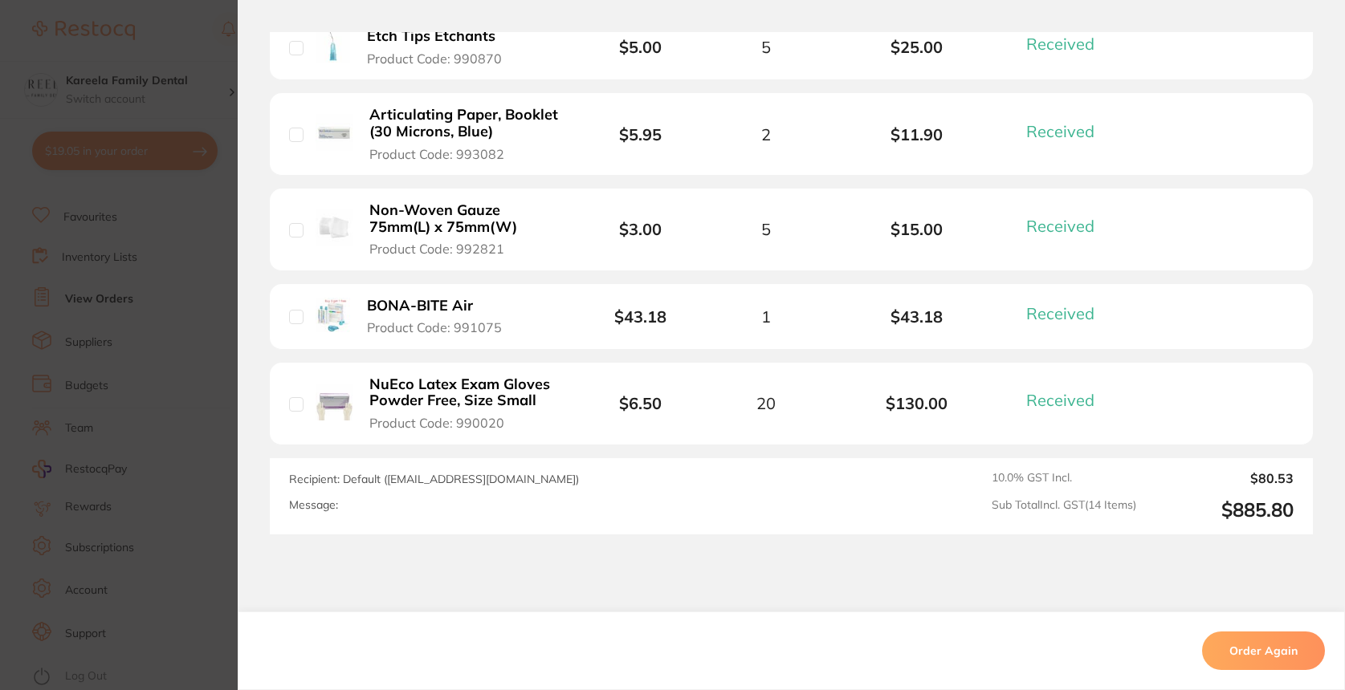
click at [214, 496] on section "Order ID: Restocq- 55288 Order Information 14 Received Completed Order Order Da…" at bounding box center [672, 345] width 1345 height 690
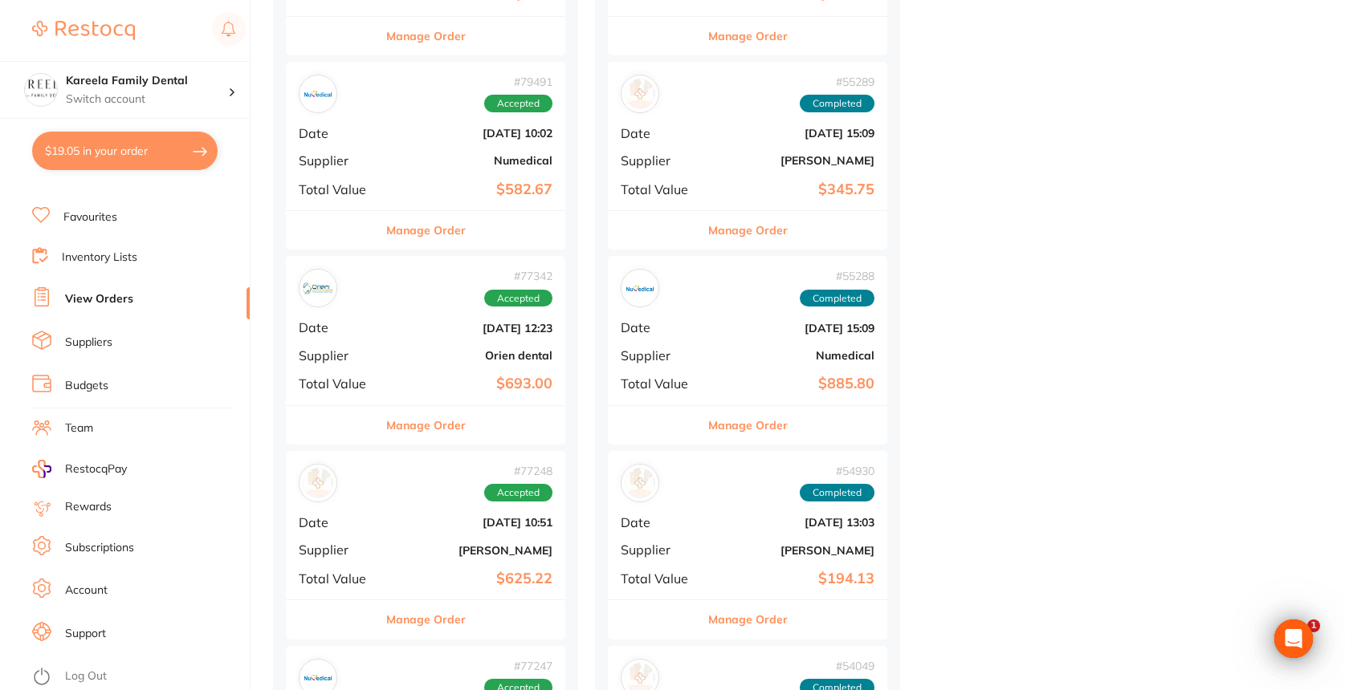
click at [450, 412] on button "Manage Order" at bounding box center [425, 425] width 79 height 39
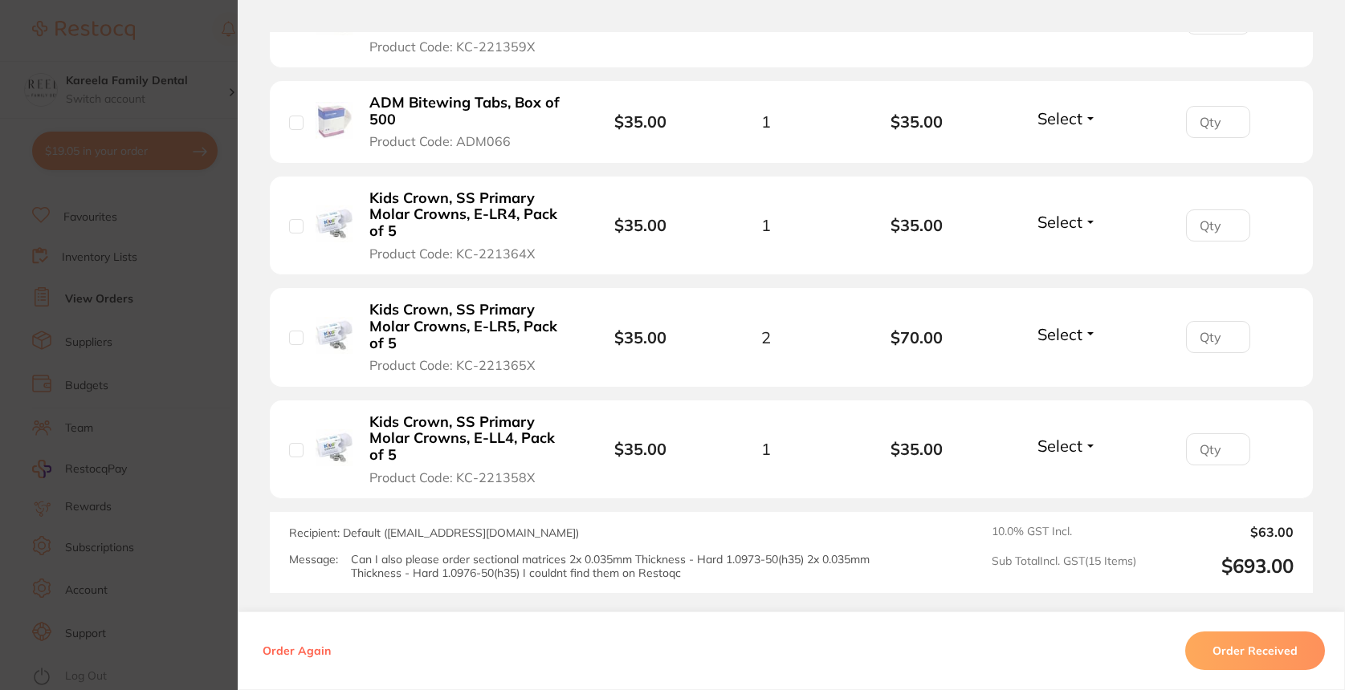
scroll to position [1919, 0]
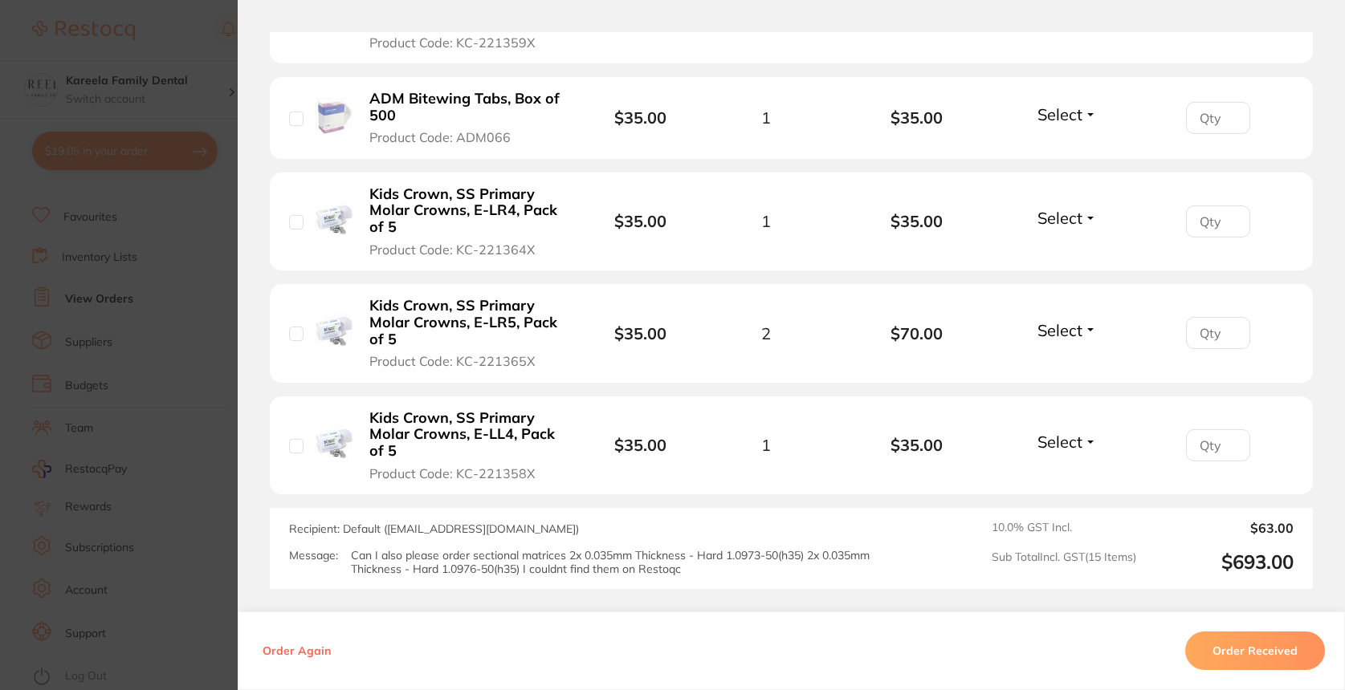
click at [218, 401] on section "Order ID: Restocq- 77342 Order Information Accepted Order Order Date Apr 24 202…" at bounding box center [672, 345] width 1345 height 690
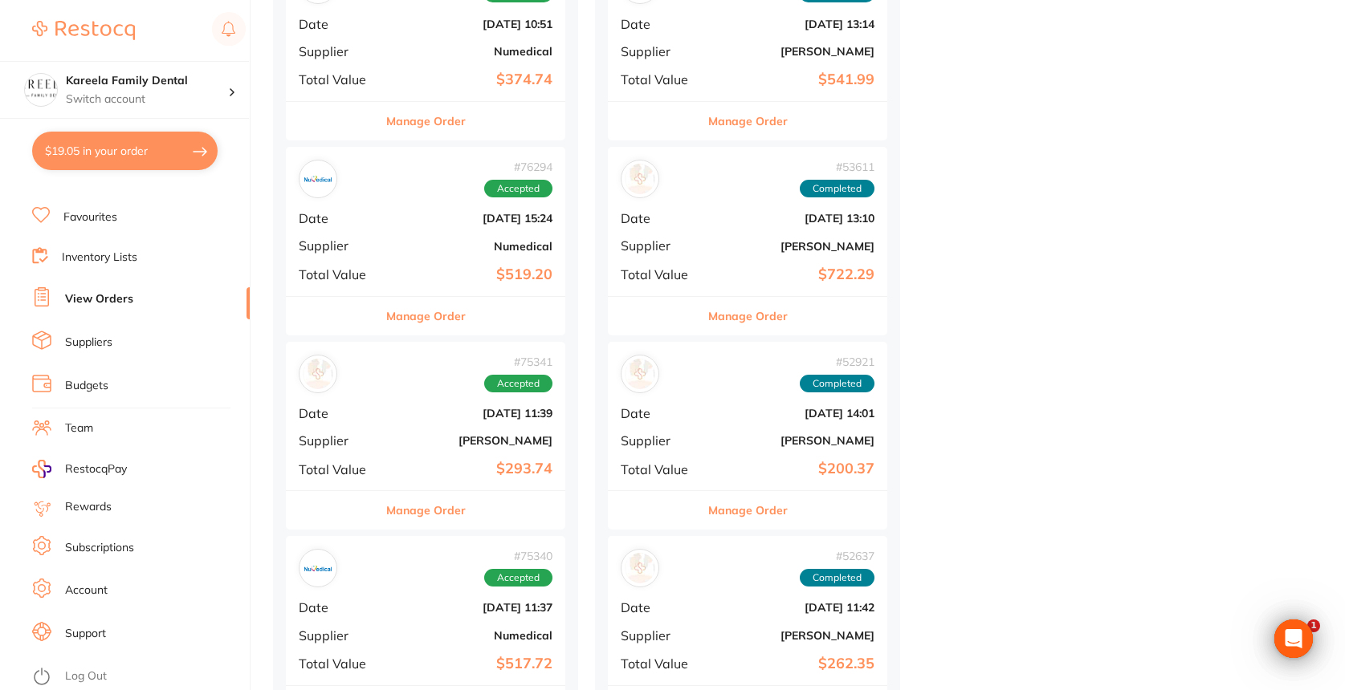
scroll to position [3779, 0]
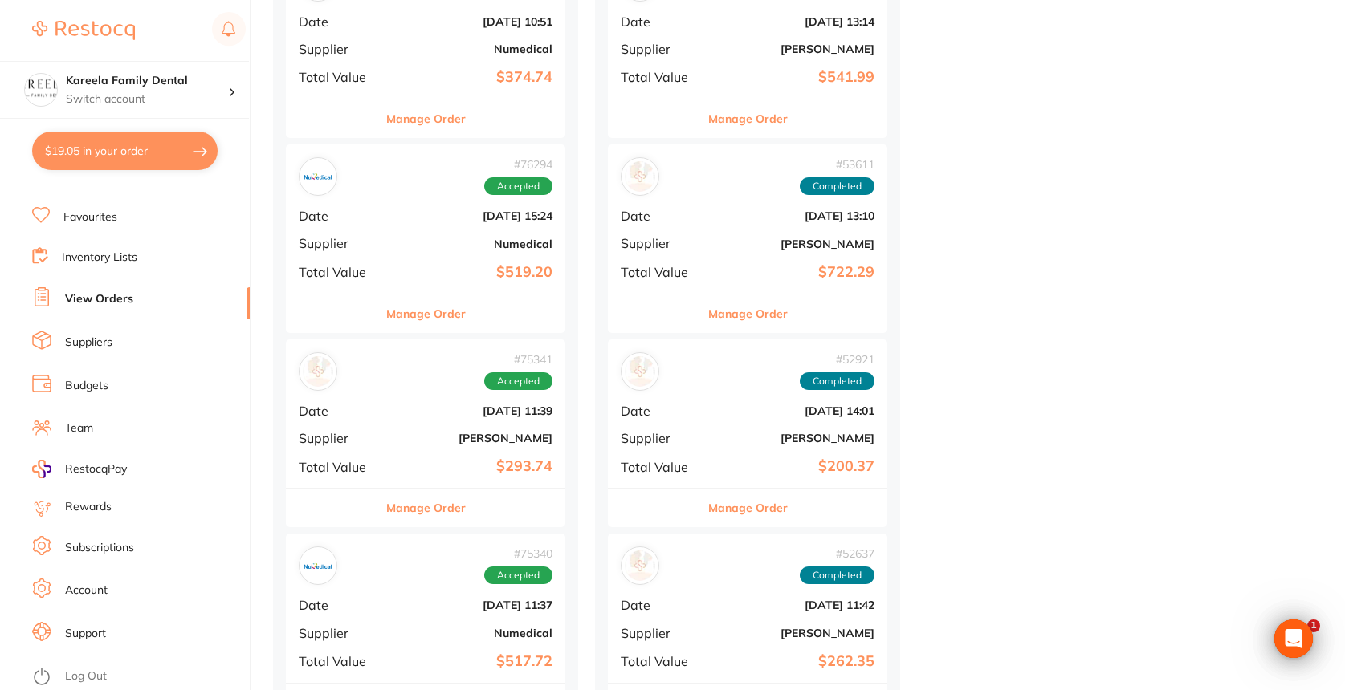
click at [474, 488] on div "Manage Order" at bounding box center [425, 507] width 279 height 39
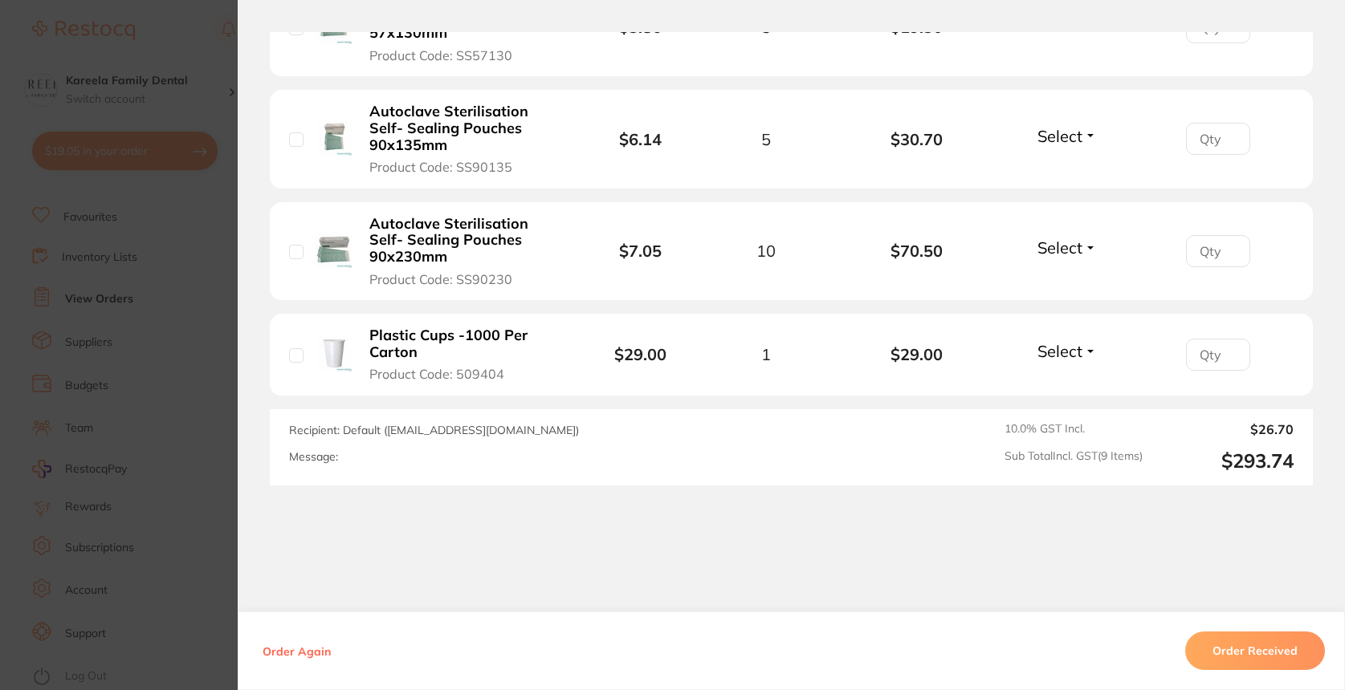
scroll to position [1085, 0]
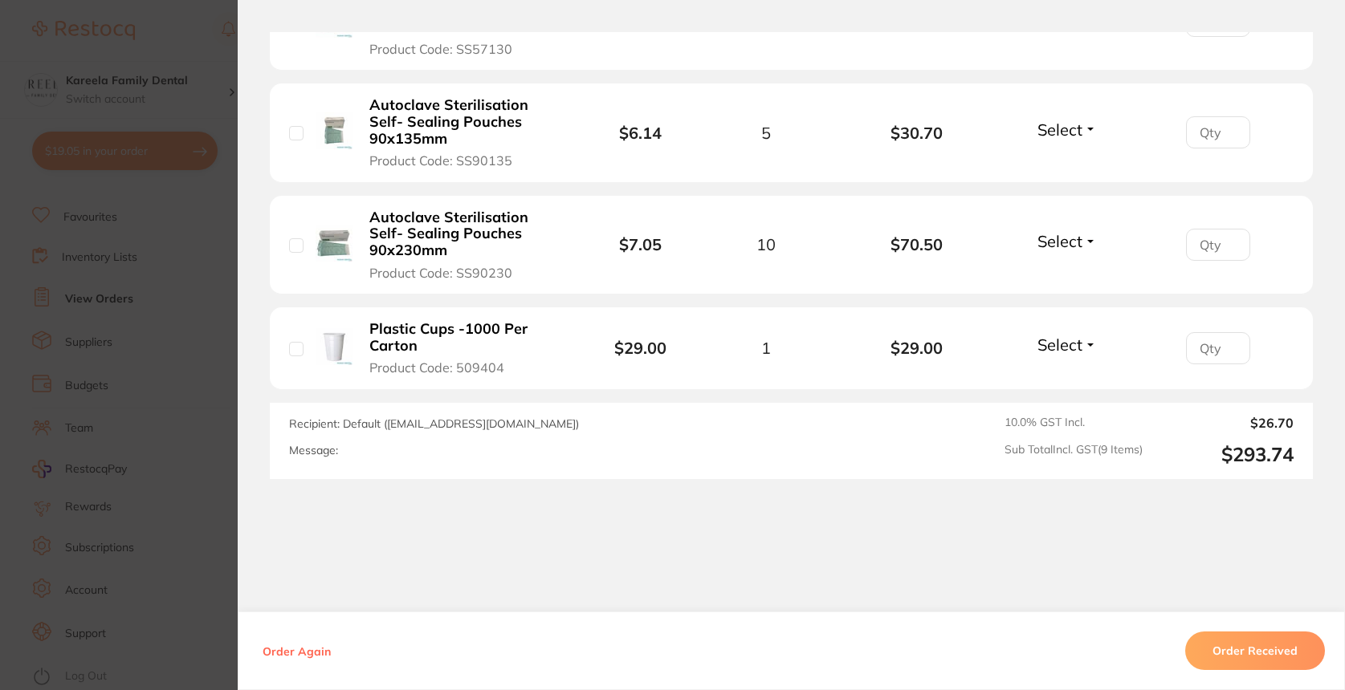
click at [206, 392] on section "Order ID: Restocq- 75341 Order Information Accepted Order Date Apr 2 2025, 11:3…" at bounding box center [672, 345] width 1345 height 690
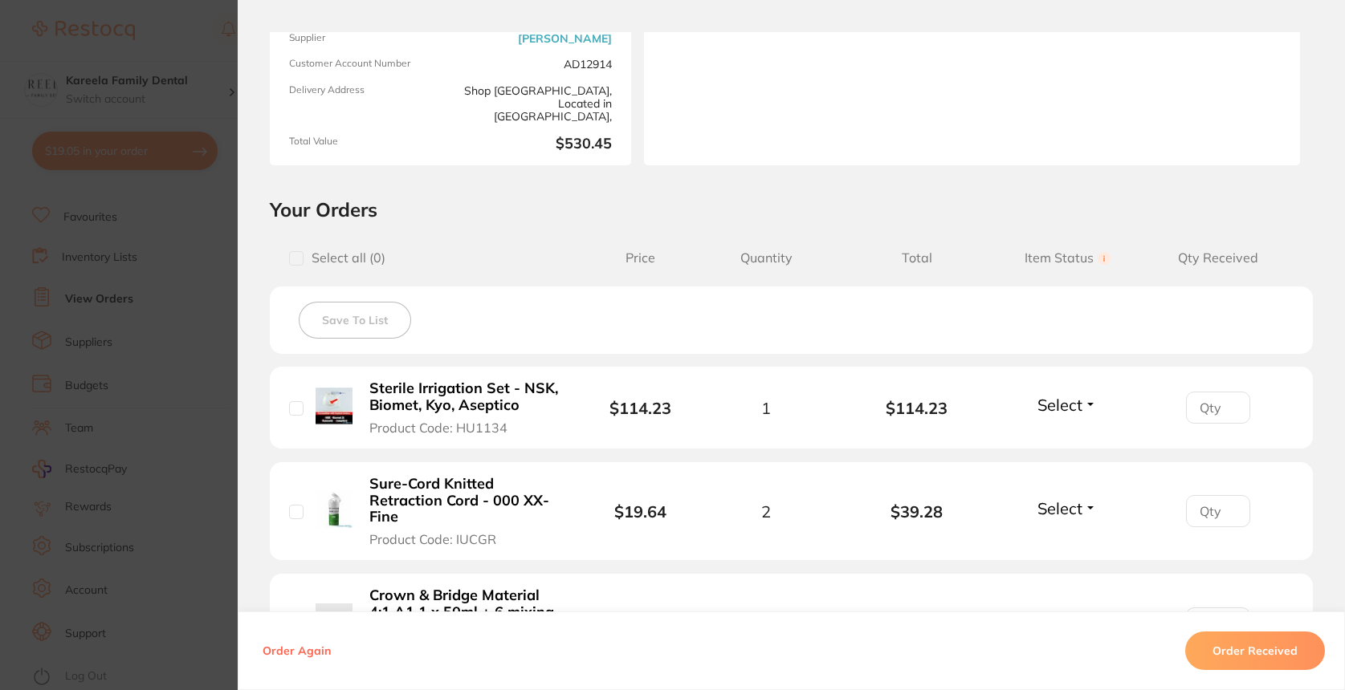
scroll to position [210, 0]
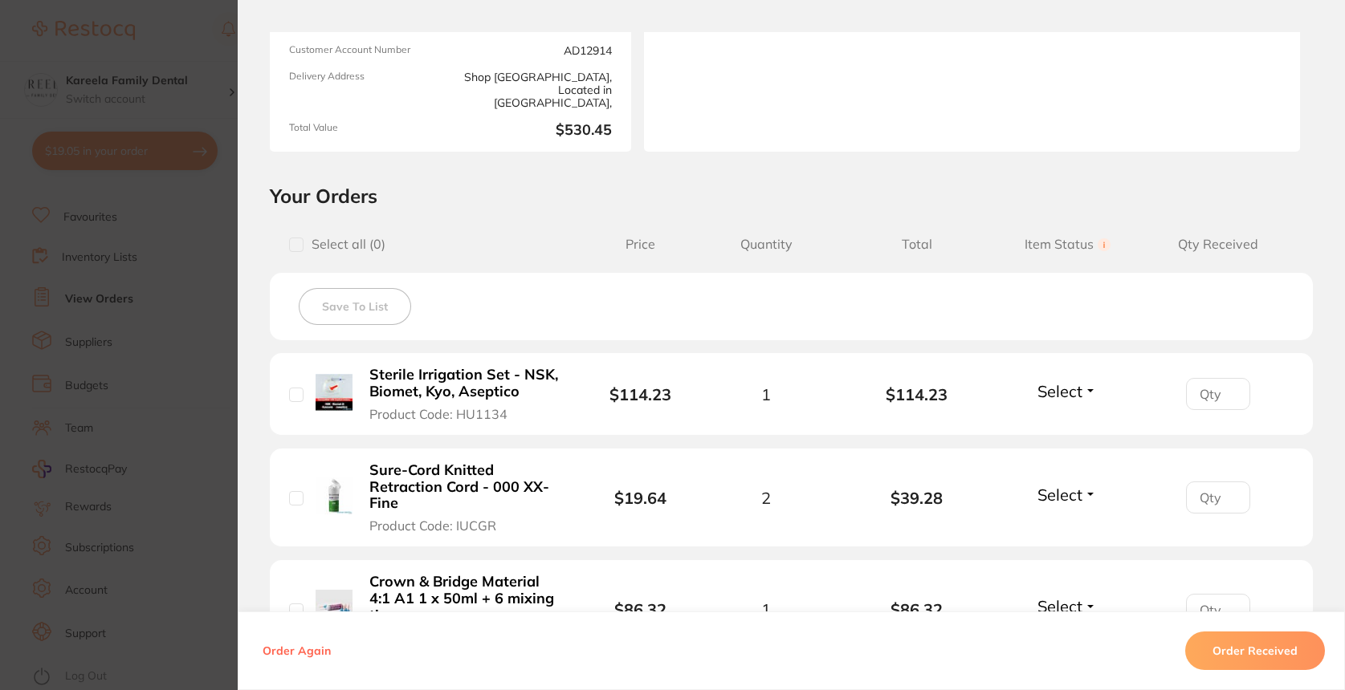
click at [454, 398] on b "Sterile Irrigation Set - NSK, Biomet, Kyo, Aseptico" at bounding box center [465, 383] width 192 height 33
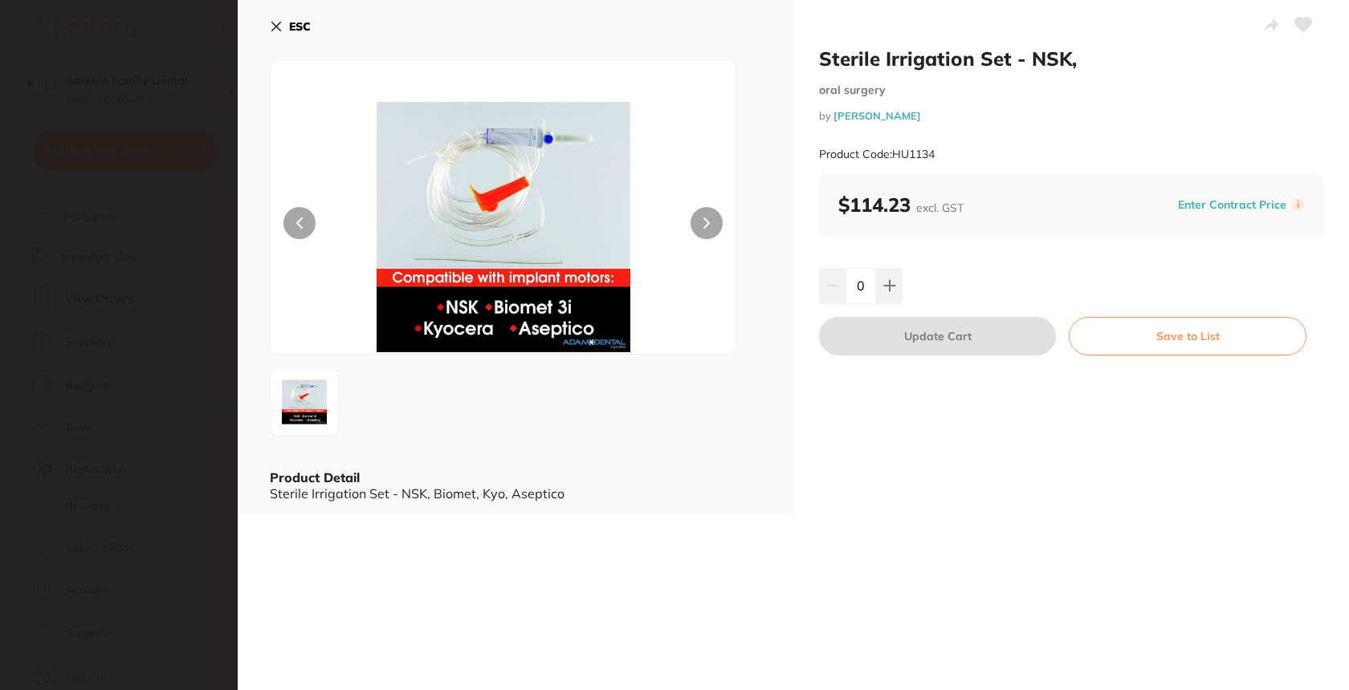
scroll to position [0, 0]
click at [275, 22] on icon at bounding box center [276, 26] width 13 height 13
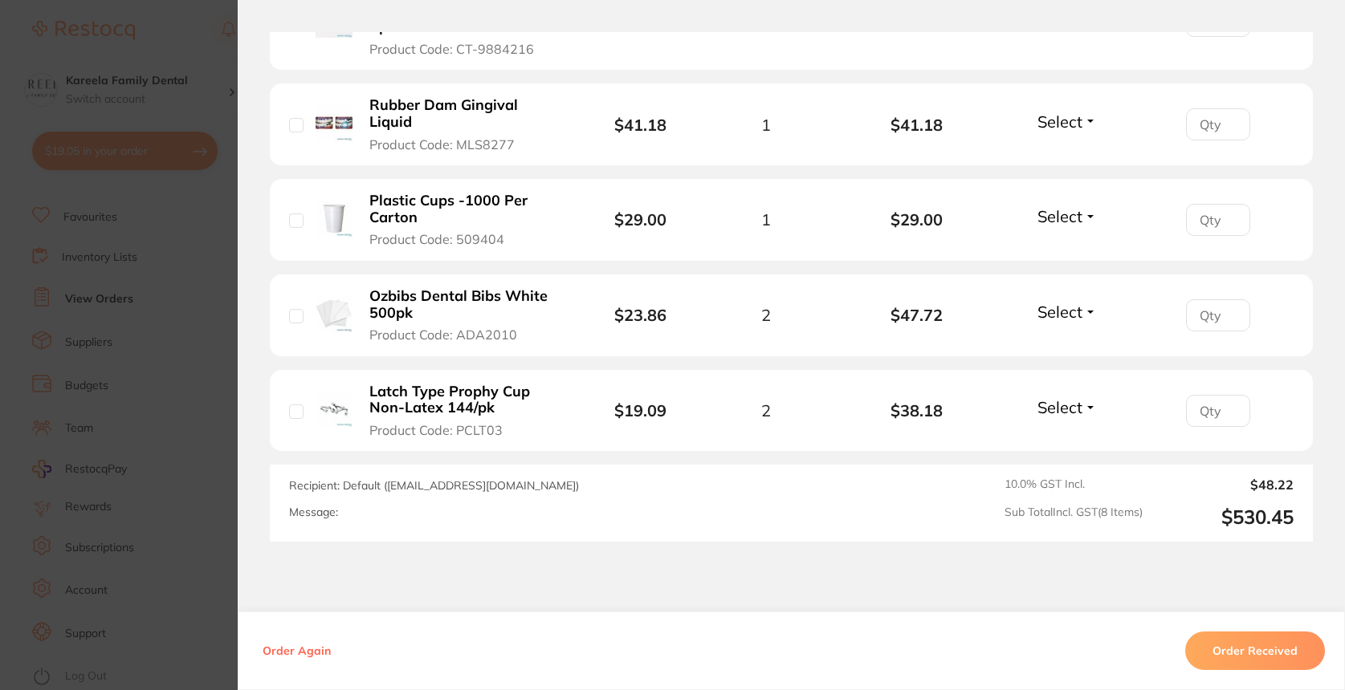
scroll to position [913, 0]
click at [210, 445] on section "Order ID: Restocq- 71813 Order Information Accepted Order Date Feb 28 2025, 10:…" at bounding box center [672, 345] width 1345 height 690
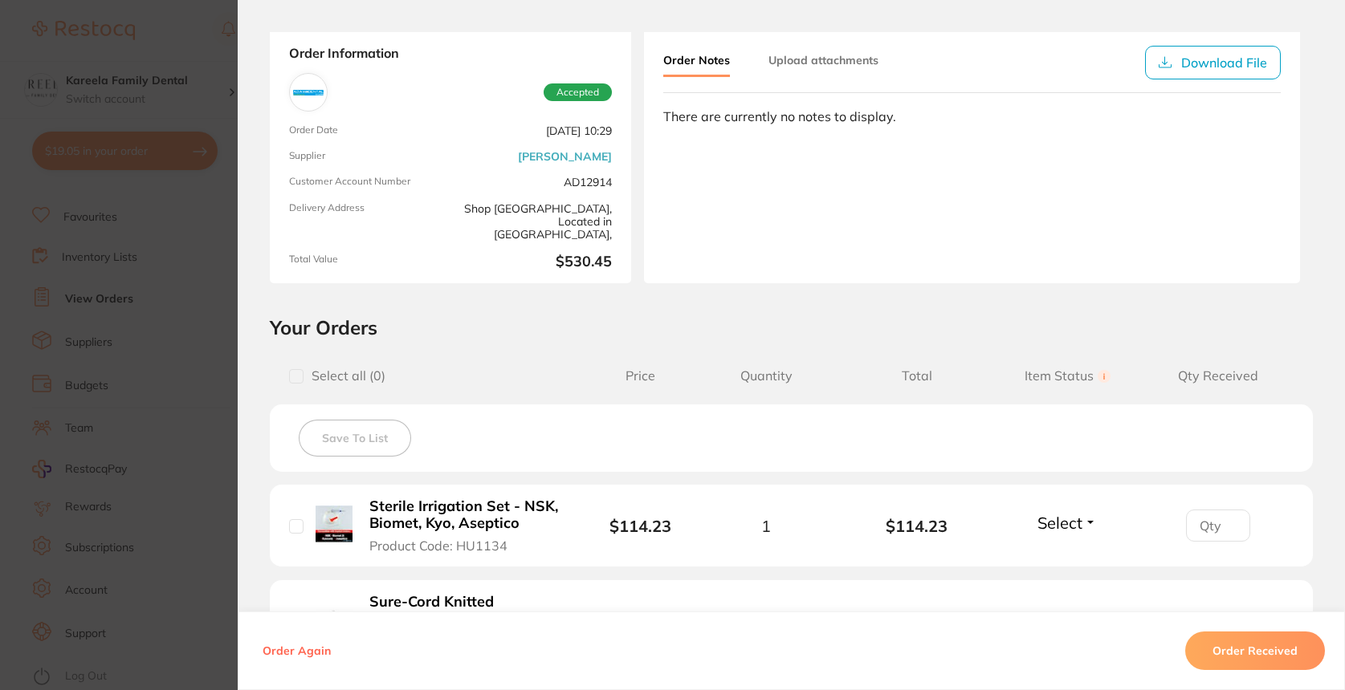
scroll to position [79, 0]
click at [450, 515] on b "Sterile Irrigation Set - NSK, Biomet, Kyo, Aseptico" at bounding box center [465, 514] width 192 height 33
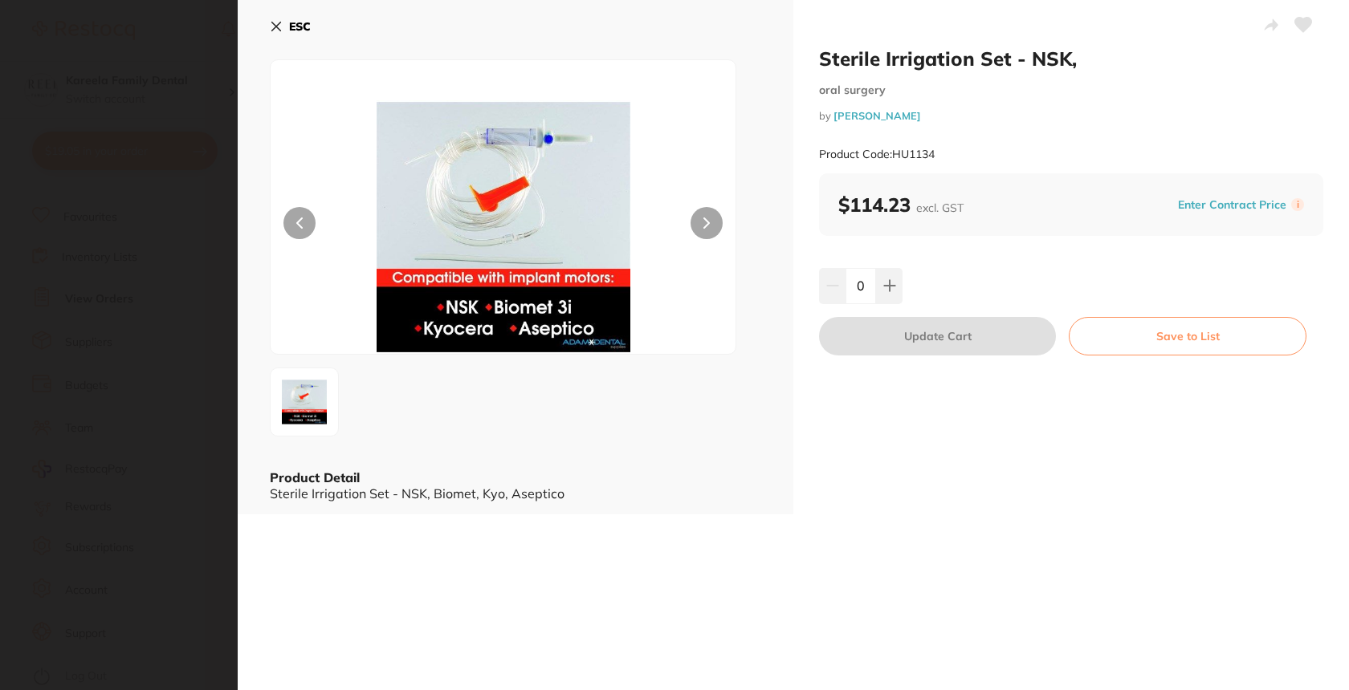
scroll to position [0, 0]
click at [142, 317] on section "Sterile Irrigation Set - NSK, oral surgery by Adam Dental Product Code: HU1134 …" at bounding box center [674, 345] width 1349 height 690
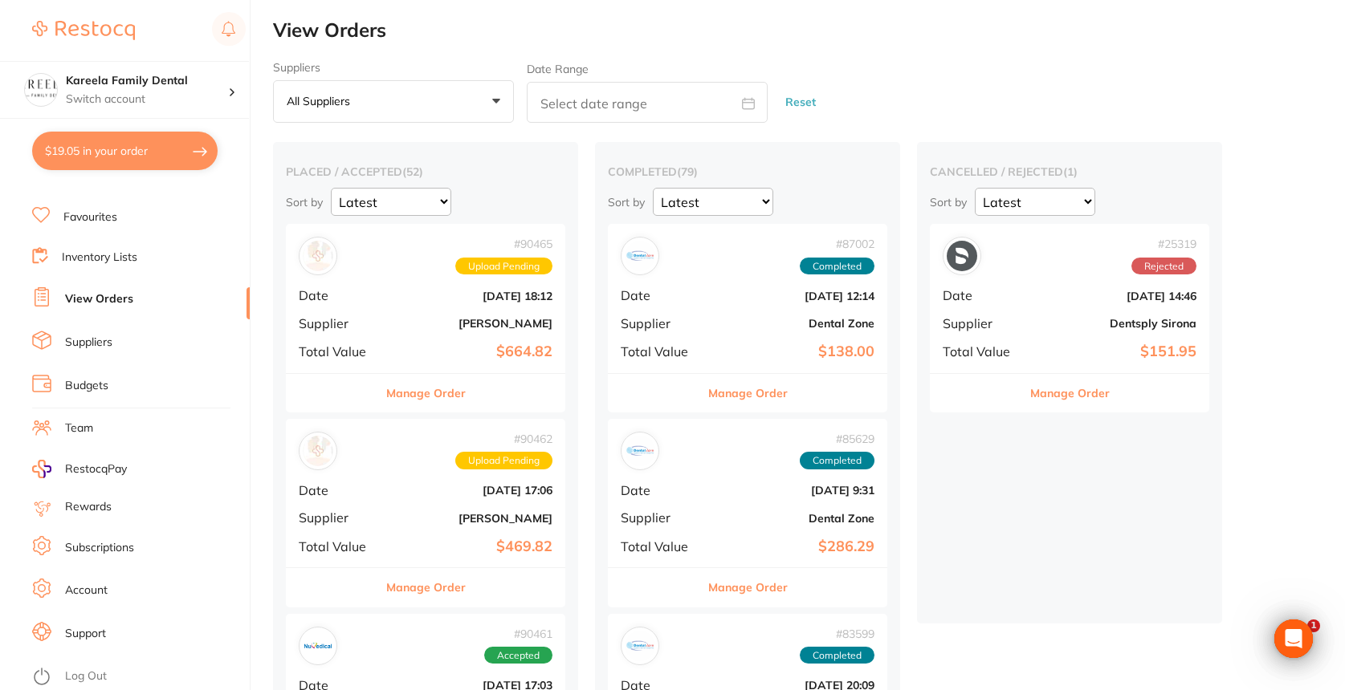
click at [446, 389] on button "Manage Order" at bounding box center [425, 393] width 79 height 39
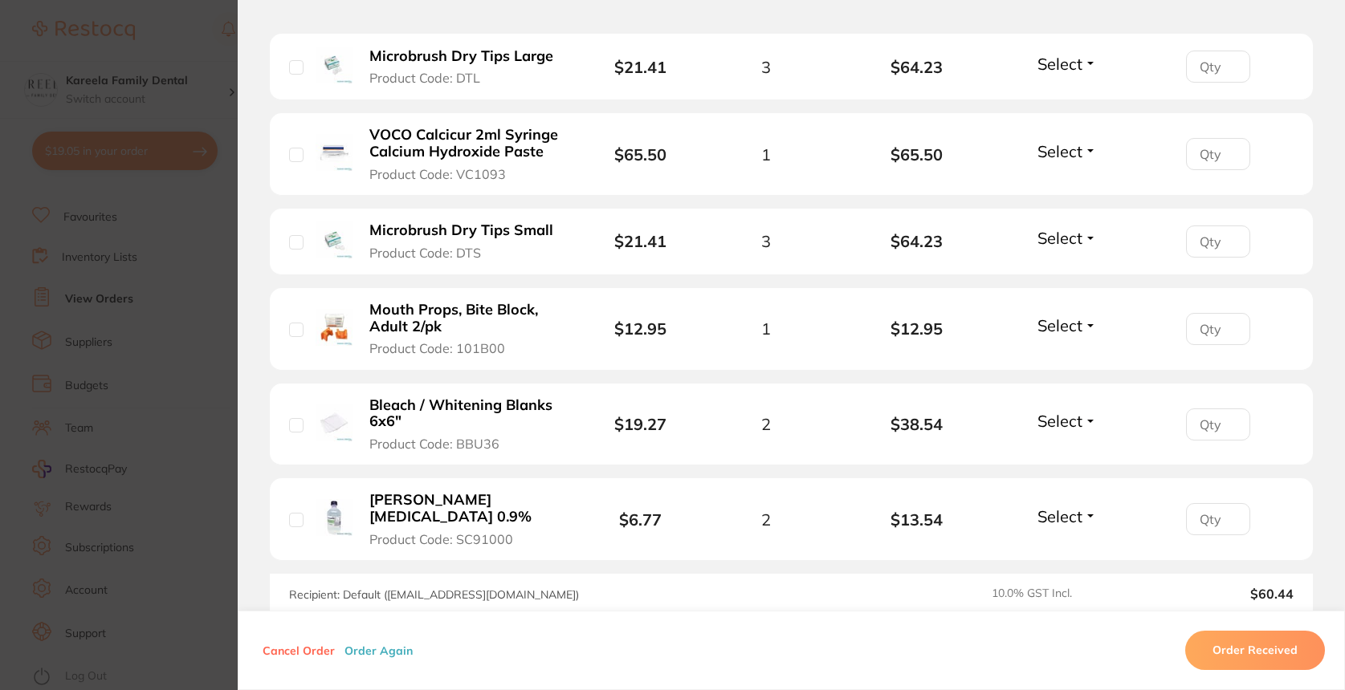
scroll to position [1071, 0]
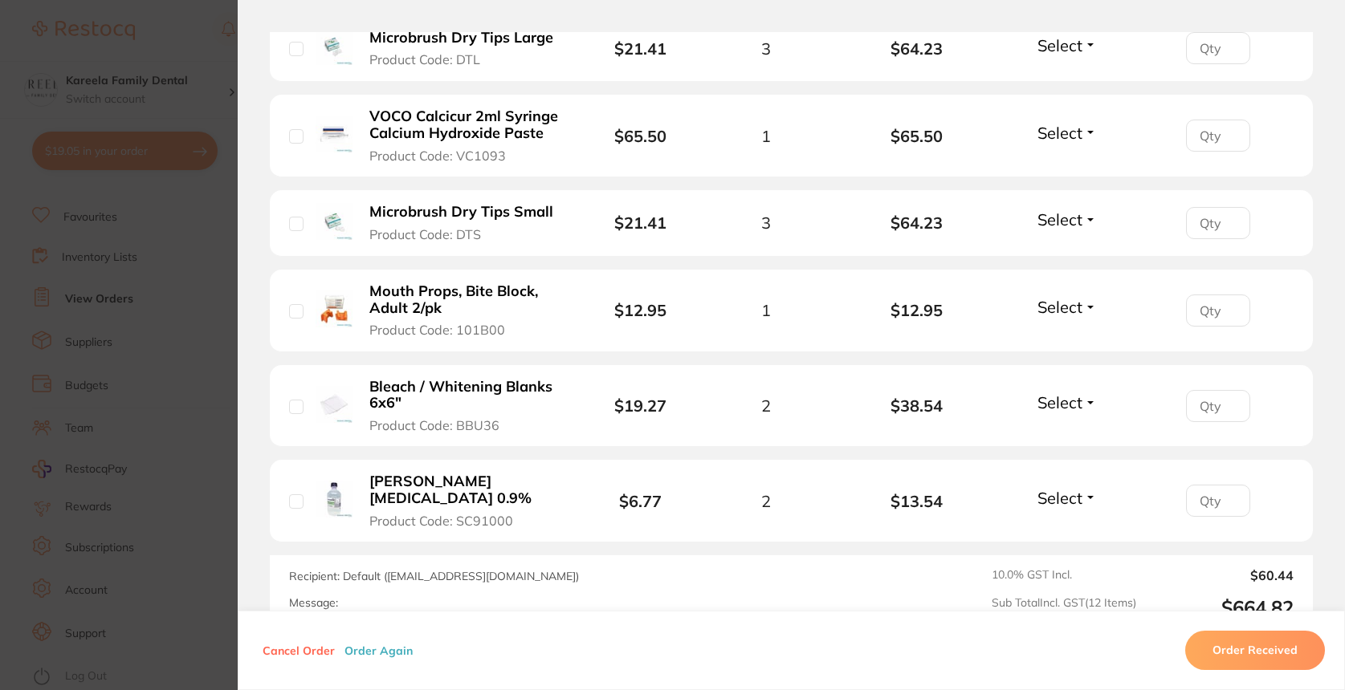
click at [130, 500] on section "Order ID: Restocq- 90465 Order Information Upload Pending Order Date Aug 15 202…" at bounding box center [672, 345] width 1345 height 690
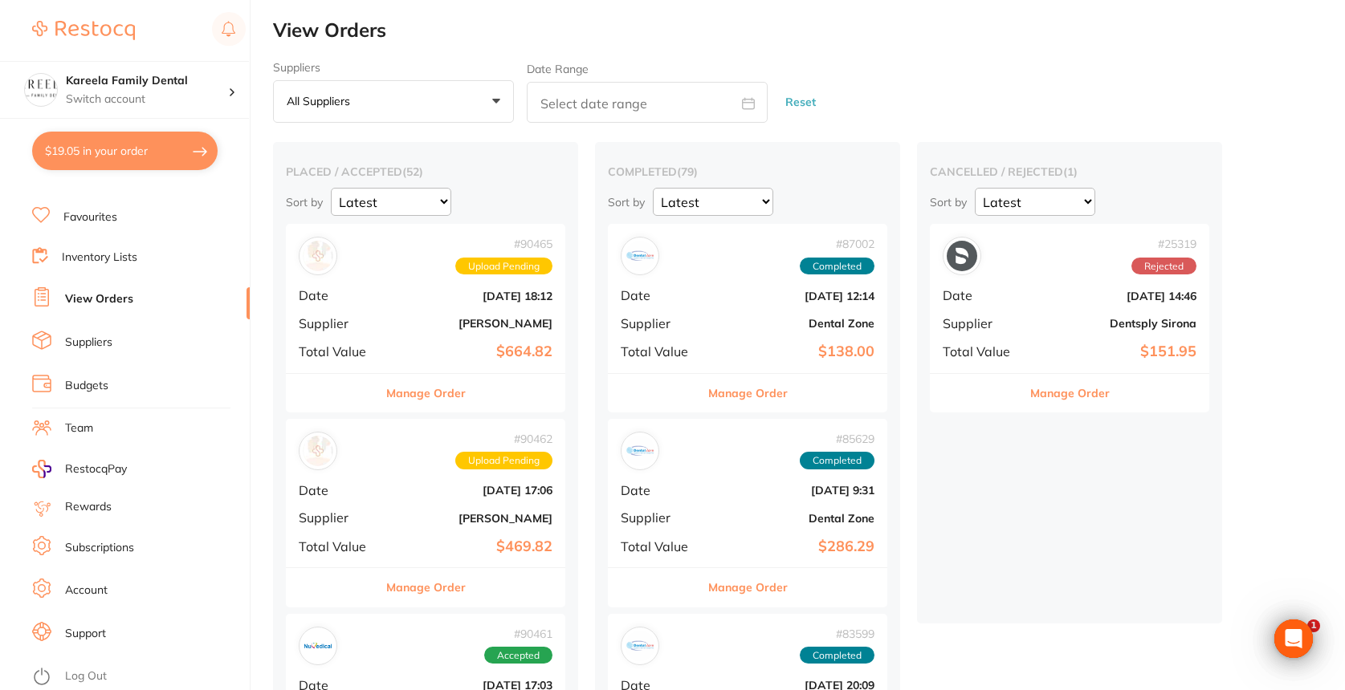
click at [727, 387] on button "Manage Order" at bounding box center [747, 393] width 79 height 39
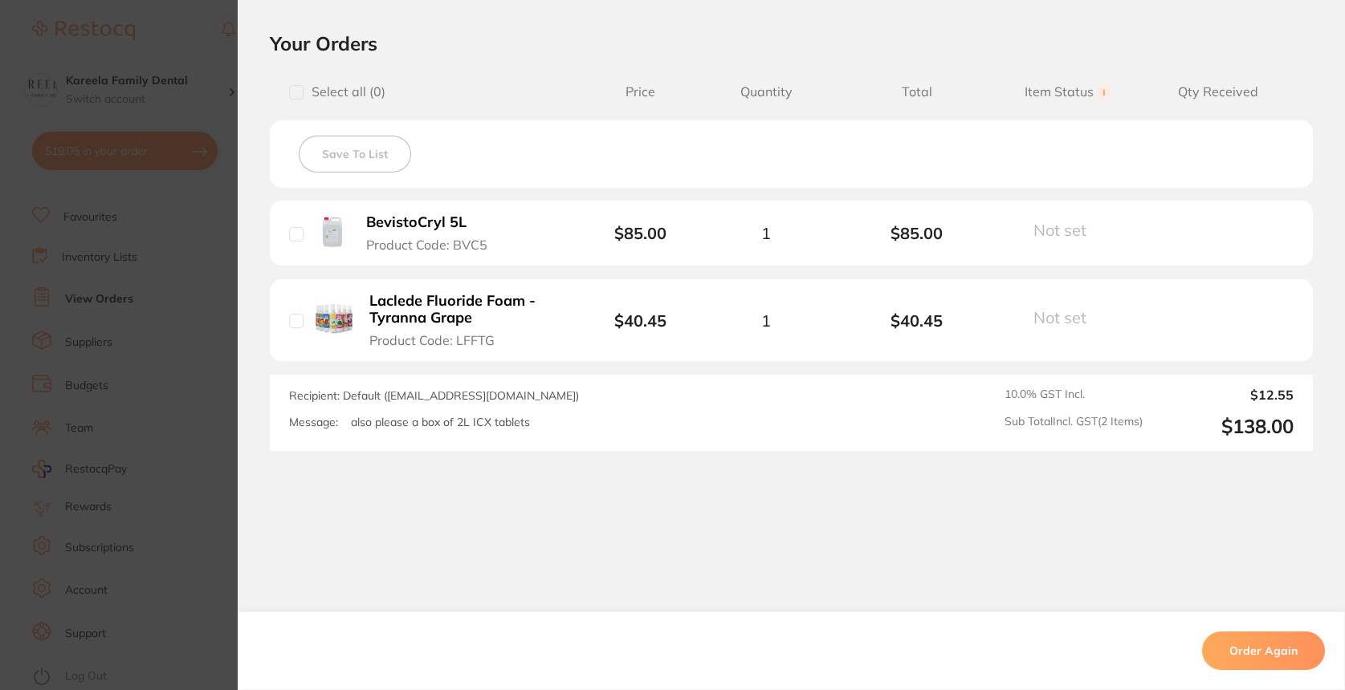
scroll to position [367, 0]
click at [210, 441] on section "Order ID: Restocq- 87002 Order Information Completed Order Order Date Jul 18 20…" at bounding box center [672, 345] width 1345 height 690
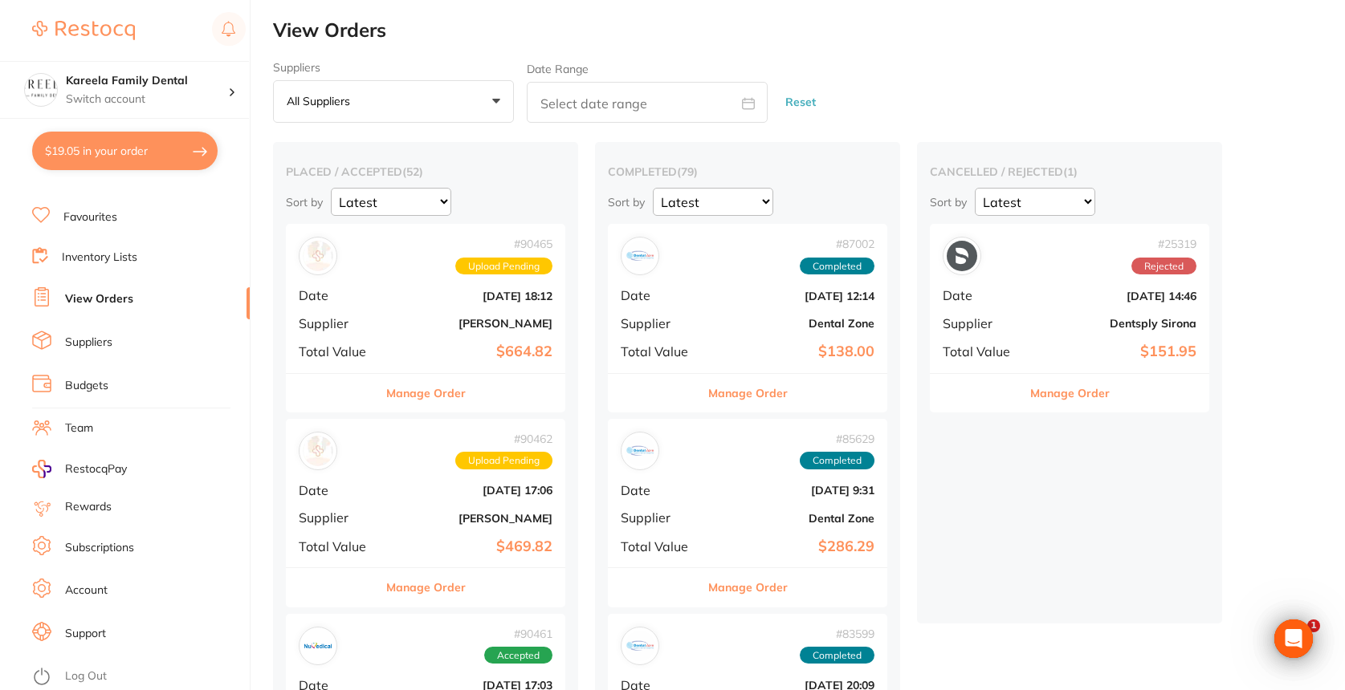
click at [1054, 394] on button "Manage Order" at bounding box center [1069, 393] width 79 height 39
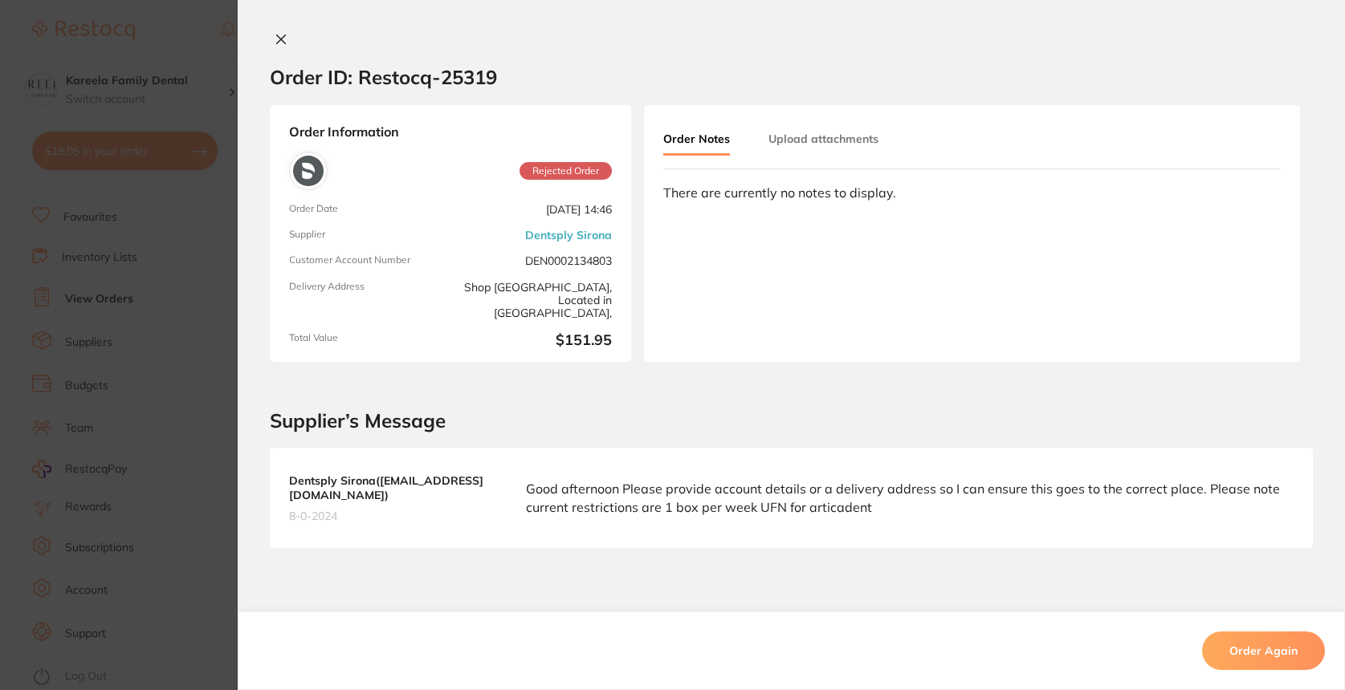
click at [189, 440] on section "Order ID: Restocq- 25319 Order Information Rejected Order Order Date Jan 8 2024…" at bounding box center [672, 345] width 1345 height 690
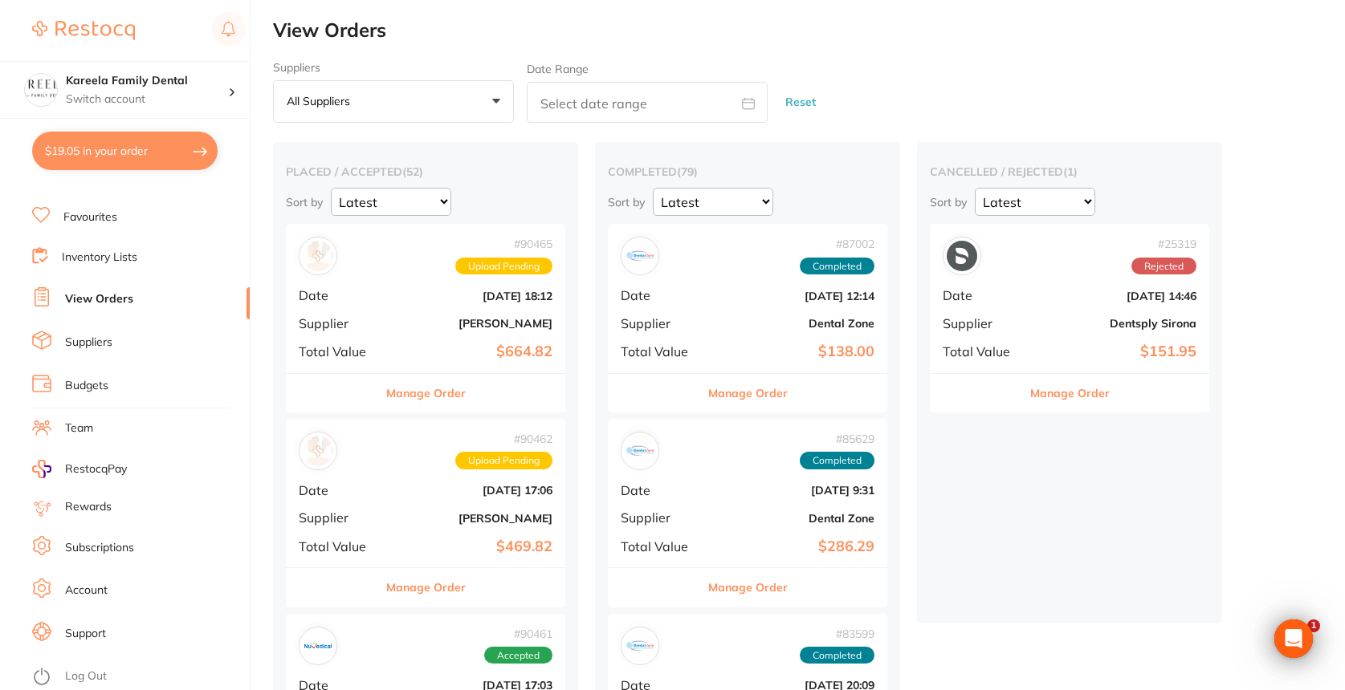
click at [417, 586] on button "Manage Order" at bounding box center [425, 587] width 79 height 39
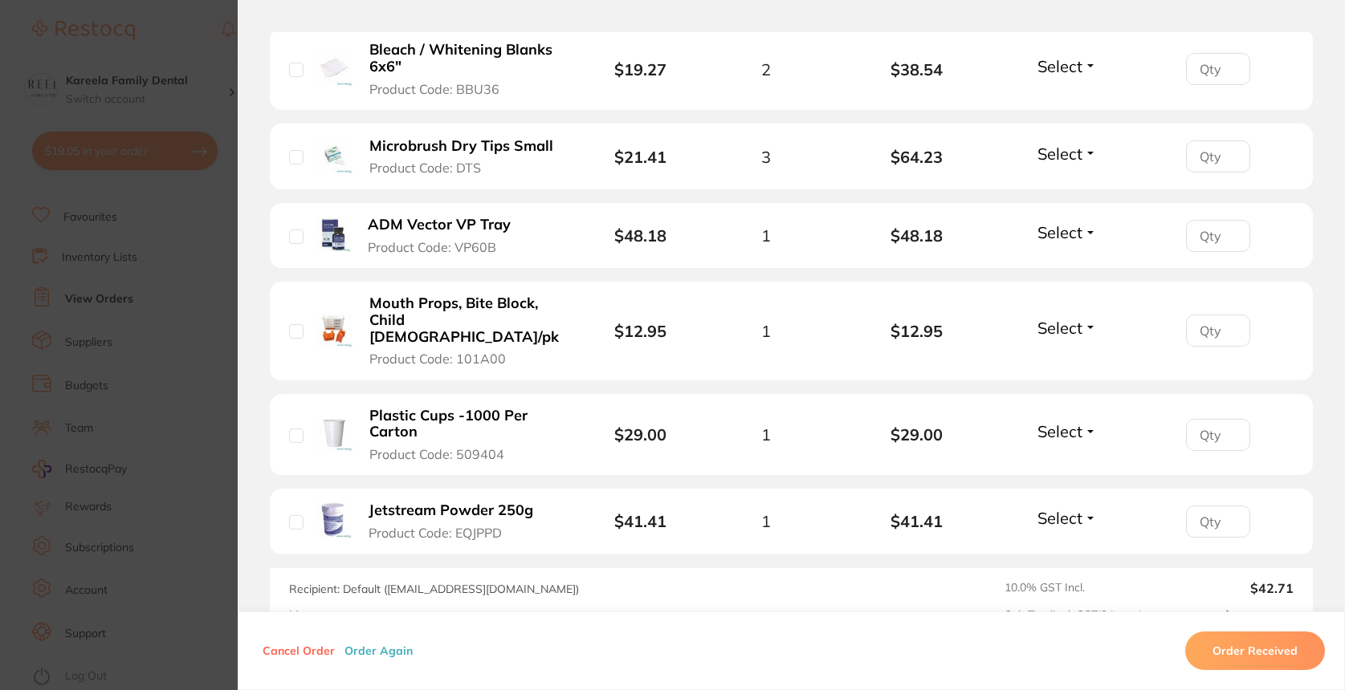
scroll to position [823, 0]
click at [195, 503] on section "Order ID: Restocq- 90462 Order Information Upload Pending Order Date Aug 15 202…" at bounding box center [672, 345] width 1345 height 690
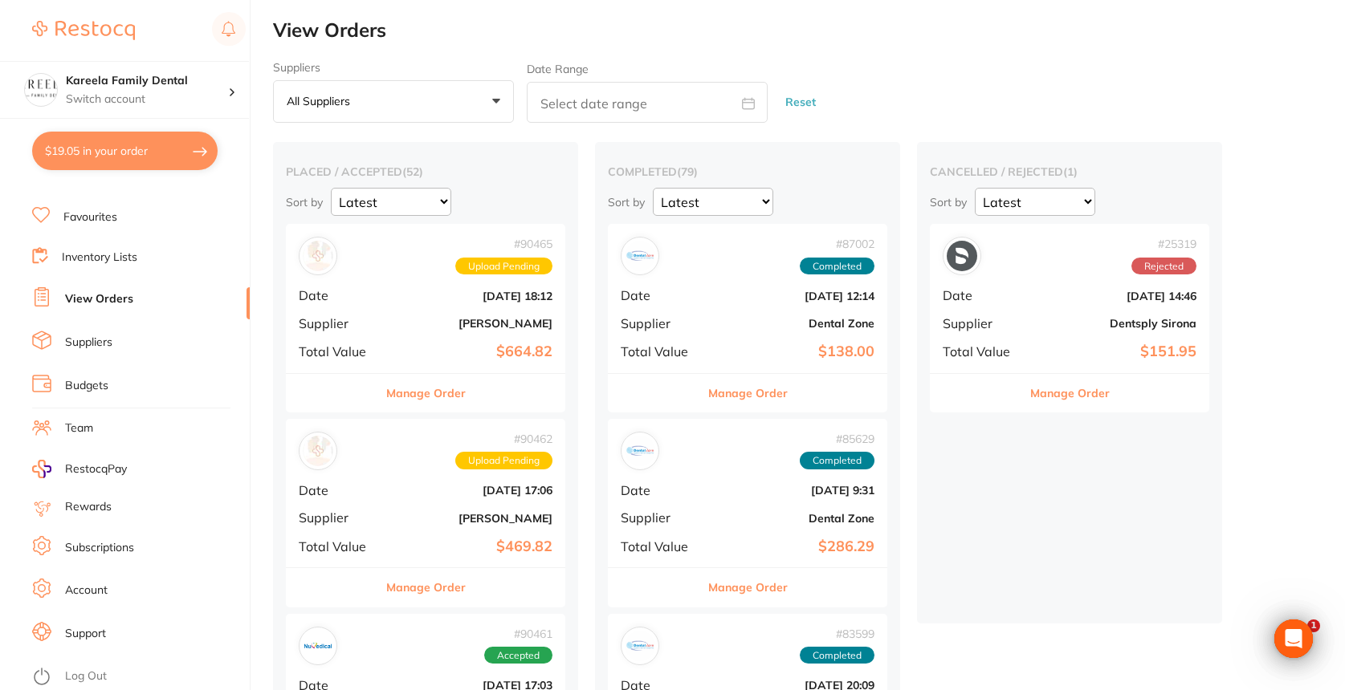
click at [685, 594] on div "Manage Order" at bounding box center [747, 587] width 279 height 39
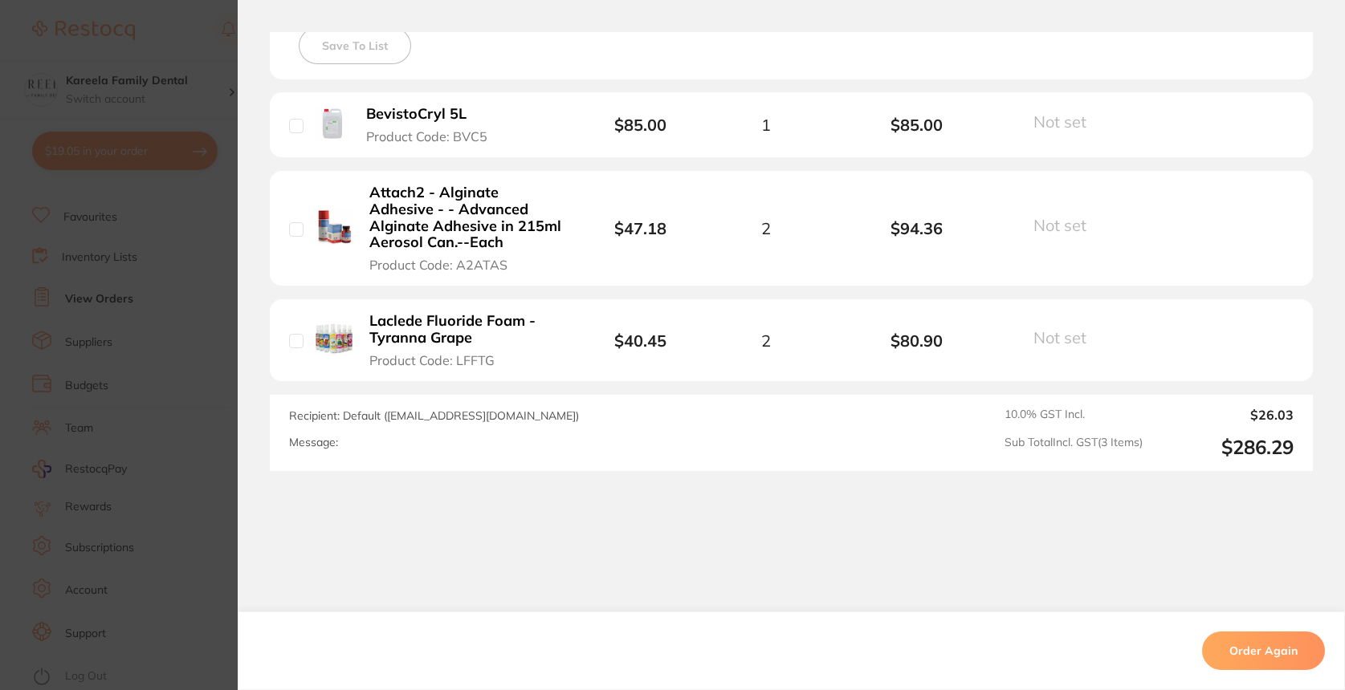
scroll to position [475, 0]
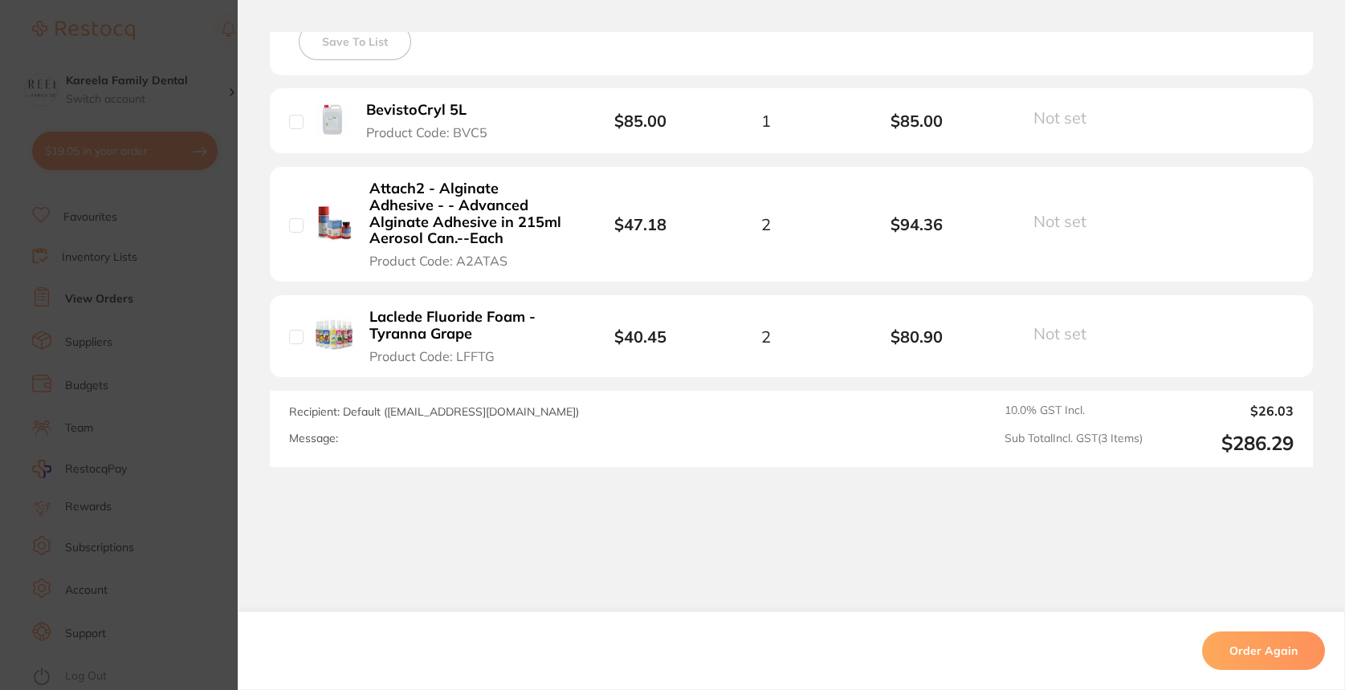
click at [255, 454] on section "Your Orders Select all ( 0 ) Price Quantity Total Item Status You can use this …" at bounding box center [791, 193] width 1107 height 548
click at [209, 457] on section "Order ID: Restocq- 85629 Order Information Completed Order Order Date Jul 4 202…" at bounding box center [672, 345] width 1345 height 690
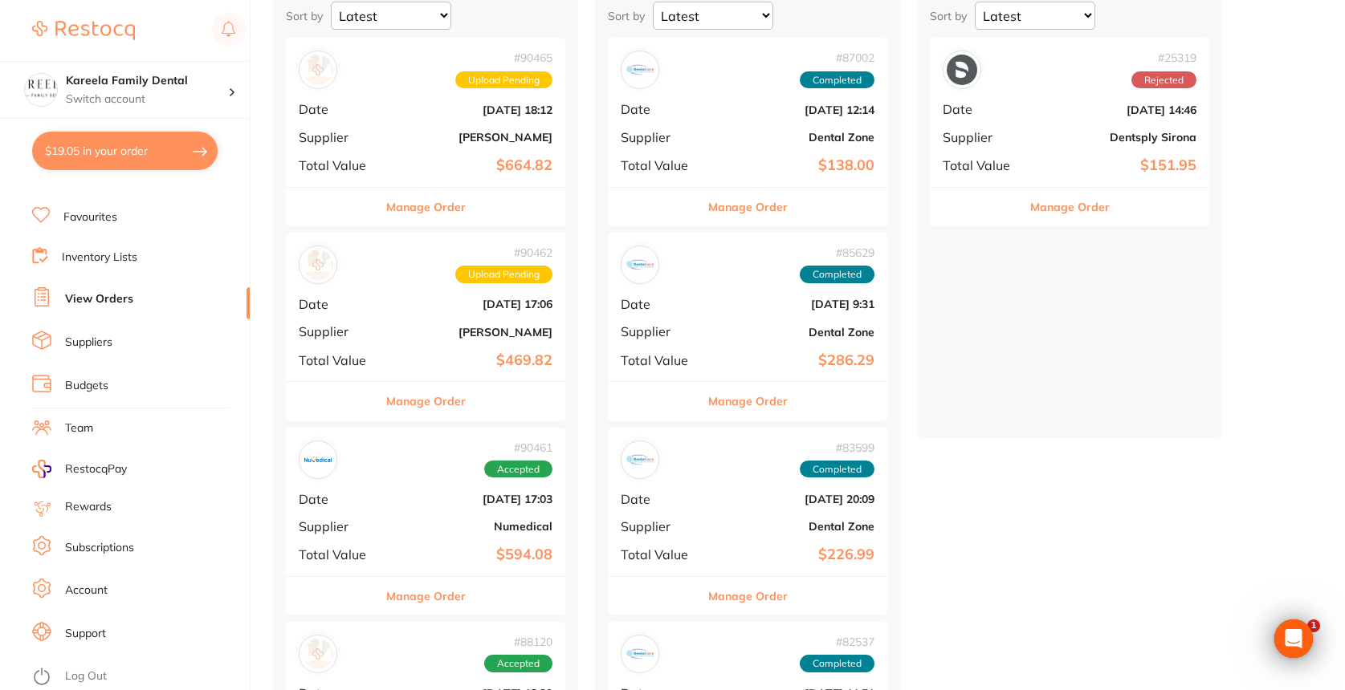
scroll to position [204, 0]
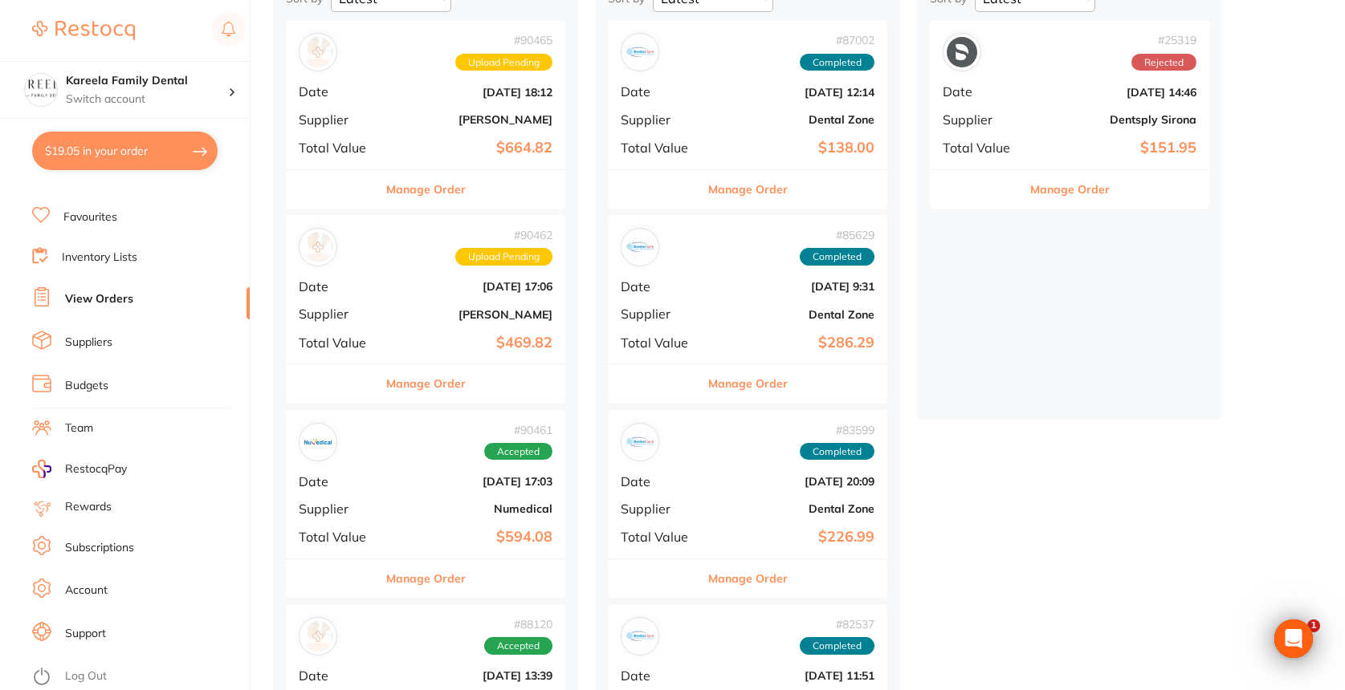
click at [439, 580] on button "Manage Order" at bounding box center [425, 579] width 79 height 39
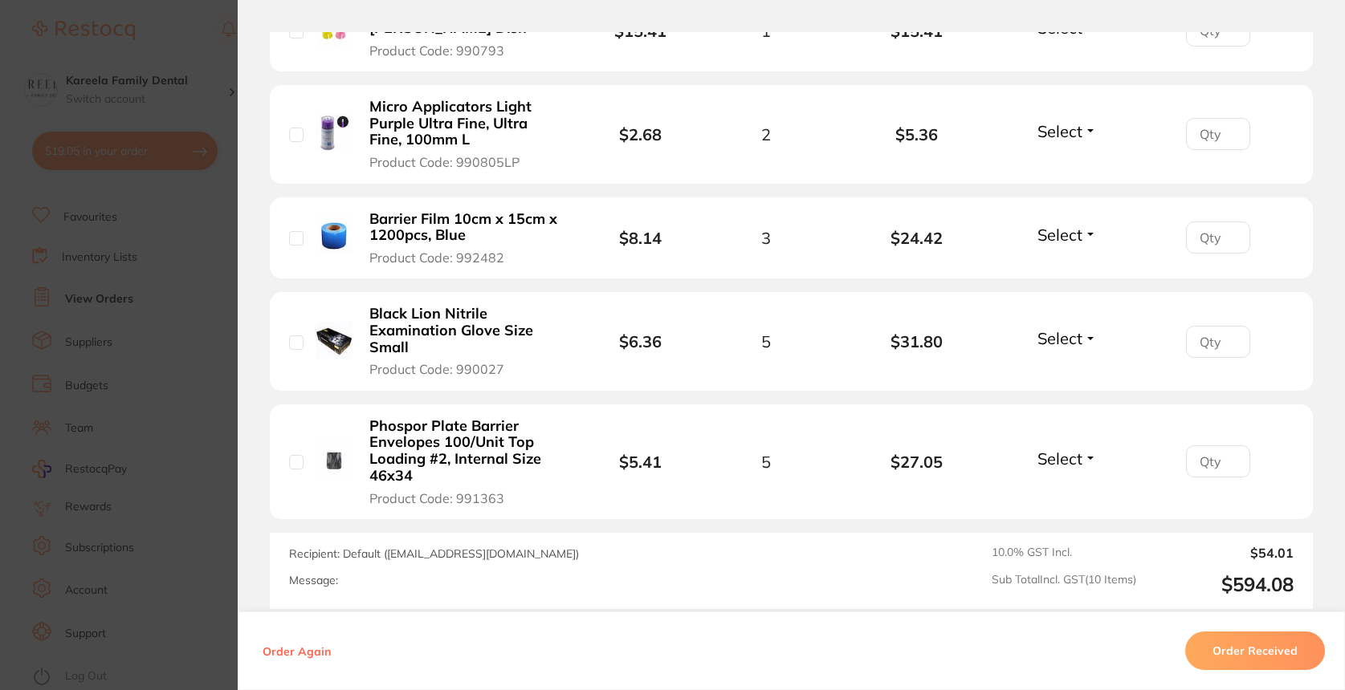
scroll to position [1056, 0]
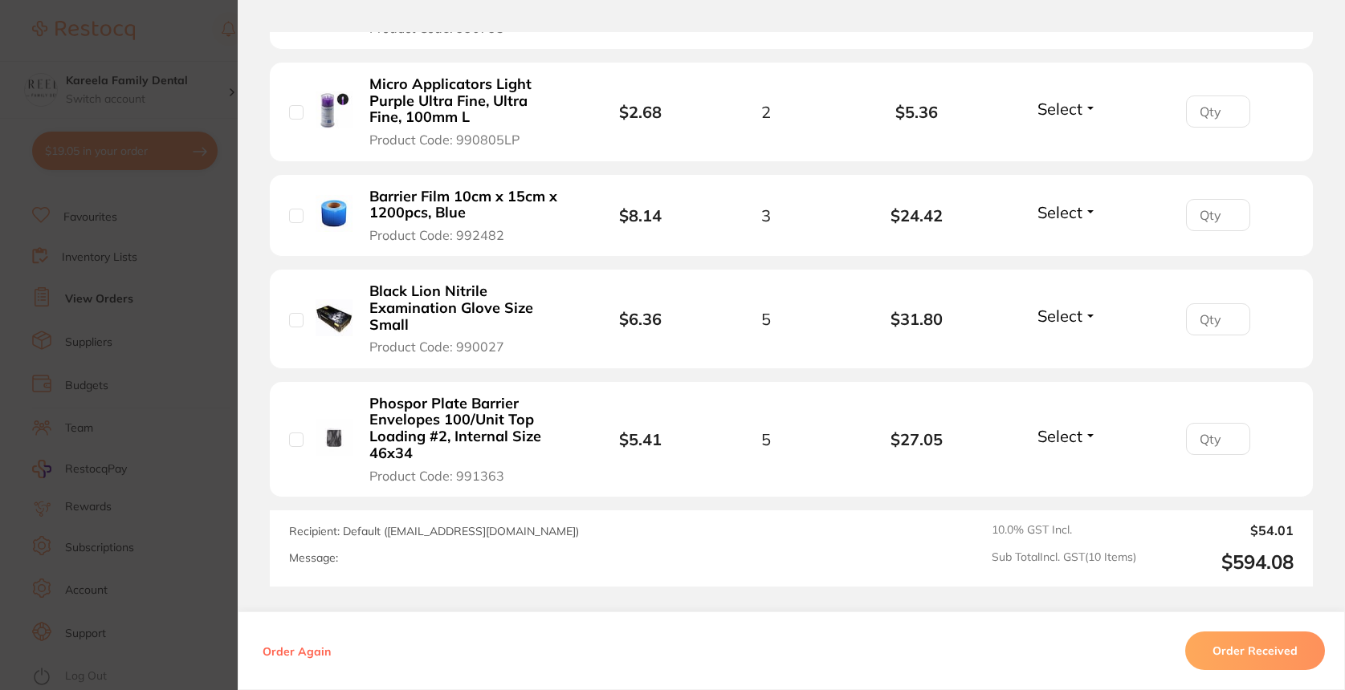
click at [181, 498] on section "Order ID: Restocq- 90461 Order Information Accepted Order Order Date Aug 15 202…" at bounding box center [672, 345] width 1345 height 690
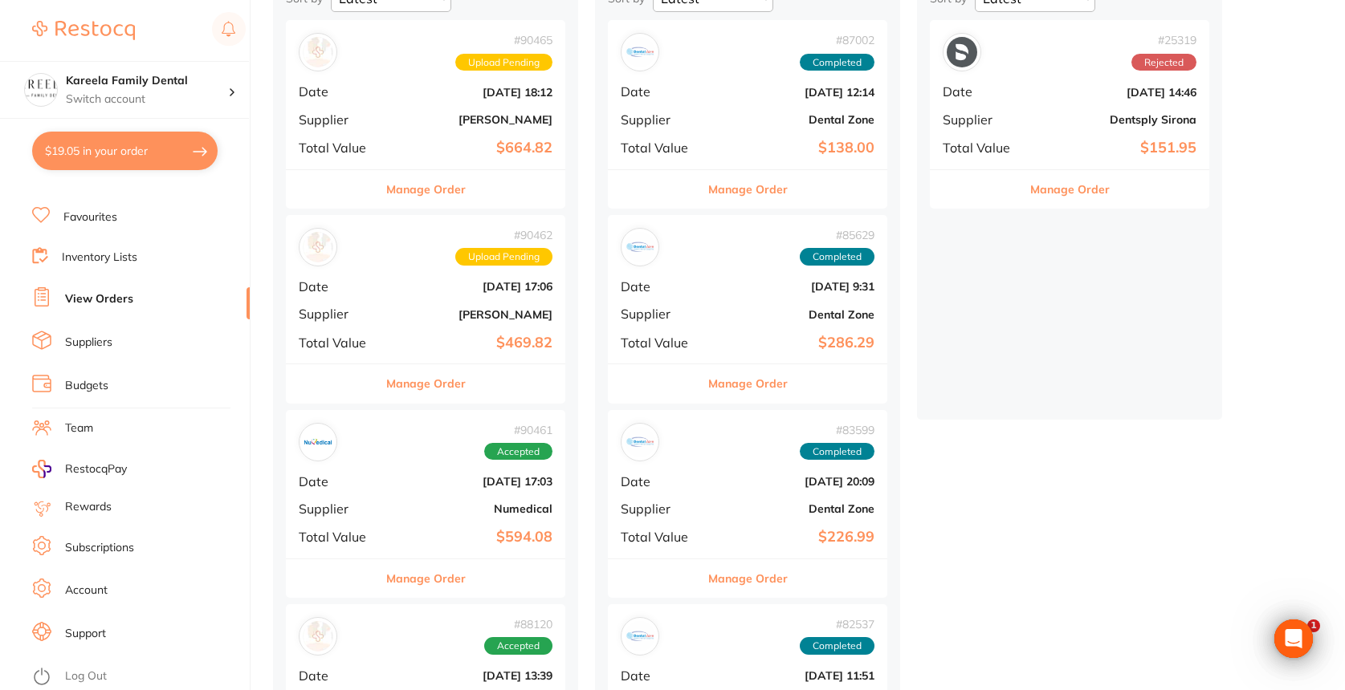
click at [741, 385] on button "Manage Order" at bounding box center [747, 383] width 79 height 39
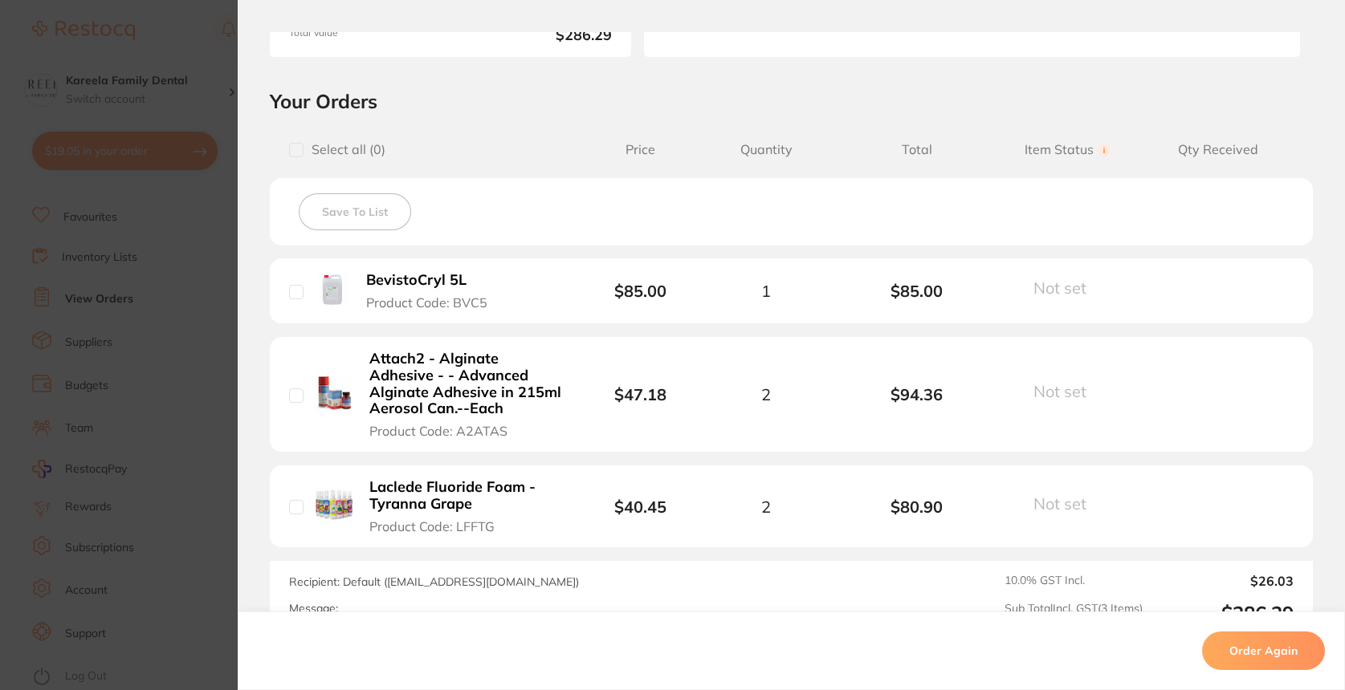
scroll to position [309, 0]
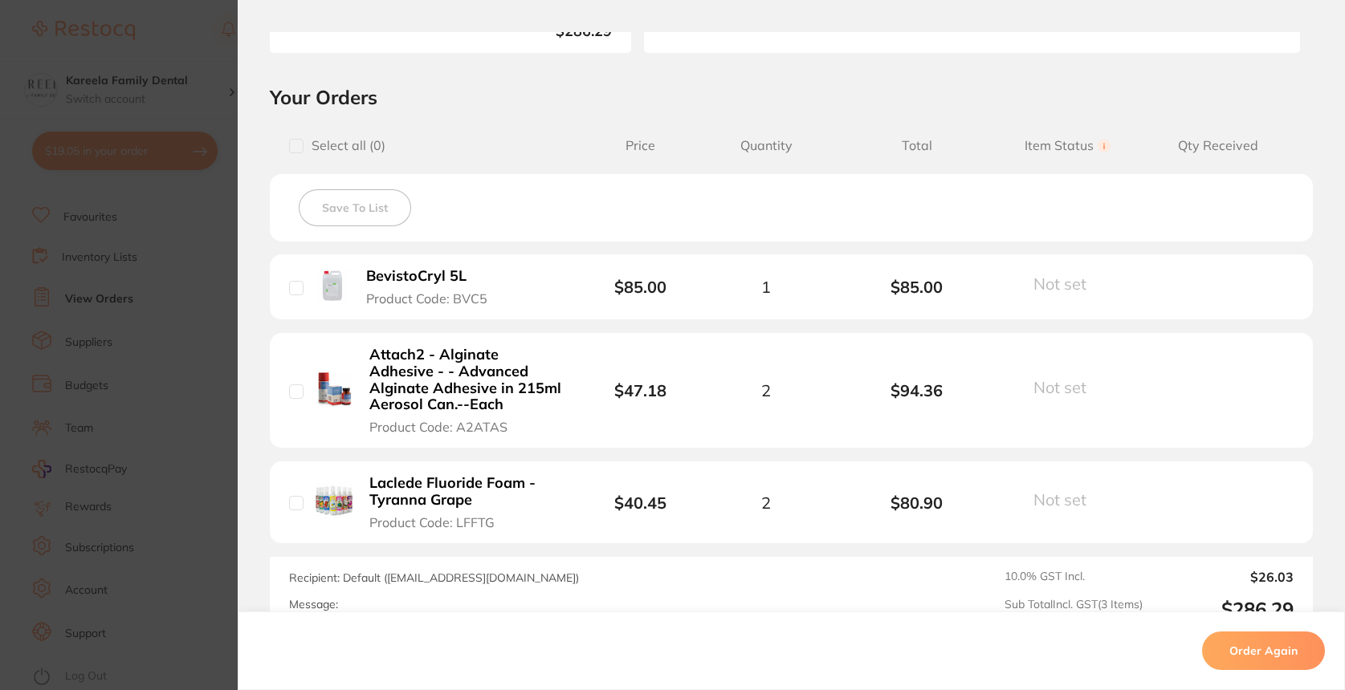
click at [115, 503] on section "Order ID: Restocq- 85629 Order Information Completed Order Order Date Jul 4 202…" at bounding box center [672, 345] width 1345 height 690
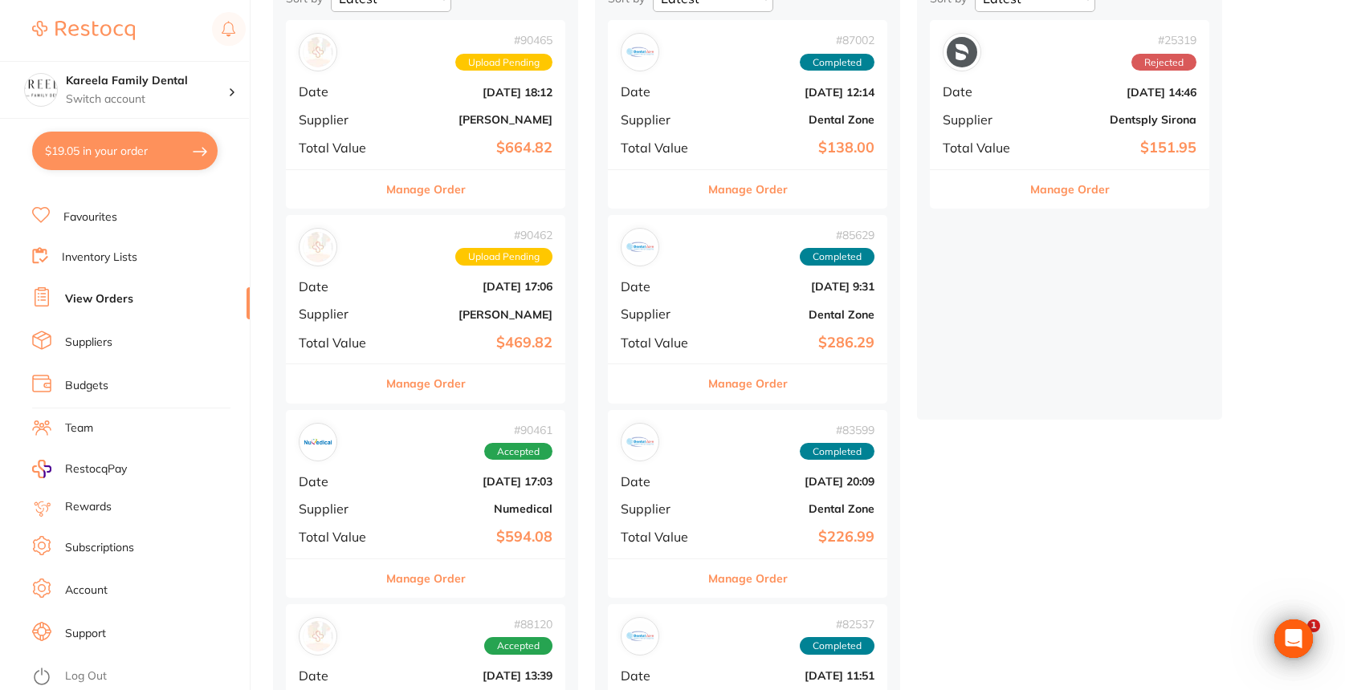
click at [417, 569] on button "Manage Order" at bounding box center [425, 579] width 79 height 39
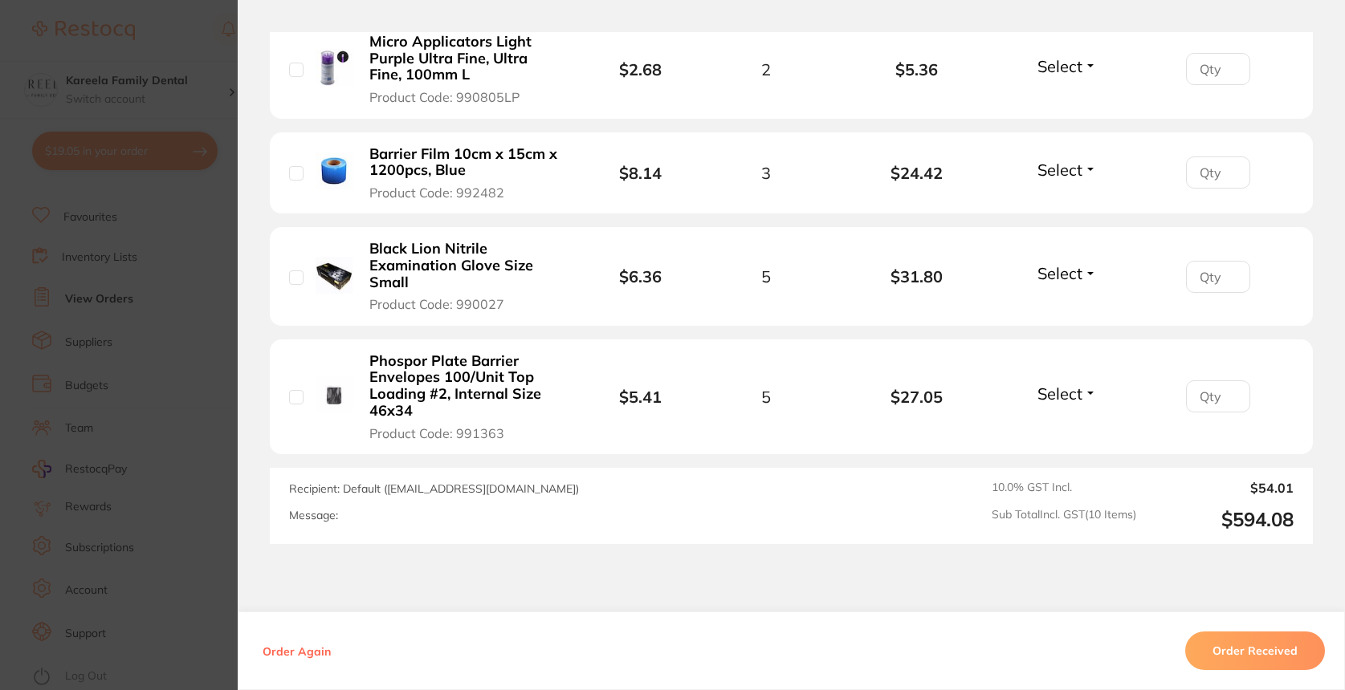
scroll to position [1108, 0]
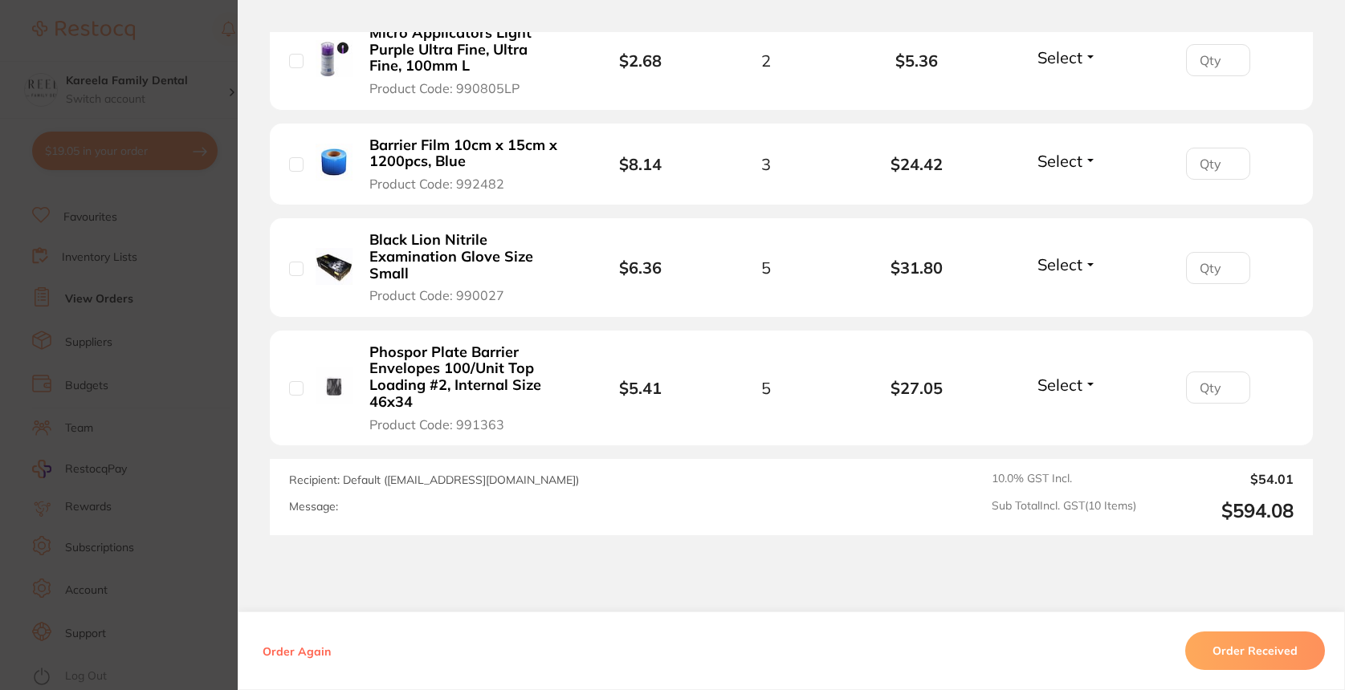
click at [181, 506] on section "Order ID: Restocq- 90461 Order Information Accepted Order Order Date Aug 15 202…" at bounding box center [672, 345] width 1345 height 690
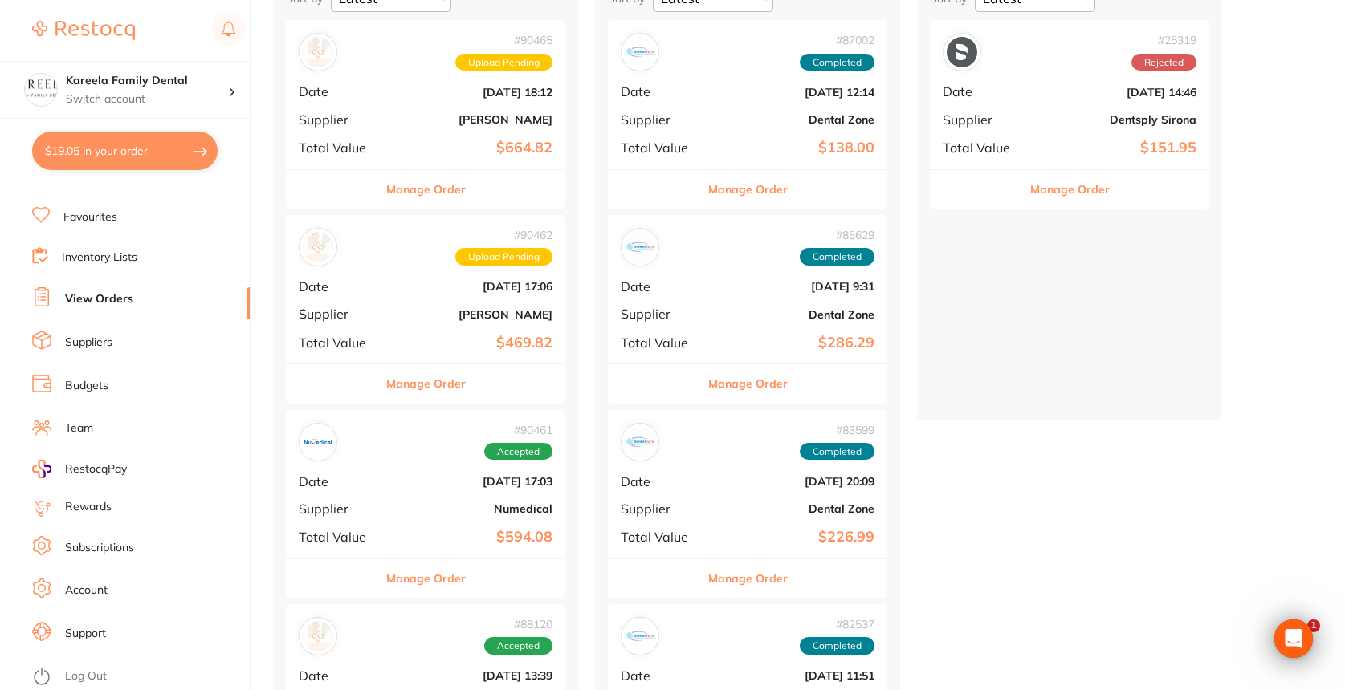
click at [706, 584] on div "Manage Order" at bounding box center [747, 578] width 279 height 39
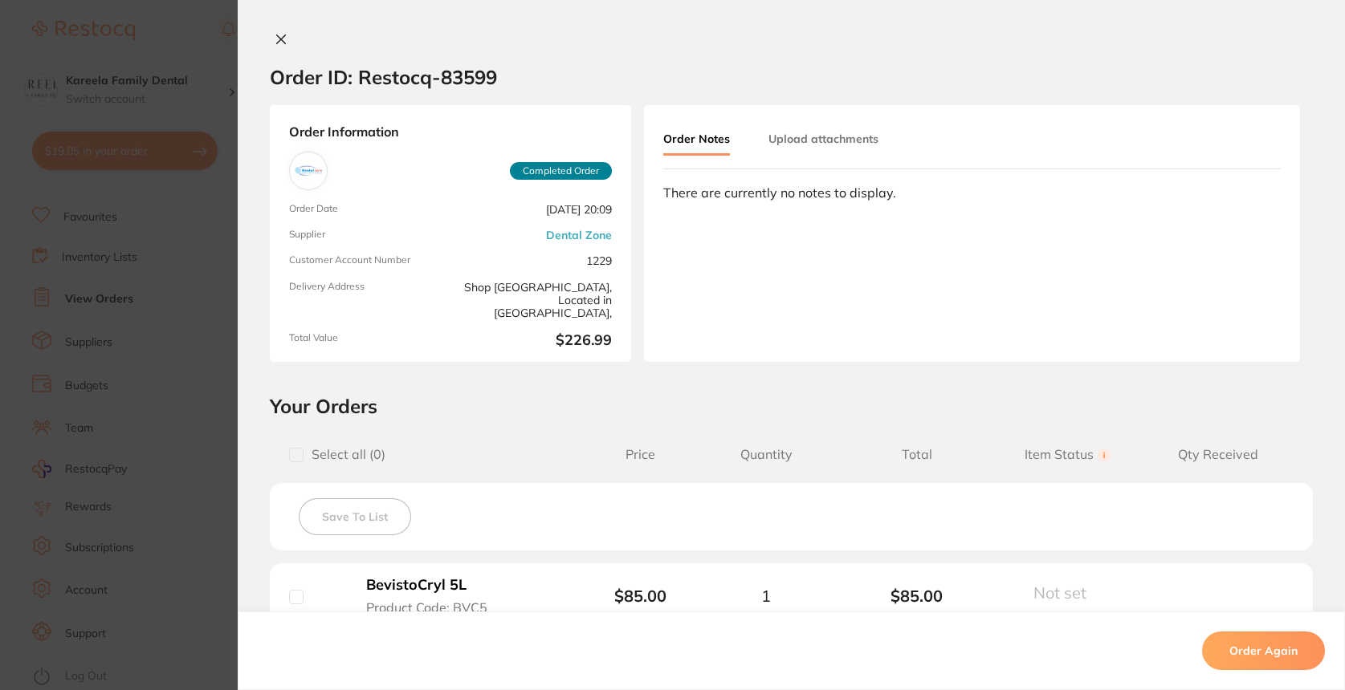
click at [731, 582] on li "BevistoCryl 5L Product Code: BVC5 $85.00 1 $85.00 Not set Received Back Order" at bounding box center [791, 597] width 1043 height 66
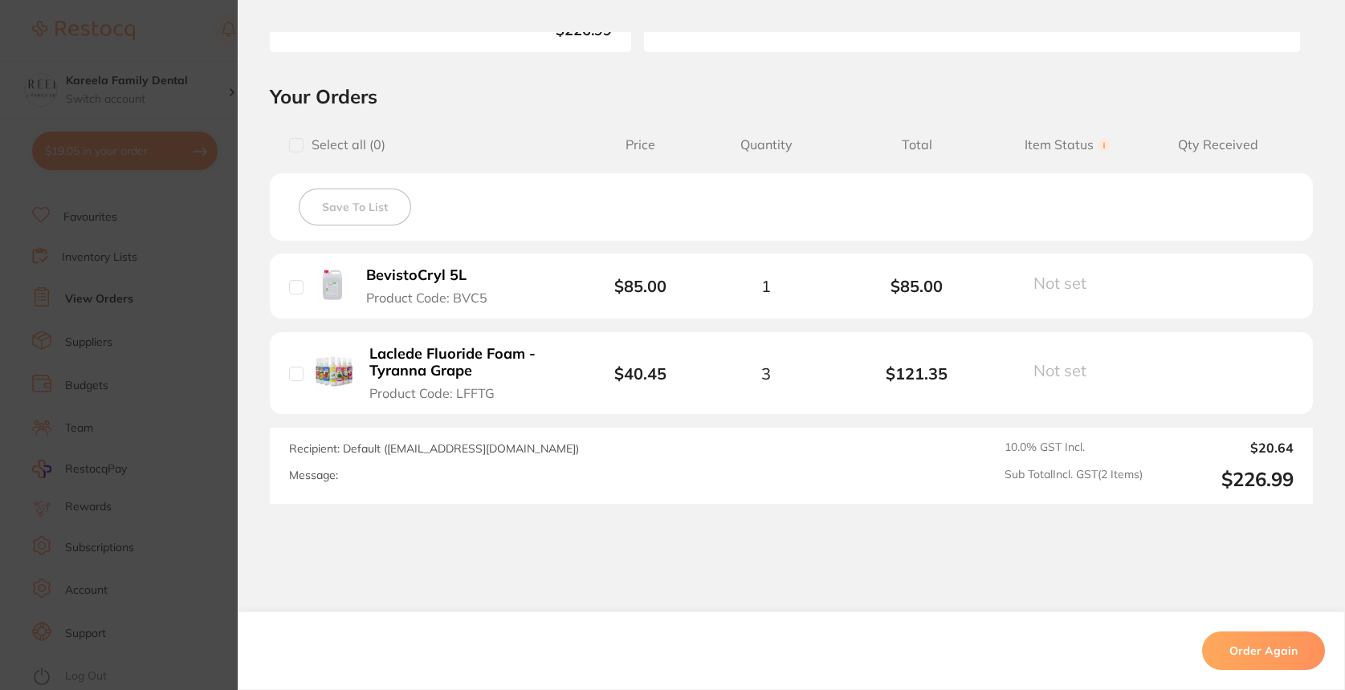
click at [150, 488] on section "Order ID: Restocq- 83599 Order Information Completed Order Order Date Jun 17 20…" at bounding box center [672, 345] width 1345 height 690
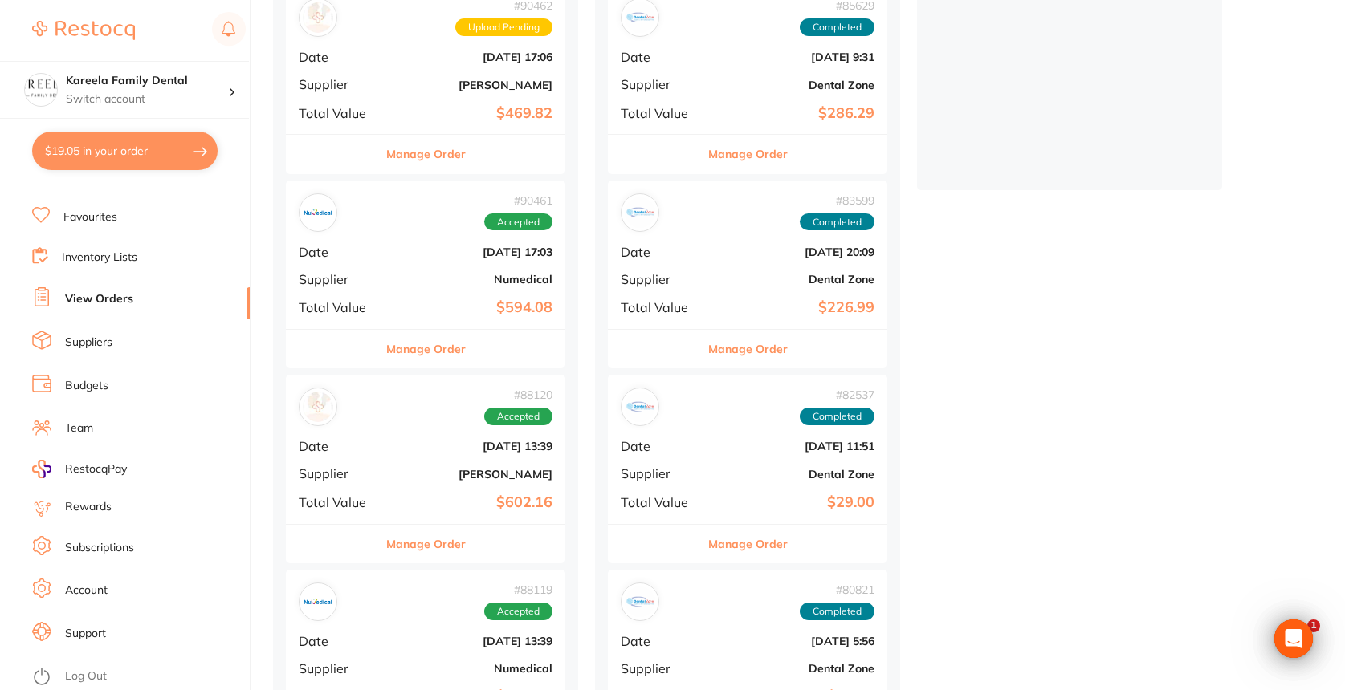
scroll to position [441, 0]
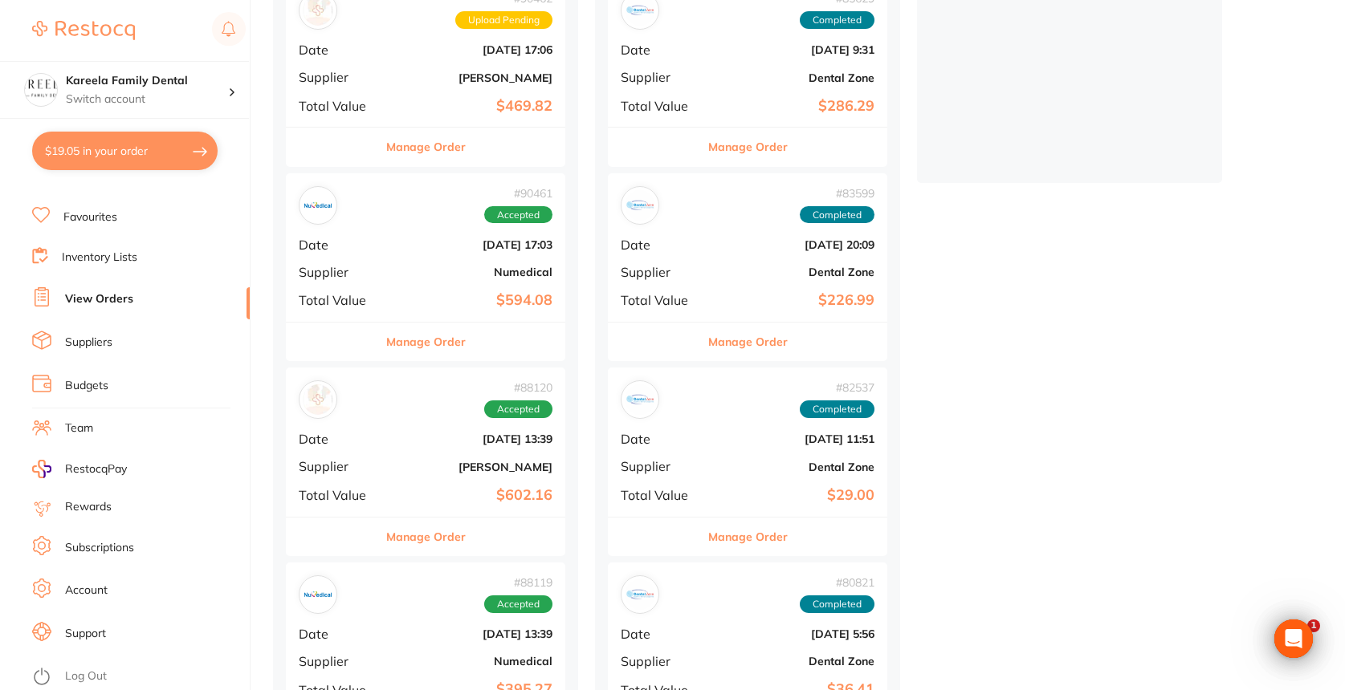
click at [432, 543] on button "Manage Order" at bounding box center [425, 537] width 79 height 39
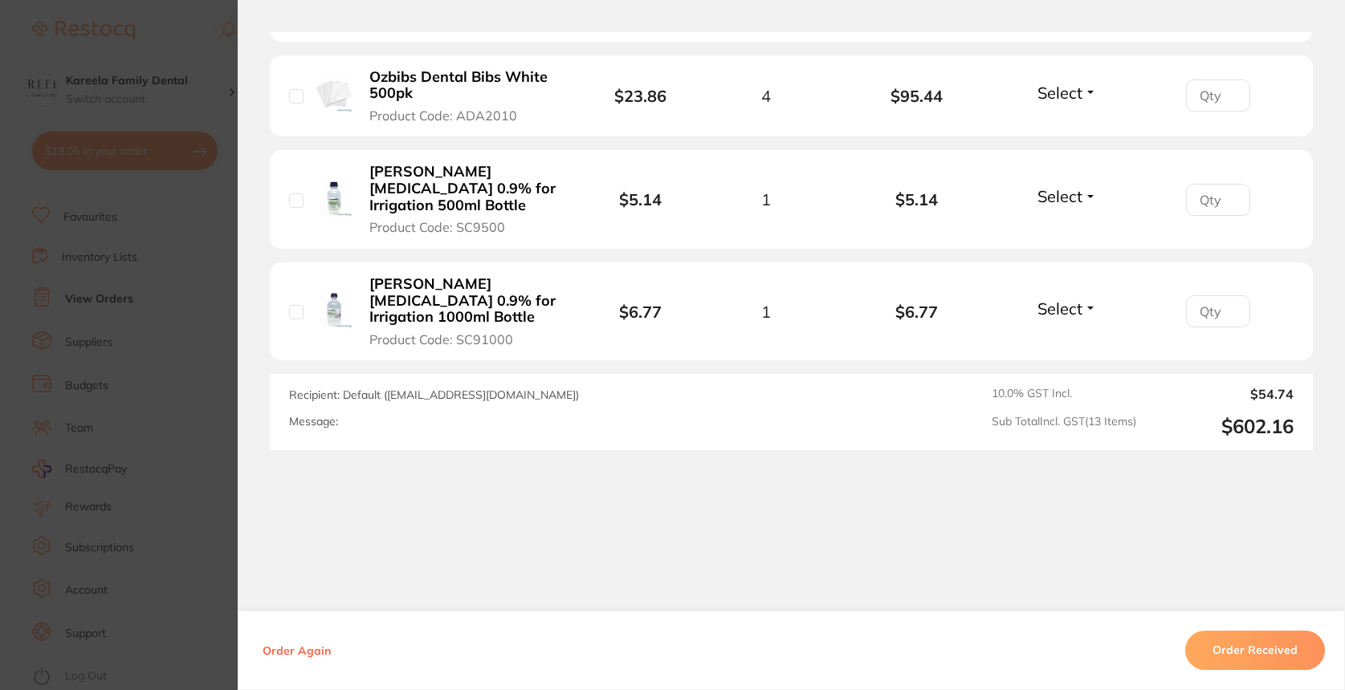
scroll to position [1539, 0]
click at [193, 459] on section "Order ID: Restocq- 88120 Order Information Accepted Order Date Jul 30 2025, 13:…" at bounding box center [672, 345] width 1345 height 690
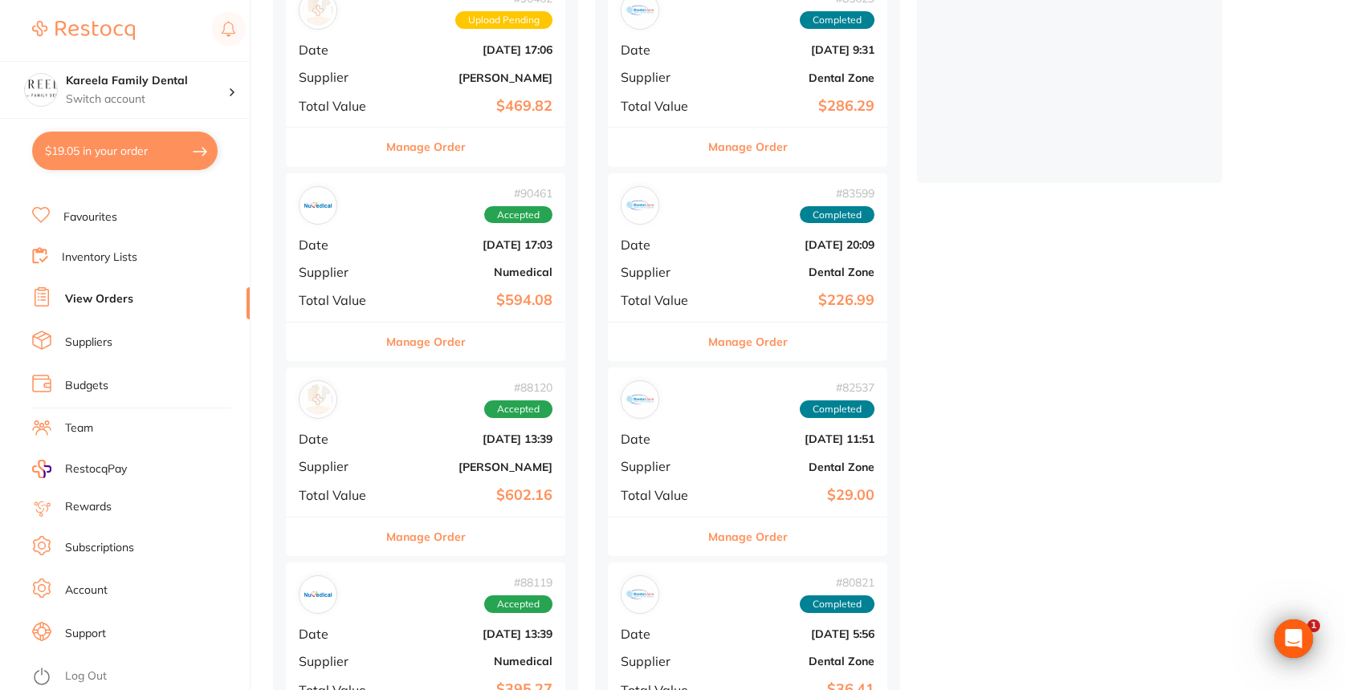
click at [731, 538] on button "Manage Order" at bounding box center [747, 537] width 79 height 39
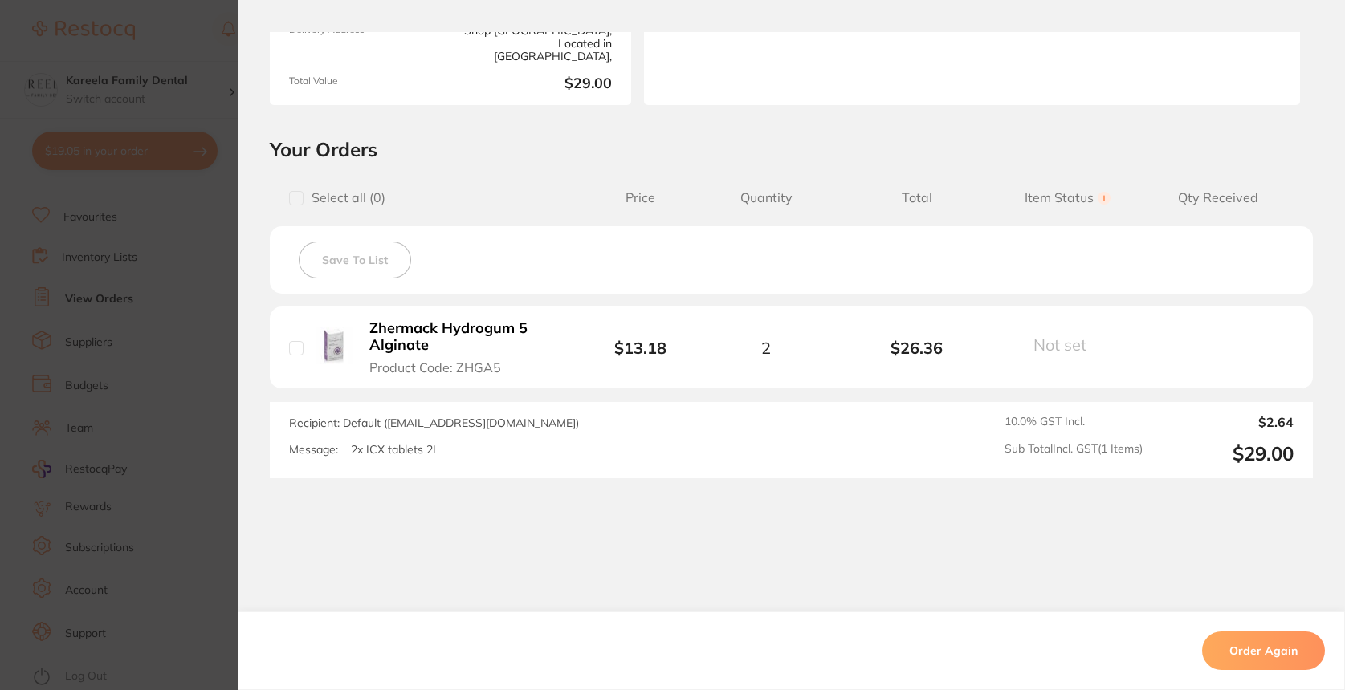
click at [147, 501] on section "Order ID: Restocq- 82537 Order Information Completed Order Order Date Jun 6 202…" at bounding box center [672, 345] width 1345 height 690
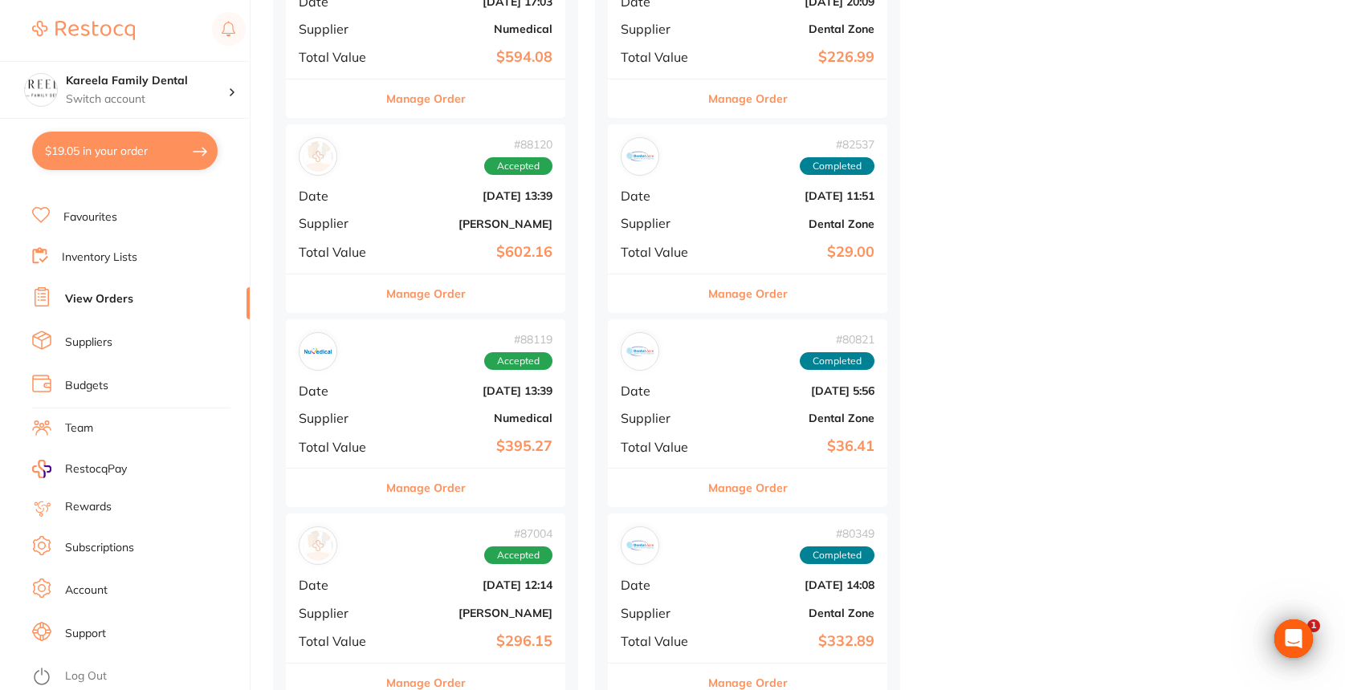
scroll to position [689, 0]
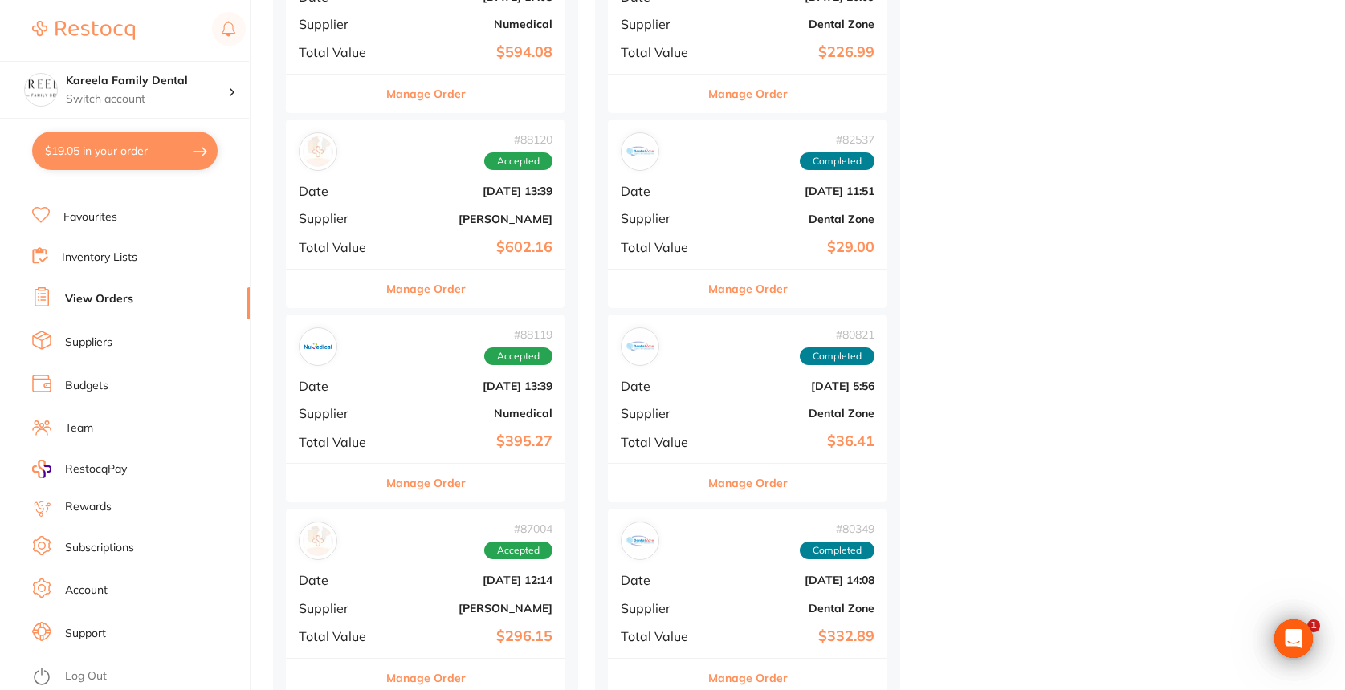
click at [413, 472] on button "Manage Order" at bounding box center [425, 483] width 79 height 39
